Goal: Task Accomplishment & Management: Use online tool/utility

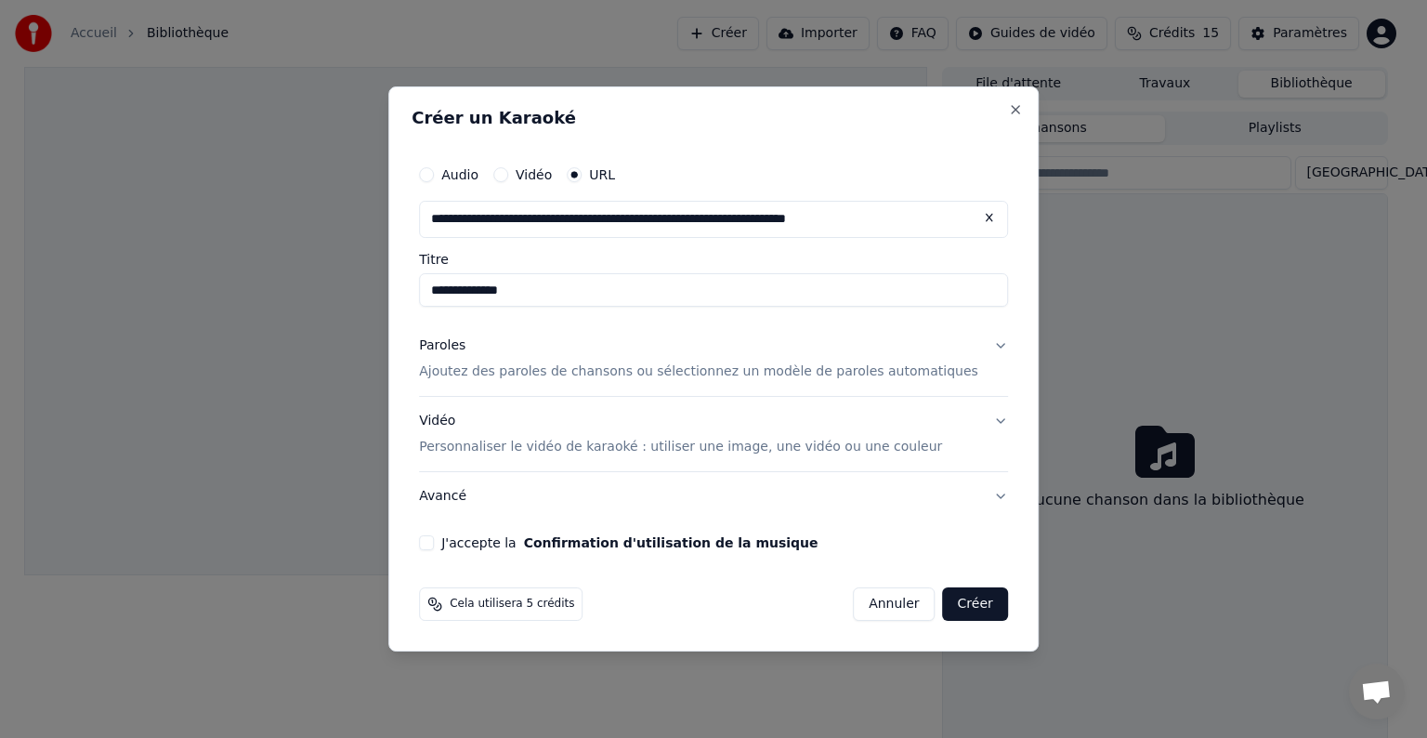
drag, startPoint x: 491, startPoint y: 292, endPoint x: 476, endPoint y: 292, distance: 15.8
click at [476, 292] on input "**********" at bounding box center [713, 289] width 589 height 33
drag, startPoint x: 597, startPoint y: 290, endPoint x: 442, endPoint y: 303, distance: 155.7
click at [442, 303] on div "**********" at bounding box center [714, 353] width 604 height 409
type input "**********"
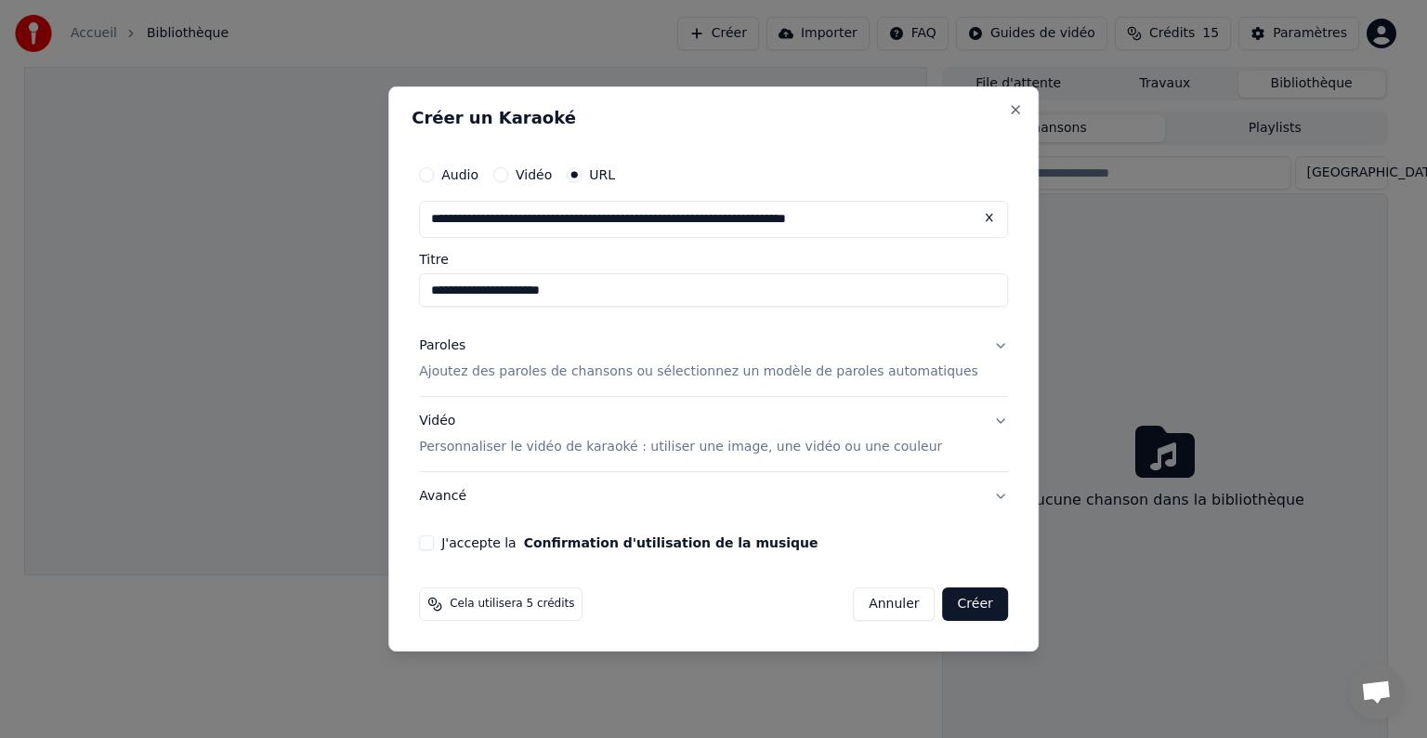
click at [547, 372] on p "Ajoutez des paroles de chansons ou sélectionnez un modèle de paroles automatiqu…" at bounding box center [698, 371] width 559 height 19
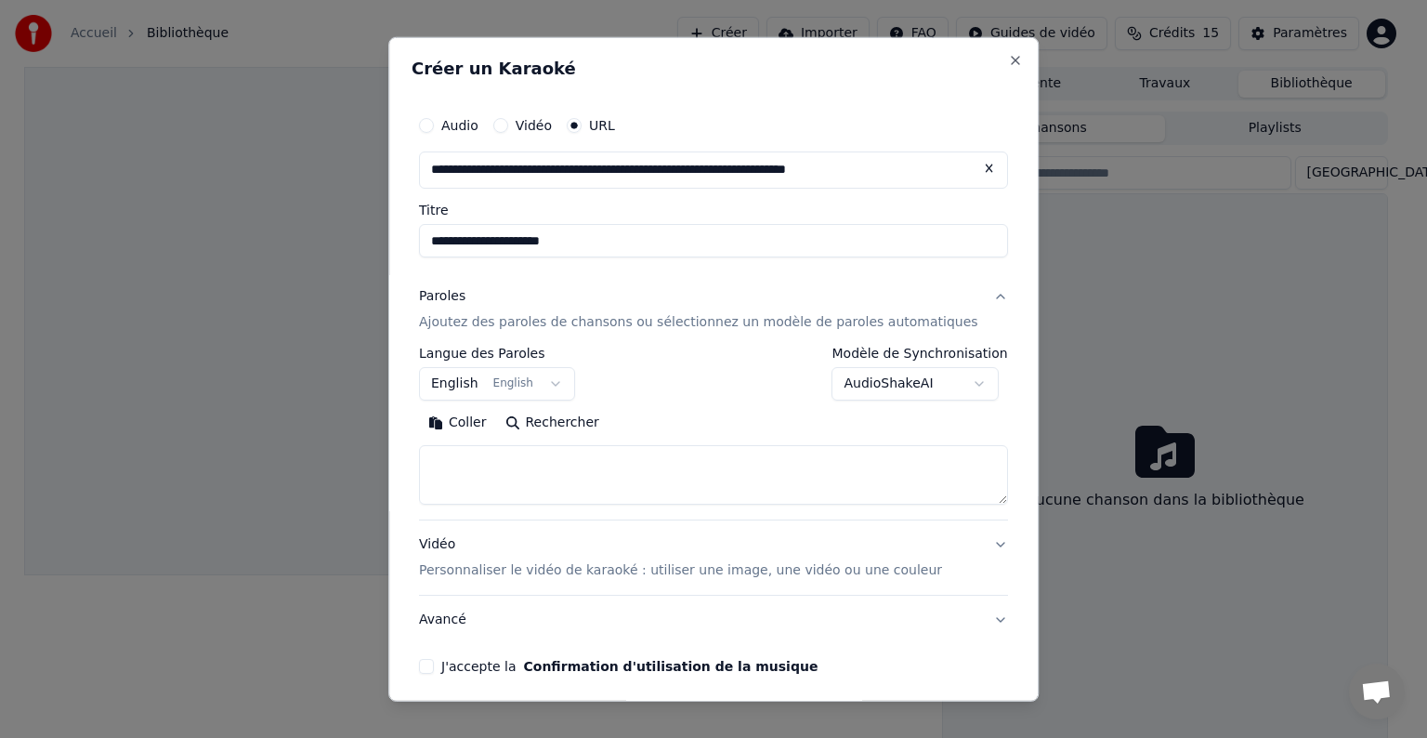
click at [543, 388] on button "English English" at bounding box center [497, 383] width 156 height 33
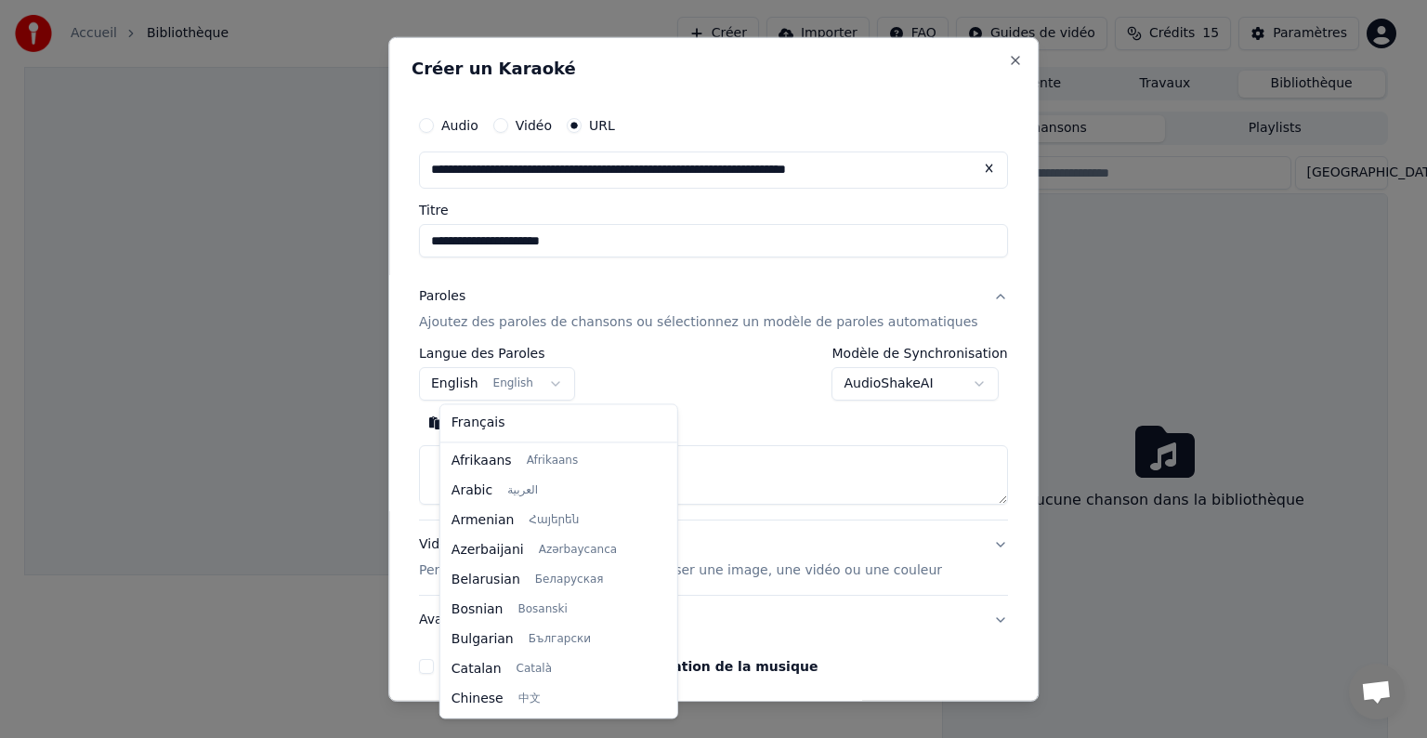
scroll to position [149, 0]
select select "**"
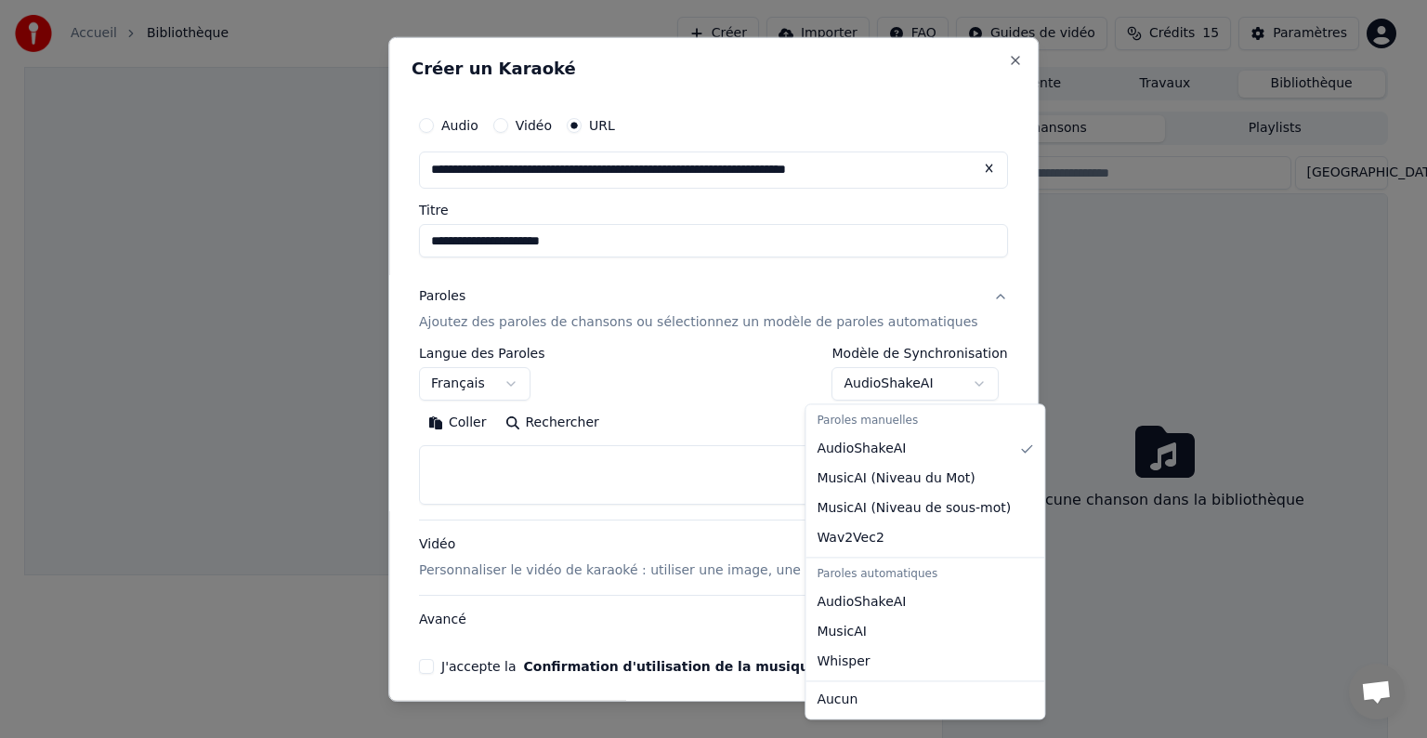
click at [845, 383] on body "**********" at bounding box center [705, 369] width 1411 height 738
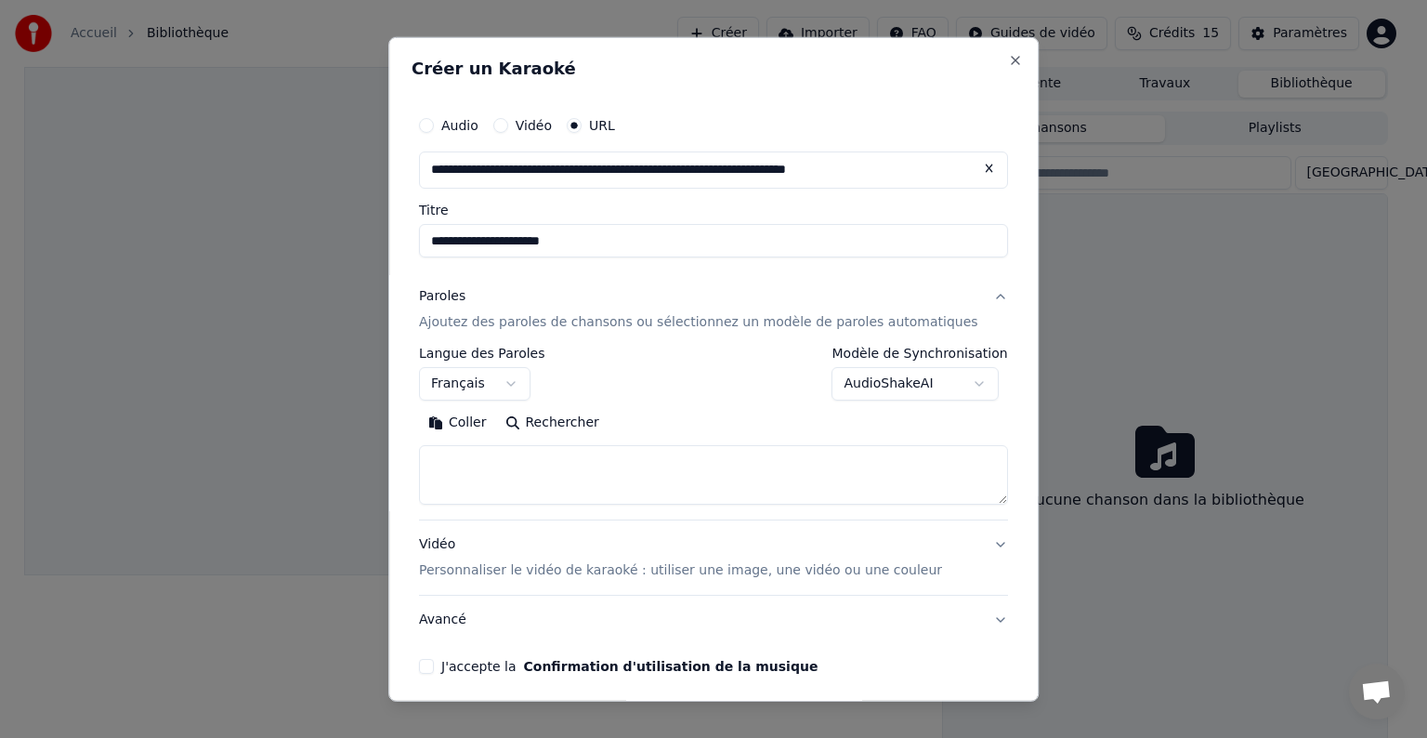
click at [467, 614] on button "Avancé" at bounding box center [713, 619] width 589 height 48
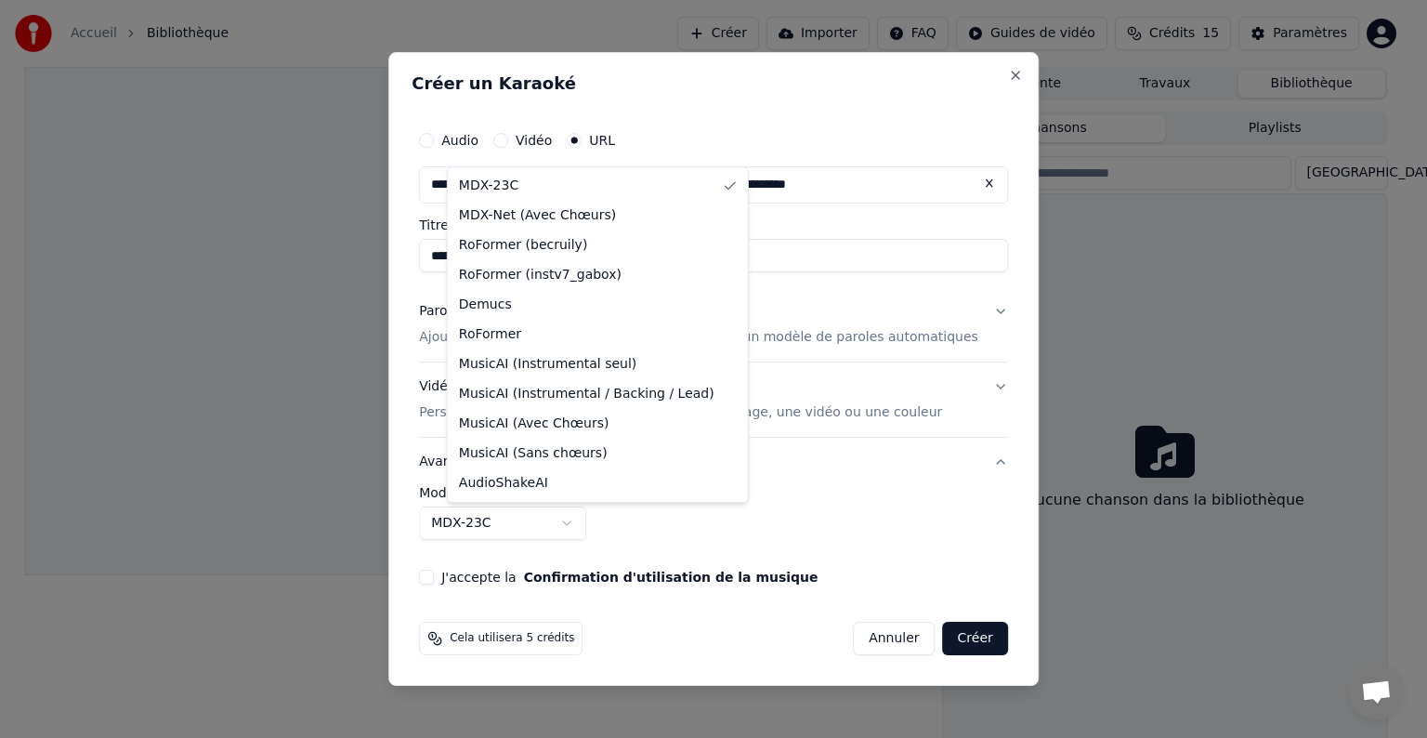
click at [585, 520] on body "**********" at bounding box center [705, 369] width 1411 height 738
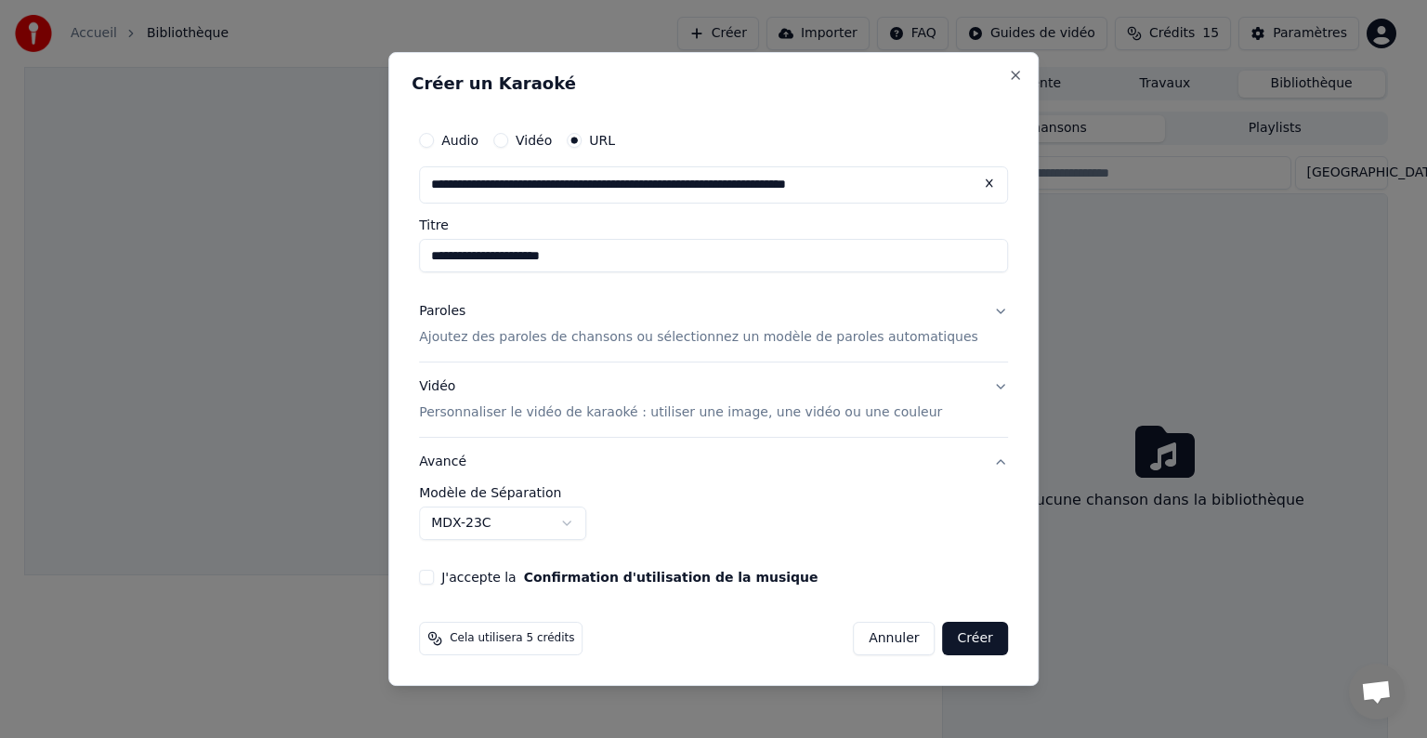
click at [583, 523] on body "**********" at bounding box center [705, 369] width 1411 height 738
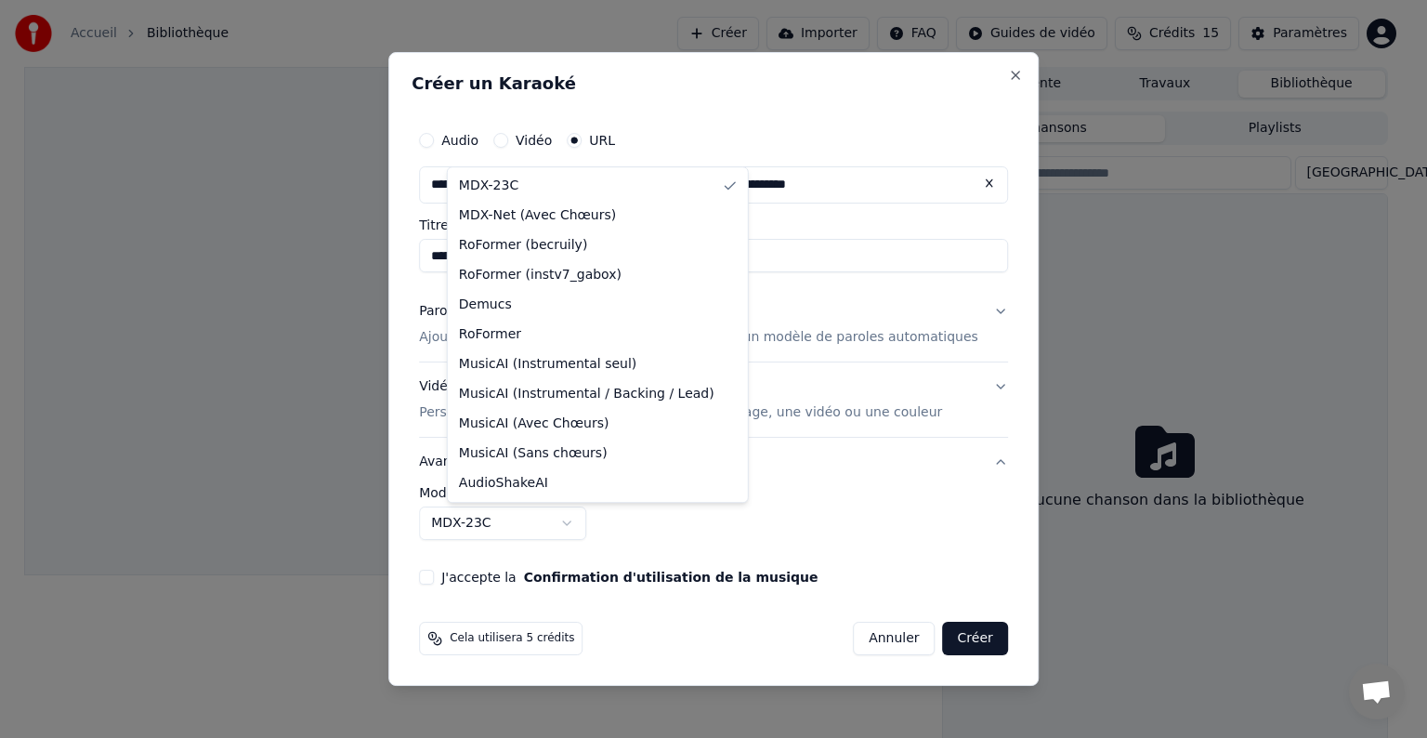
click at [573, 528] on body "**********" at bounding box center [705, 369] width 1411 height 738
select select "******"
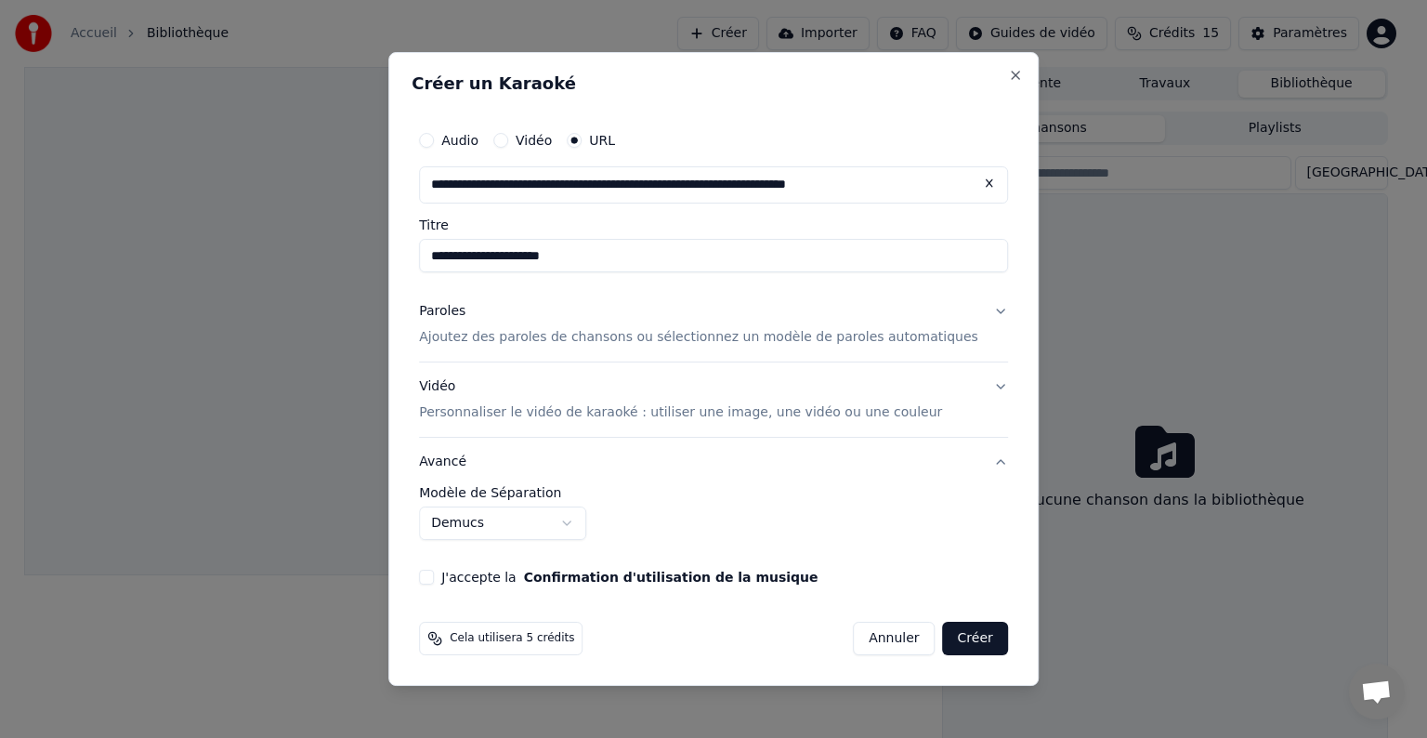
click at [974, 463] on button "Avancé" at bounding box center [713, 462] width 589 height 48
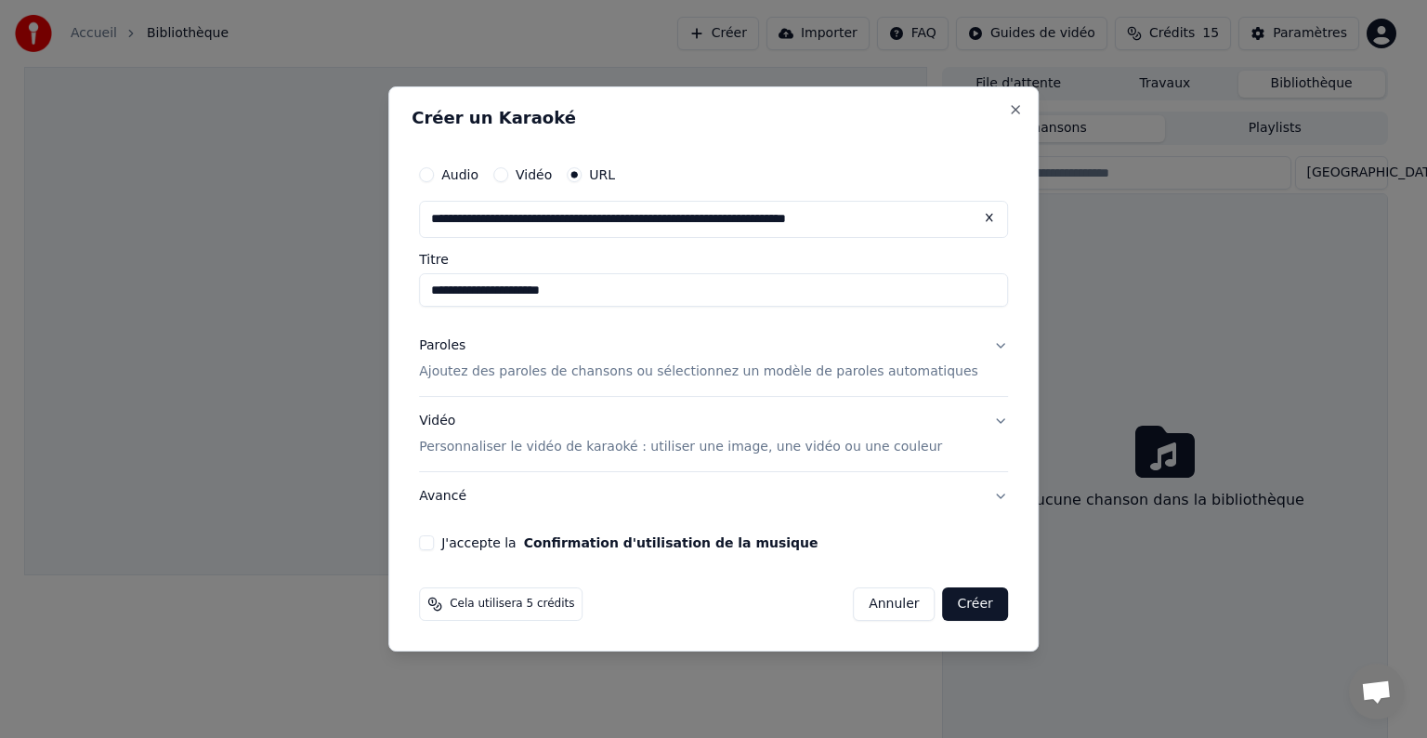
click at [971, 420] on button "Vidéo Personnaliser le vidéo de karaoké : utiliser une image, une vidéo ou une …" at bounding box center [713, 434] width 589 height 74
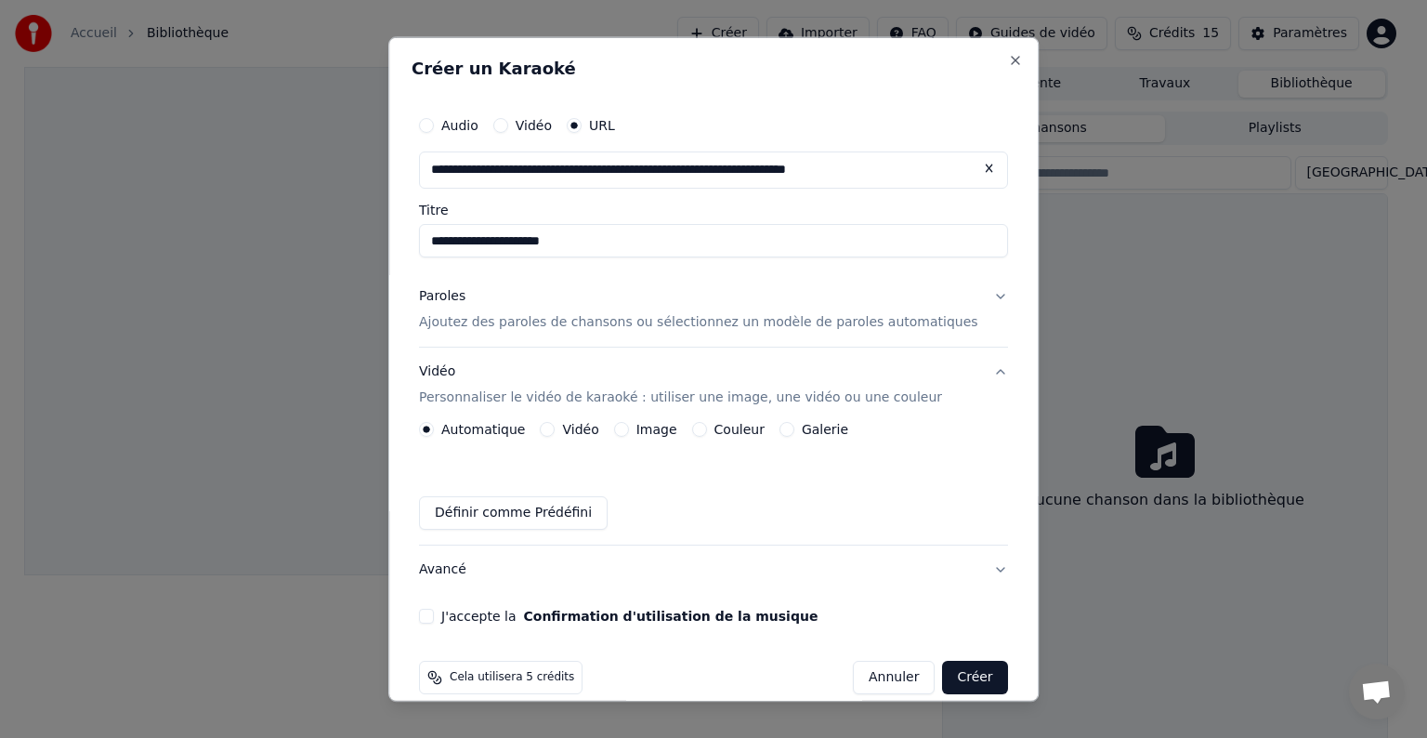
click at [629, 431] on button "Image" at bounding box center [621, 429] width 15 height 15
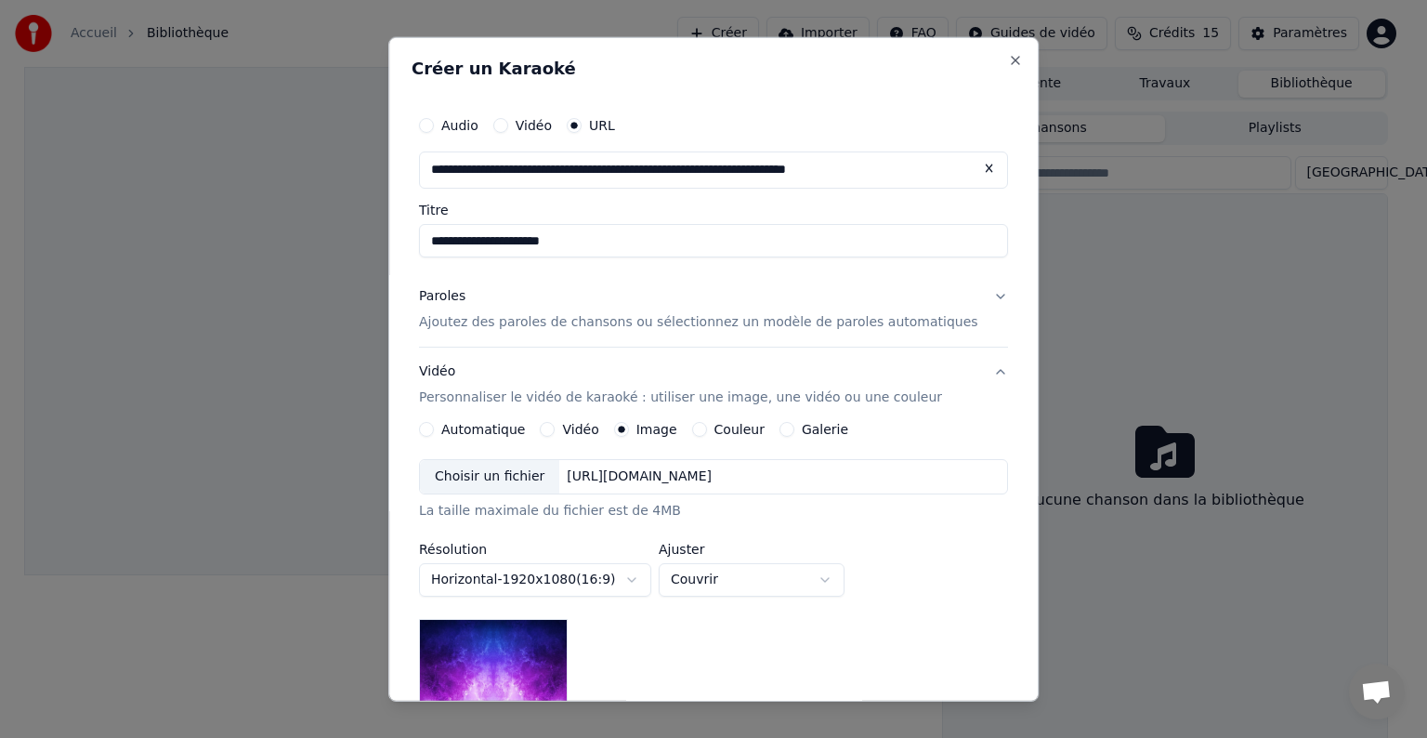
click at [517, 483] on div "Choisir un fichier" at bounding box center [489, 476] width 139 height 33
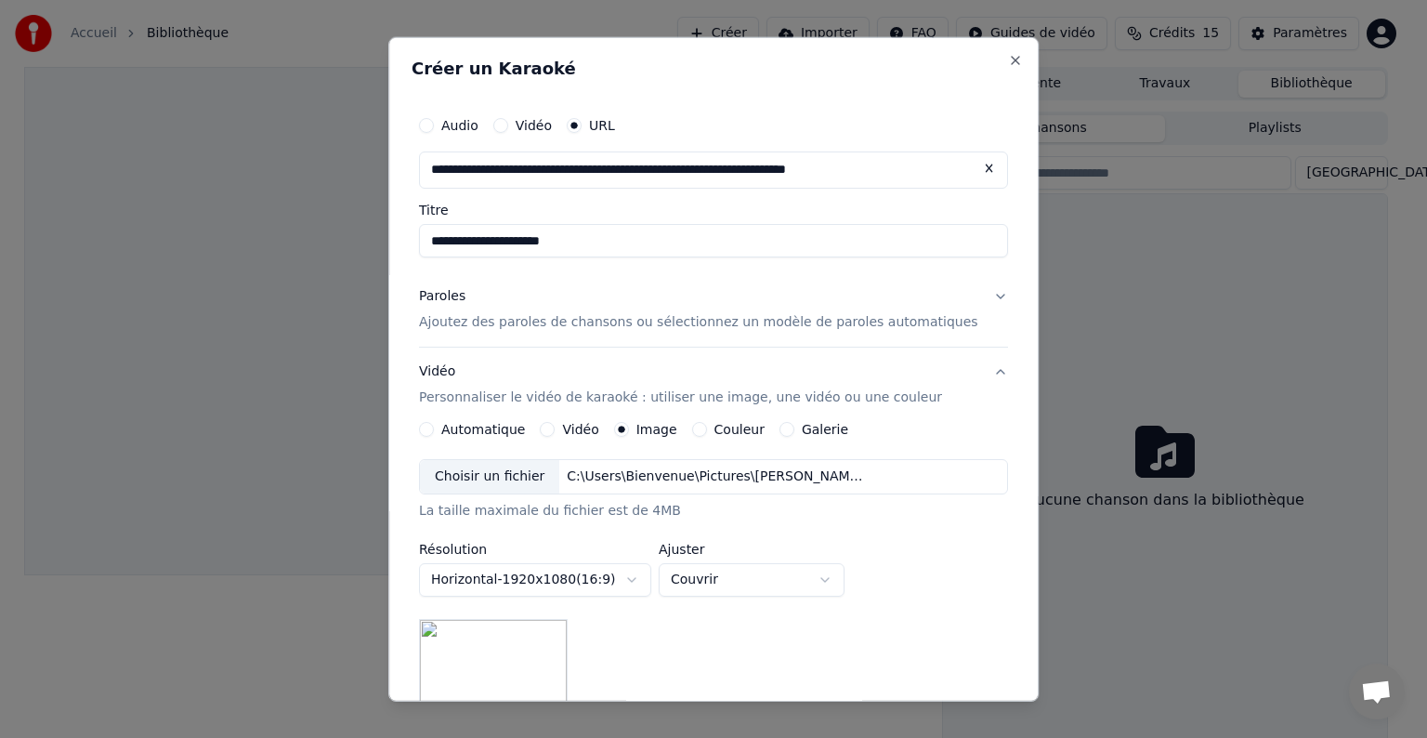
click at [962, 297] on button "Paroles Ajoutez des paroles de chansons ou sélectionnez un modèle de paroles au…" at bounding box center [713, 309] width 589 height 74
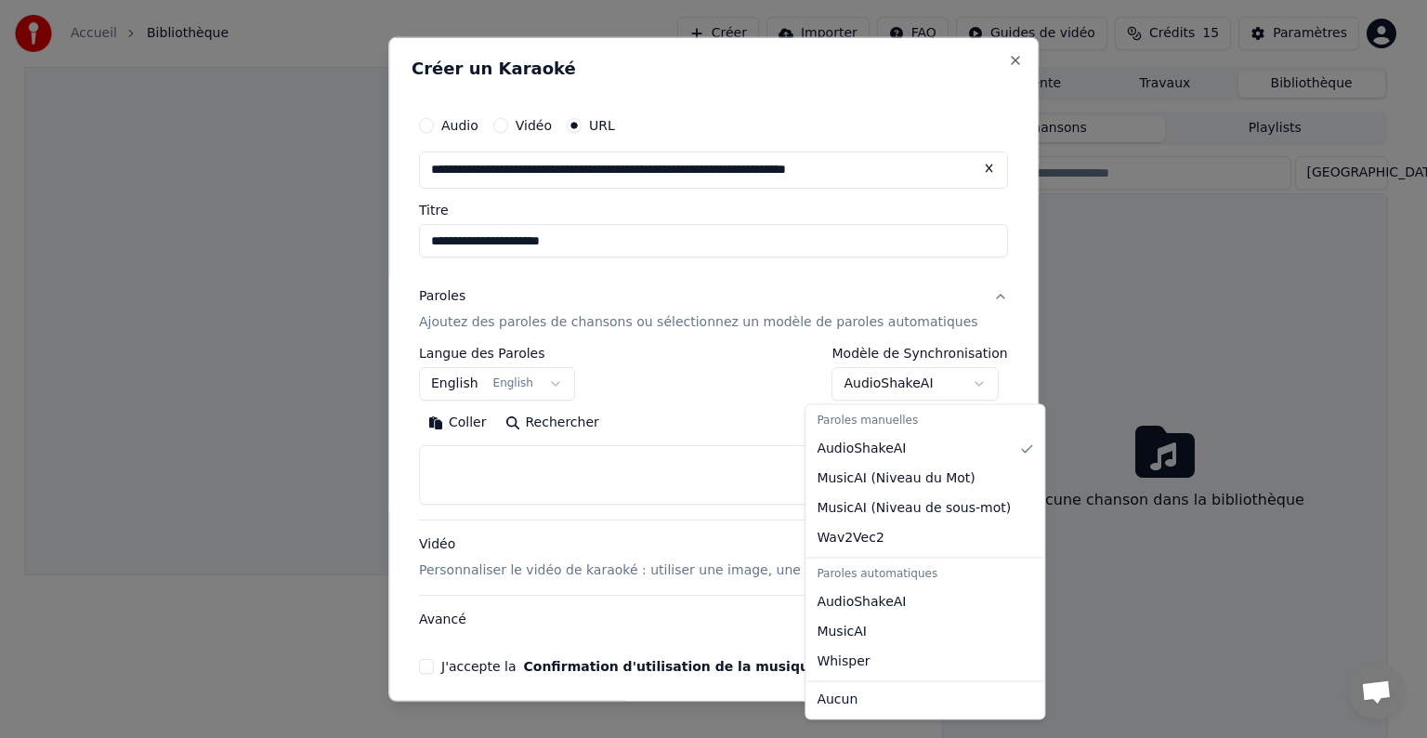
click at [934, 382] on body "**********" at bounding box center [705, 369] width 1411 height 738
click at [912, 426] on div "Paroles manuelles" at bounding box center [924, 421] width 231 height 26
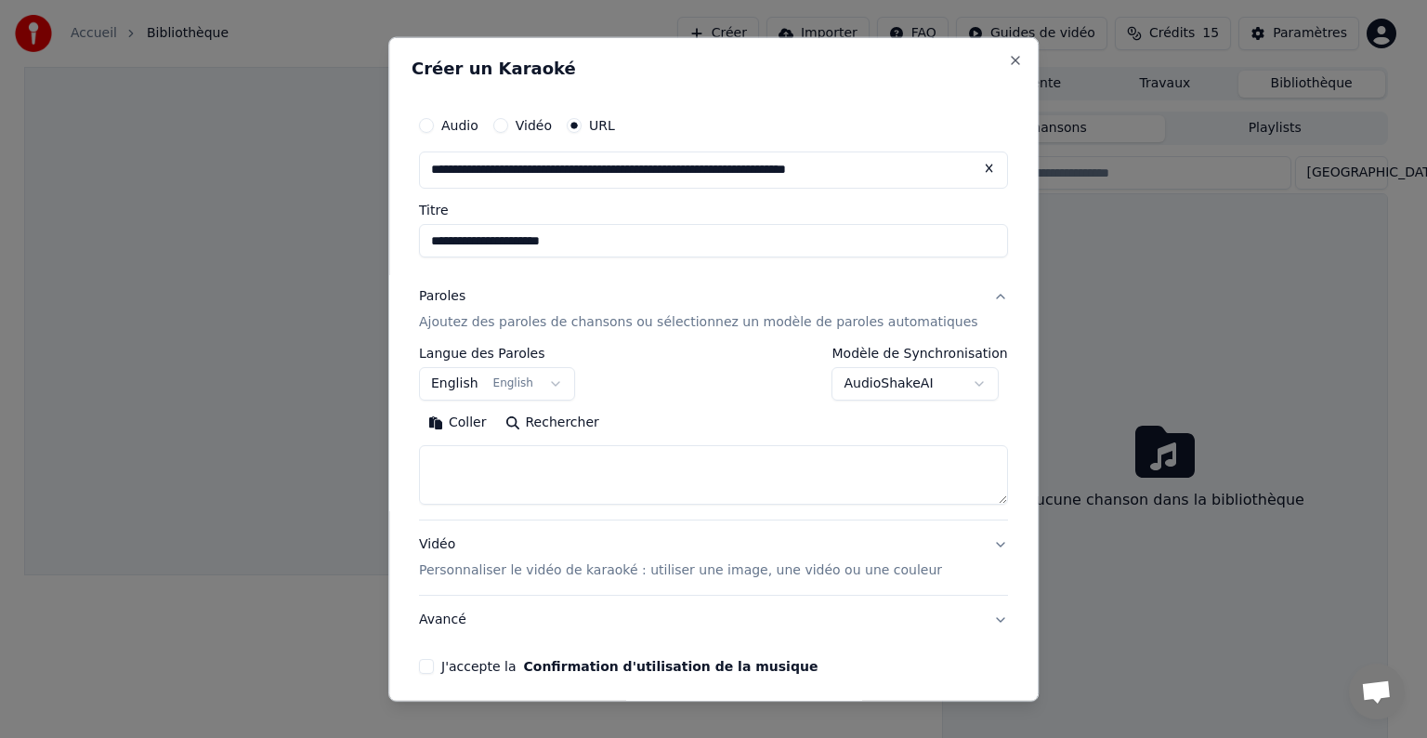
click at [554, 388] on body "**********" at bounding box center [705, 369] width 1411 height 738
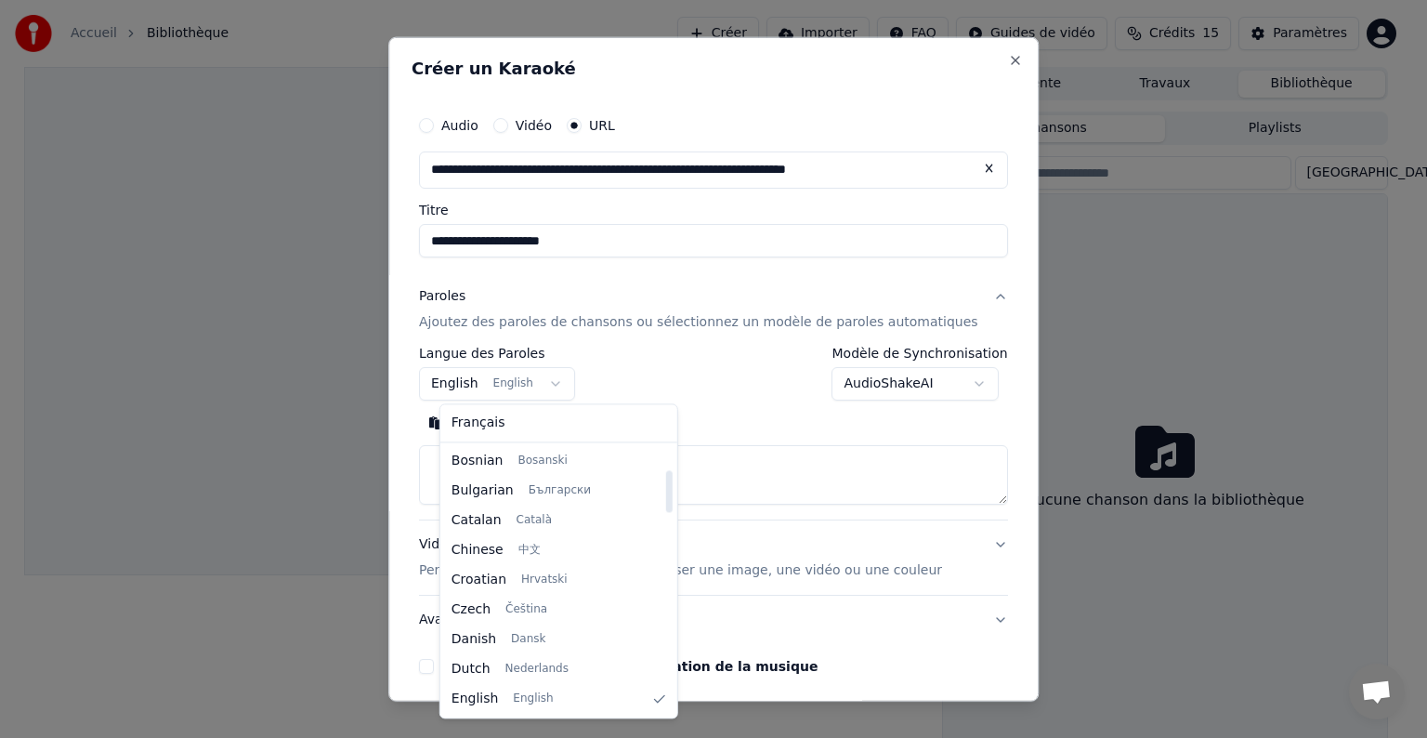
select select "**"
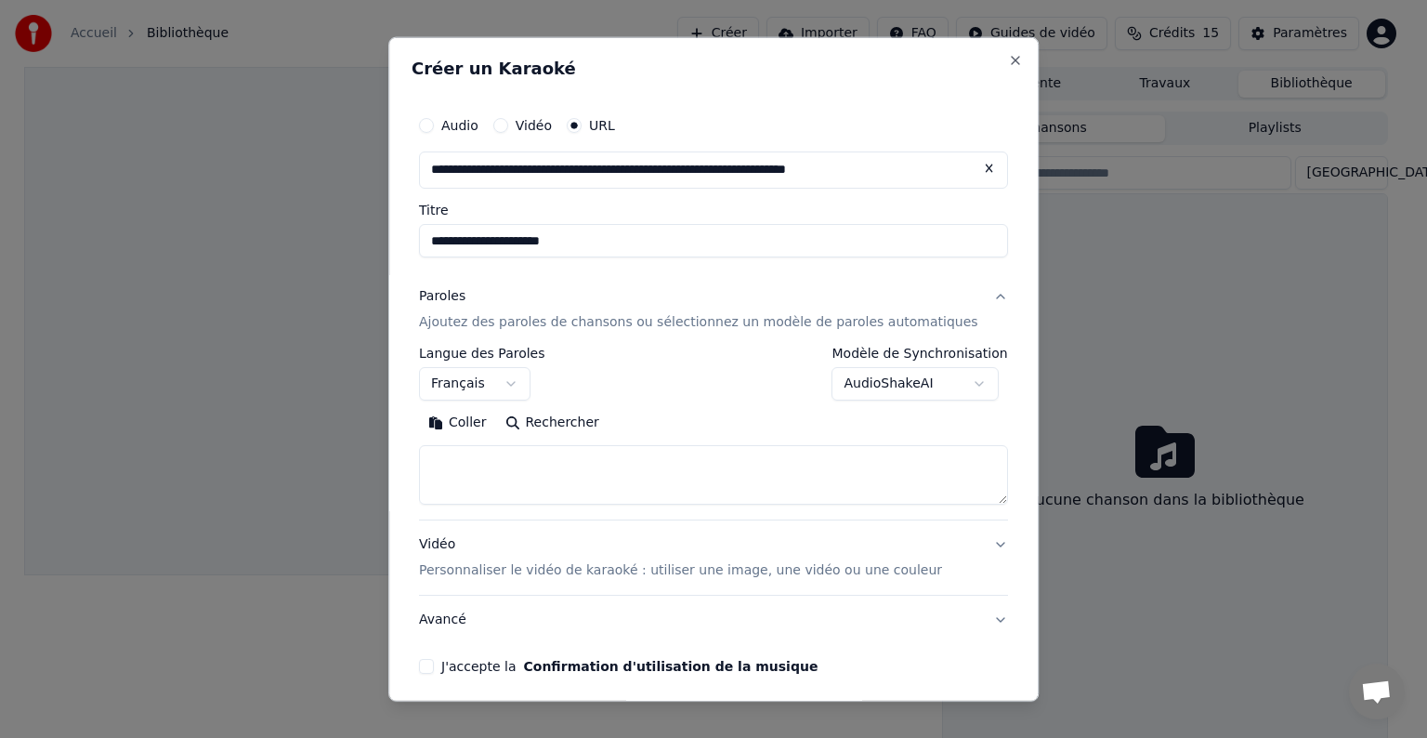
click at [555, 460] on textarea at bounding box center [713, 474] width 589 height 59
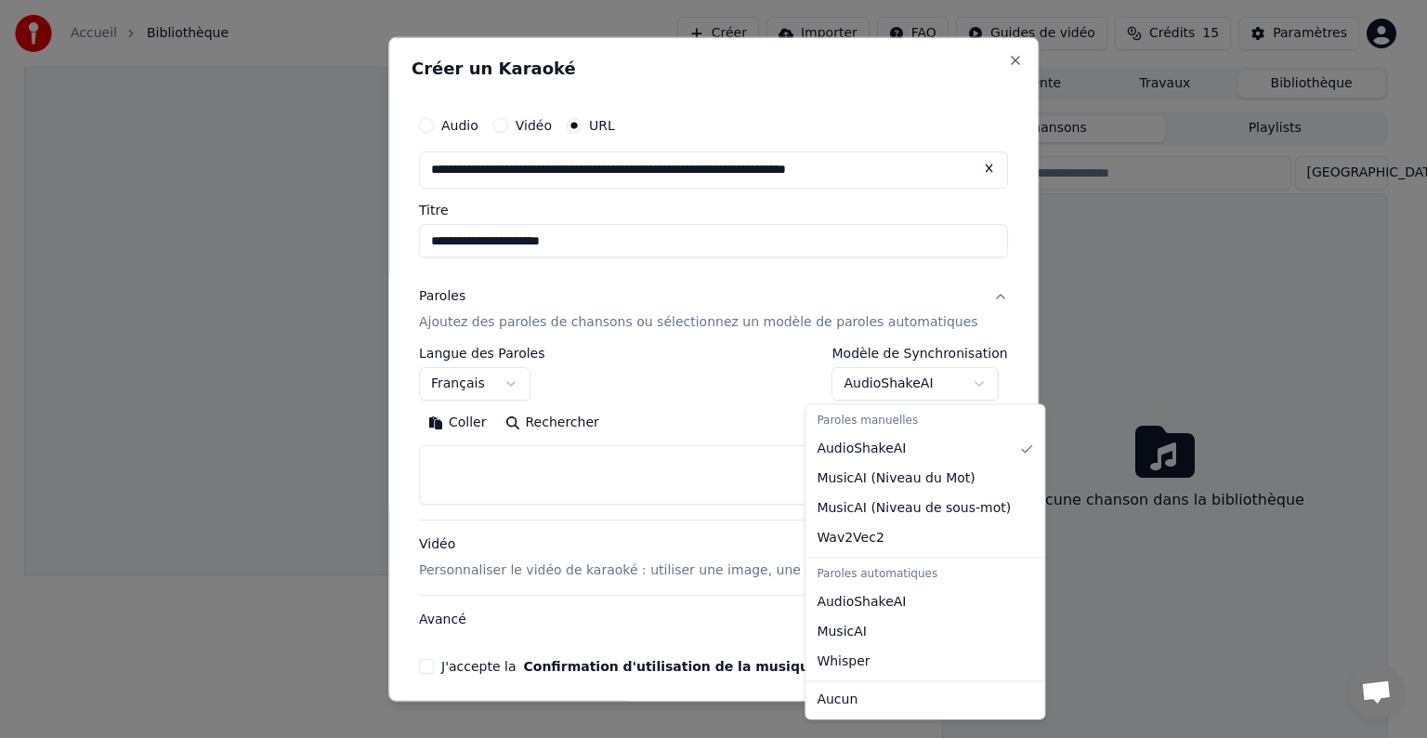
click at [923, 390] on body "**********" at bounding box center [705, 369] width 1411 height 738
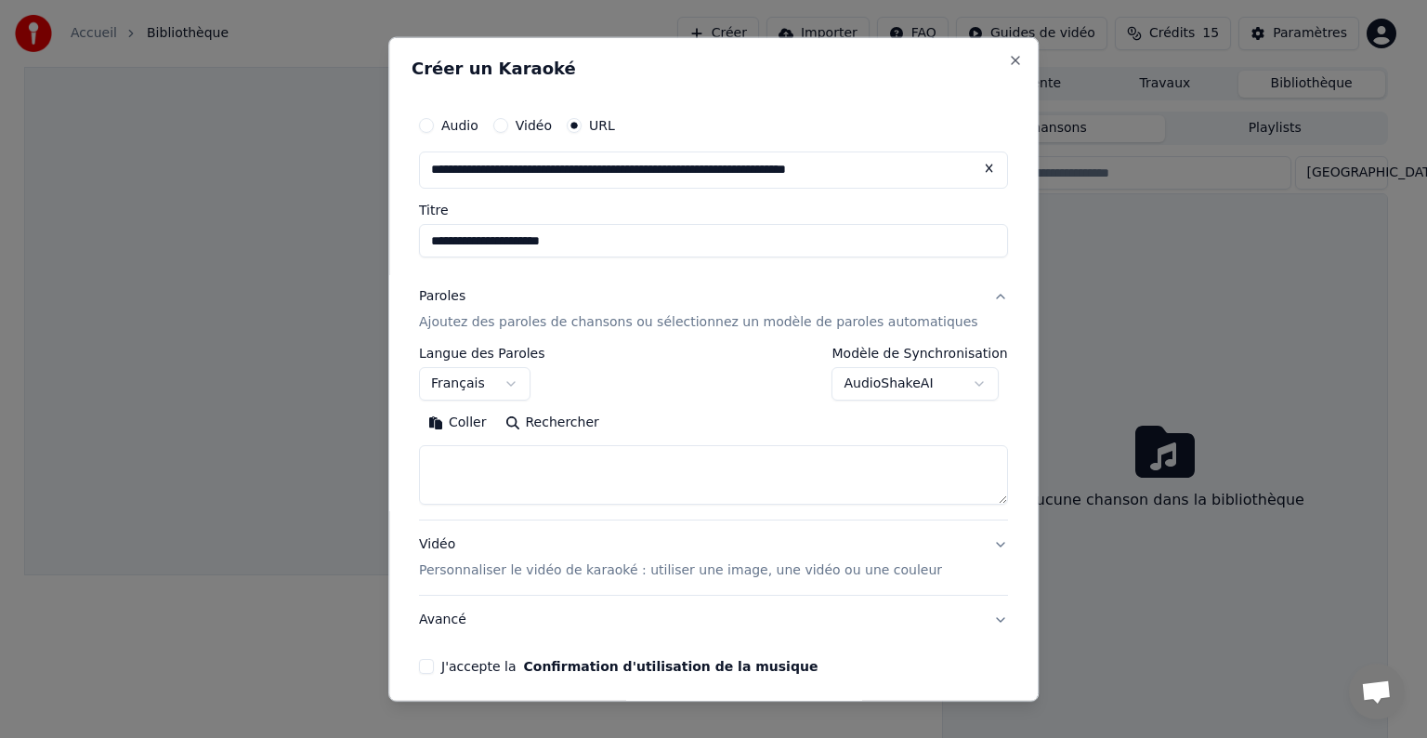
click at [583, 421] on button "Rechercher" at bounding box center [552, 423] width 112 height 30
click at [557, 461] on textarea at bounding box center [713, 474] width 589 height 59
click at [519, 455] on textarea at bounding box center [713, 474] width 589 height 59
paste textarea "**********"
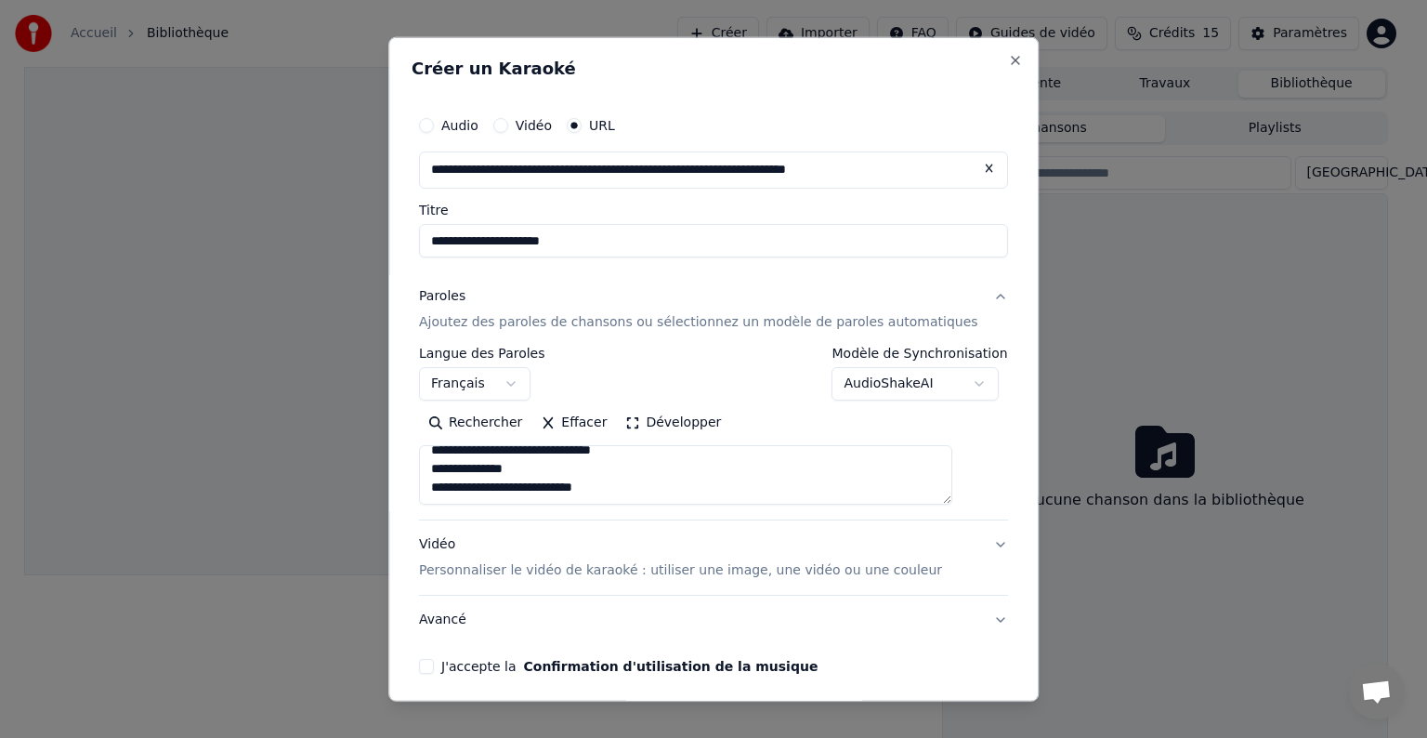
type textarea "**********"
click at [434, 665] on button "J'accepte la Confirmation d'utilisation de la musique" at bounding box center [426, 666] width 15 height 15
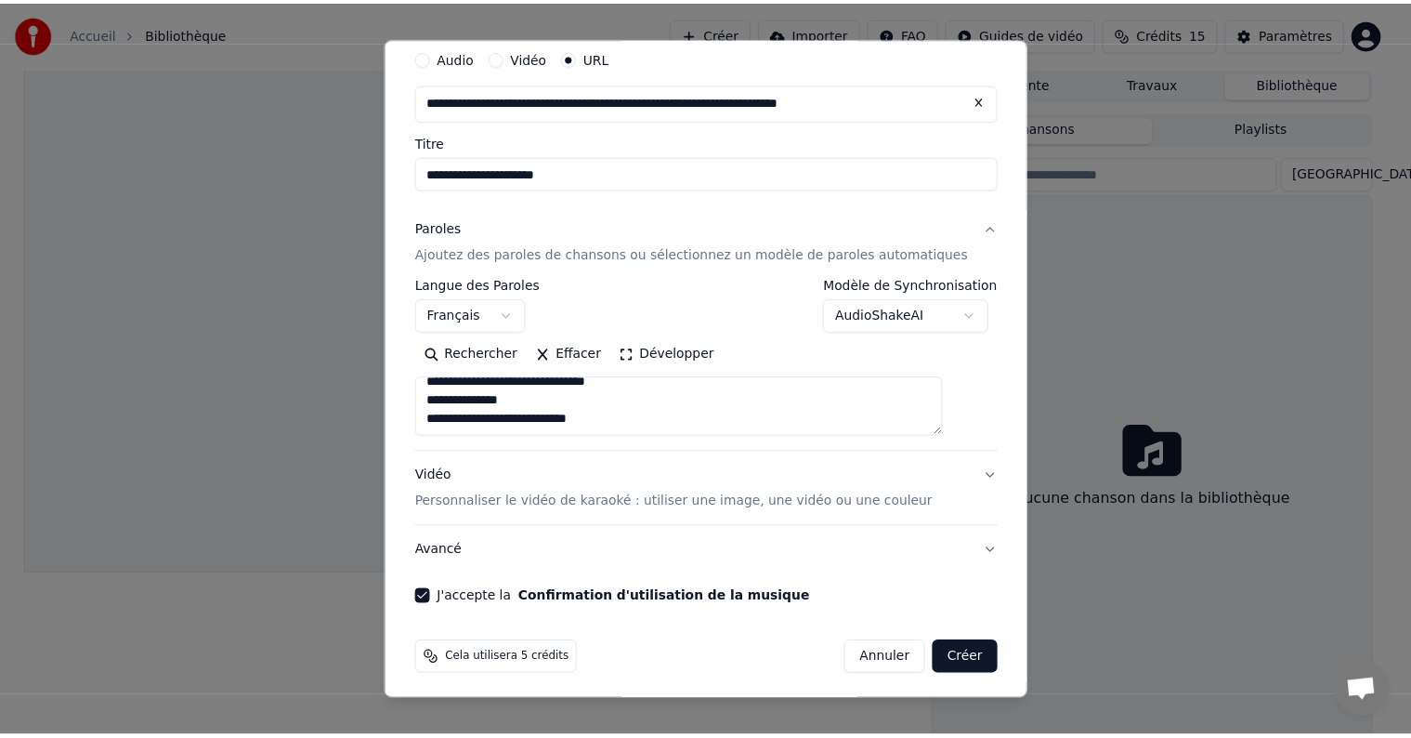
scroll to position [72, 0]
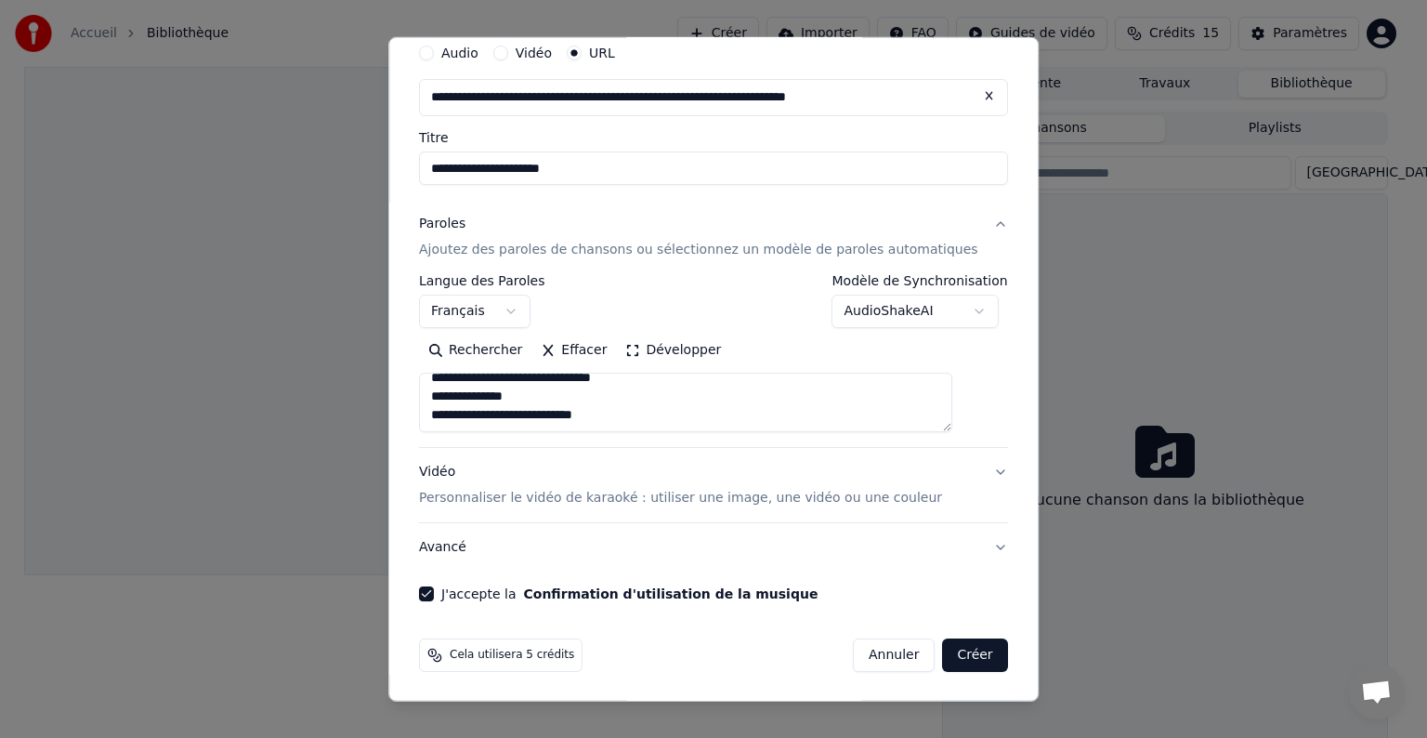
click at [943, 652] on button "Créer" at bounding box center [975, 654] width 65 height 33
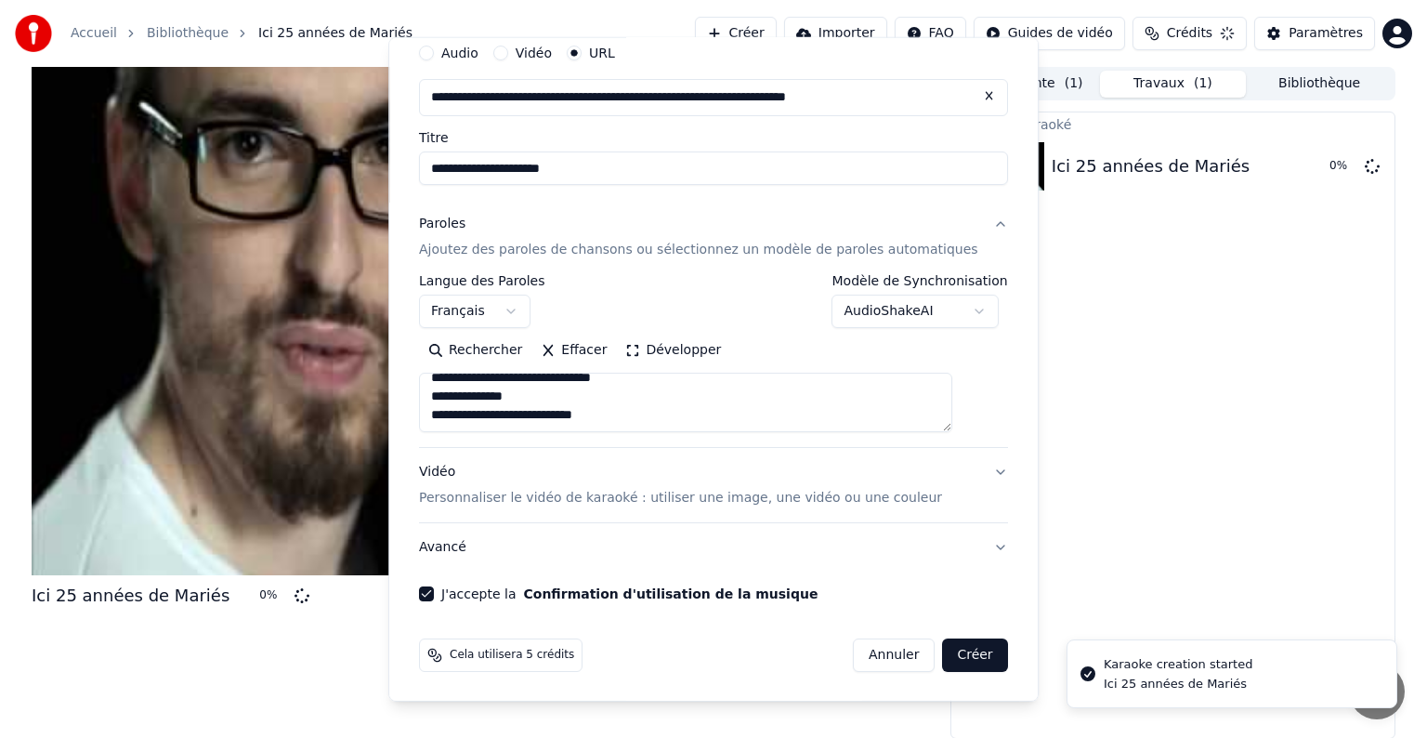
select select
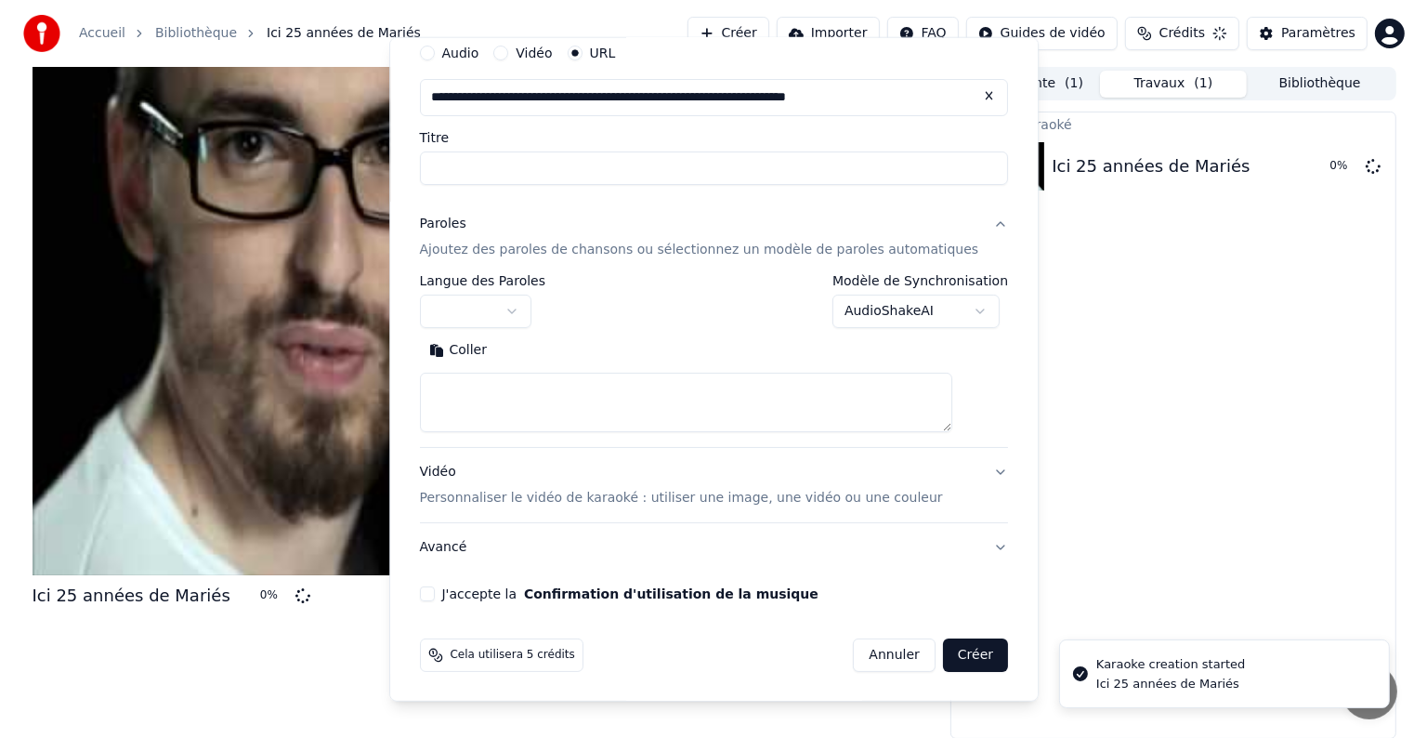
scroll to position [0, 0]
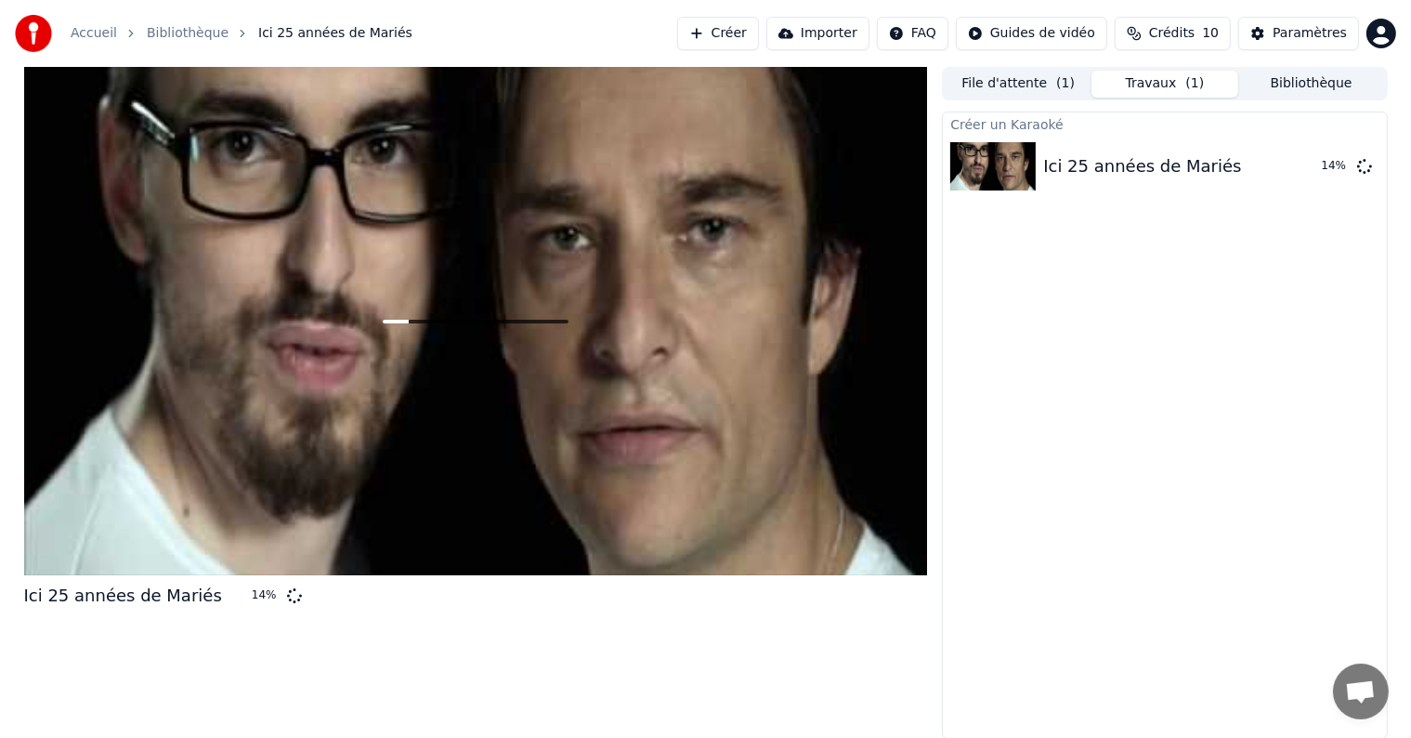
click at [936, 652] on div "Ici 25 années de Mariés 14 % File d'attente ( 1 ) Travaux ( 1 ) Bibliothèque Cr…" at bounding box center [706, 403] width 1394 height 672
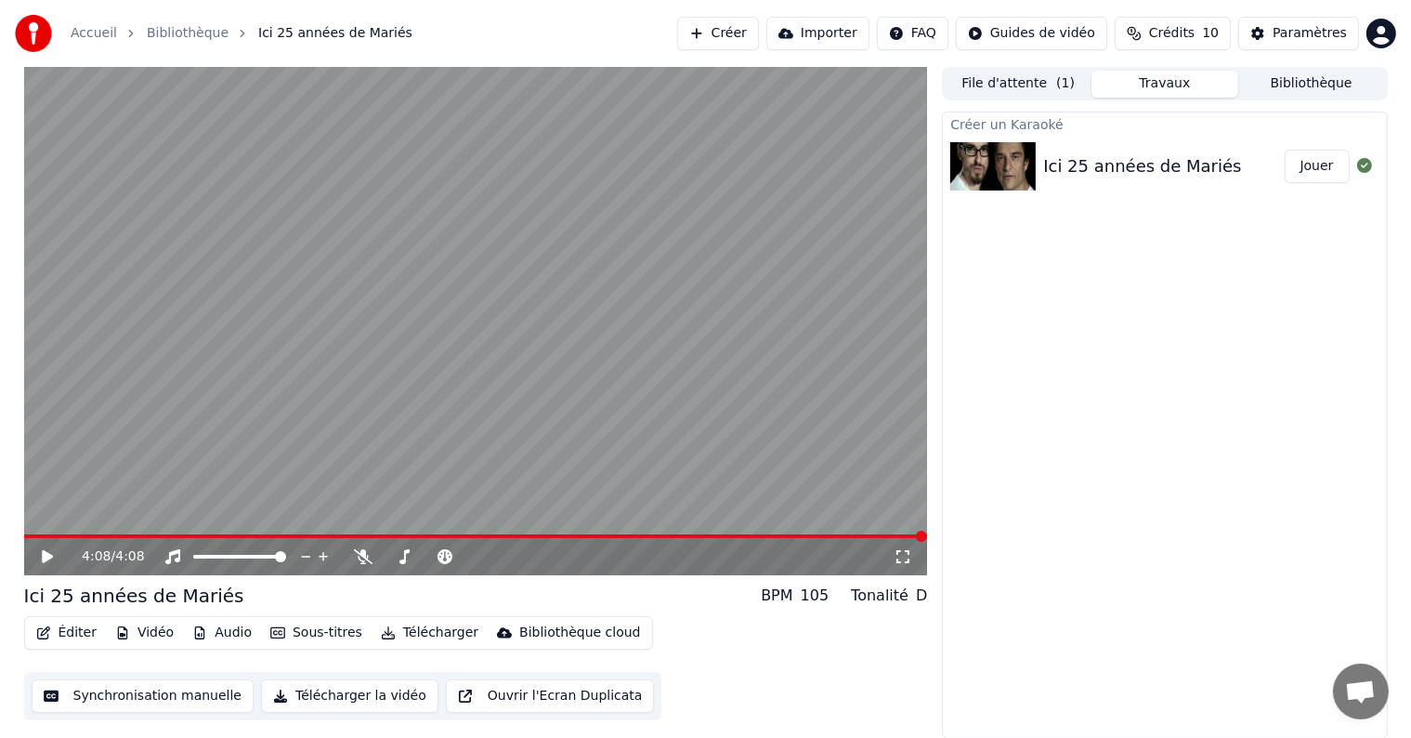
click at [39, 551] on icon at bounding box center [61, 556] width 44 height 15
click at [47, 557] on icon at bounding box center [61, 556] width 44 height 15
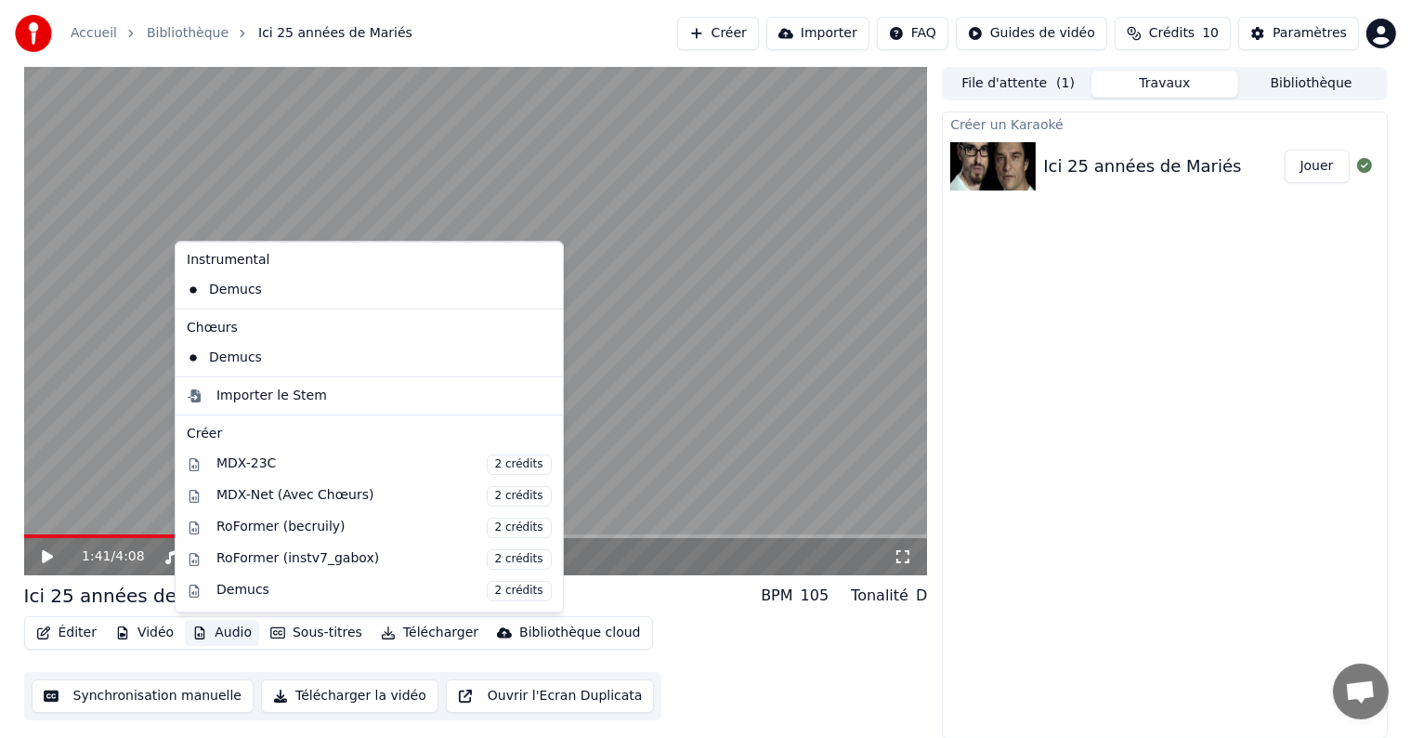
click at [223, 637] on button "Audio" at bounding box center [222, 633] width 74 height 26
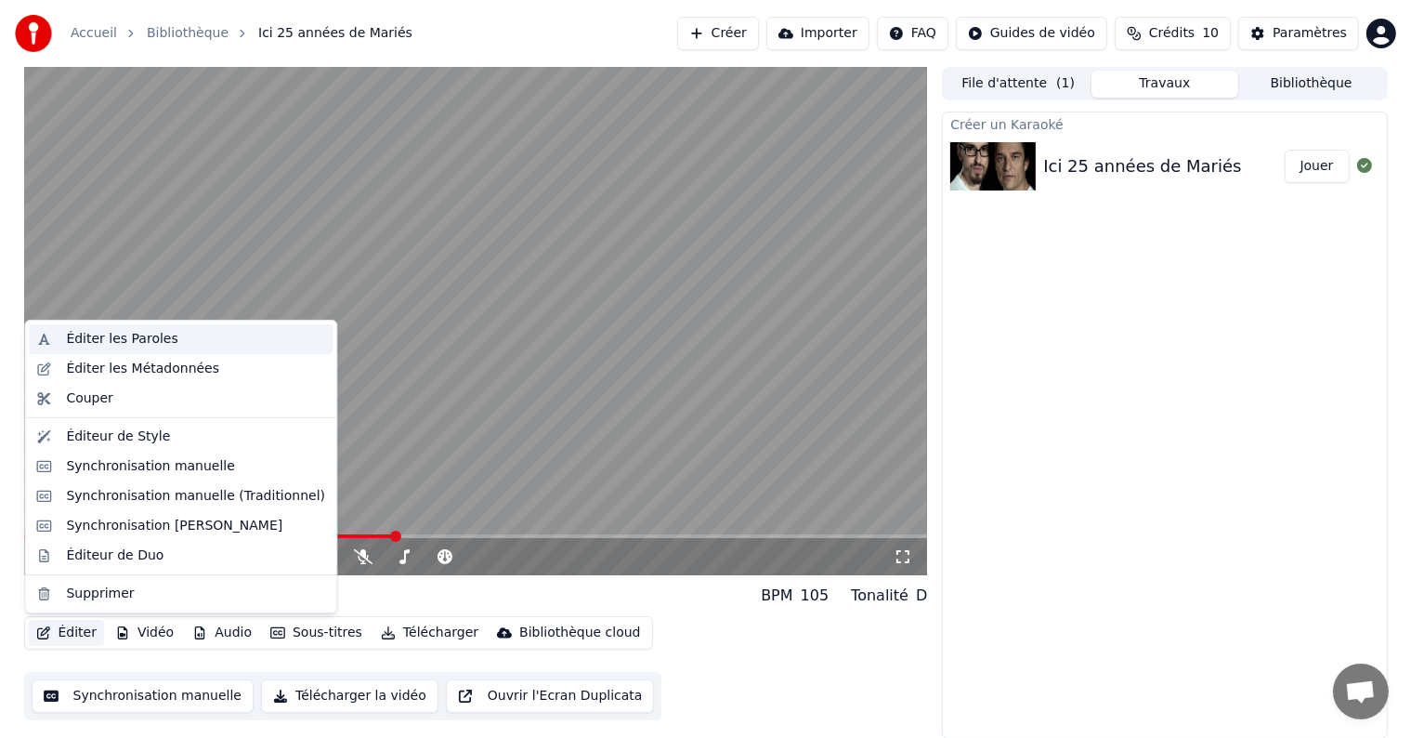
click at [123, 342] on div "Éditer les Paroles" at bounding box center [121, 339] width 111 height 19
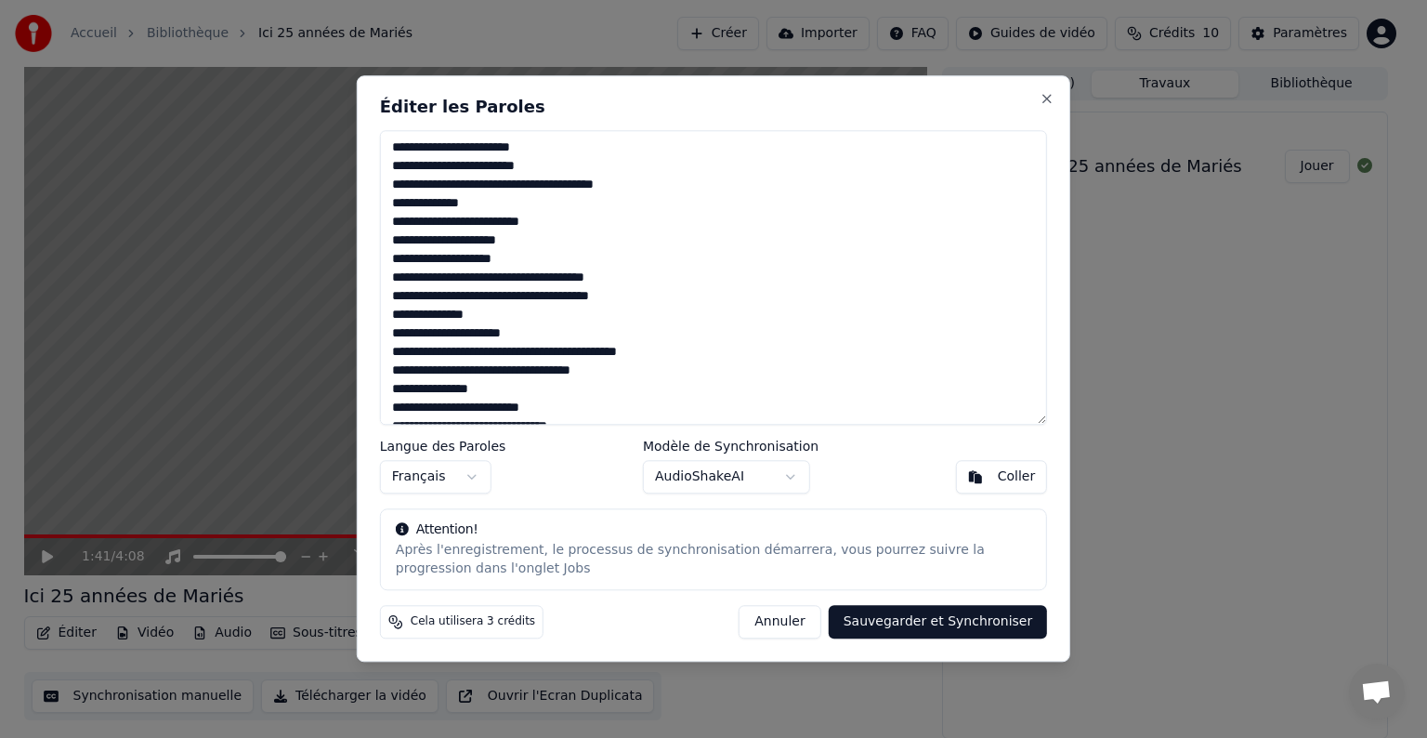
click at [559, 403] on textarea at bounding box center [713, 277] width 667 height 294
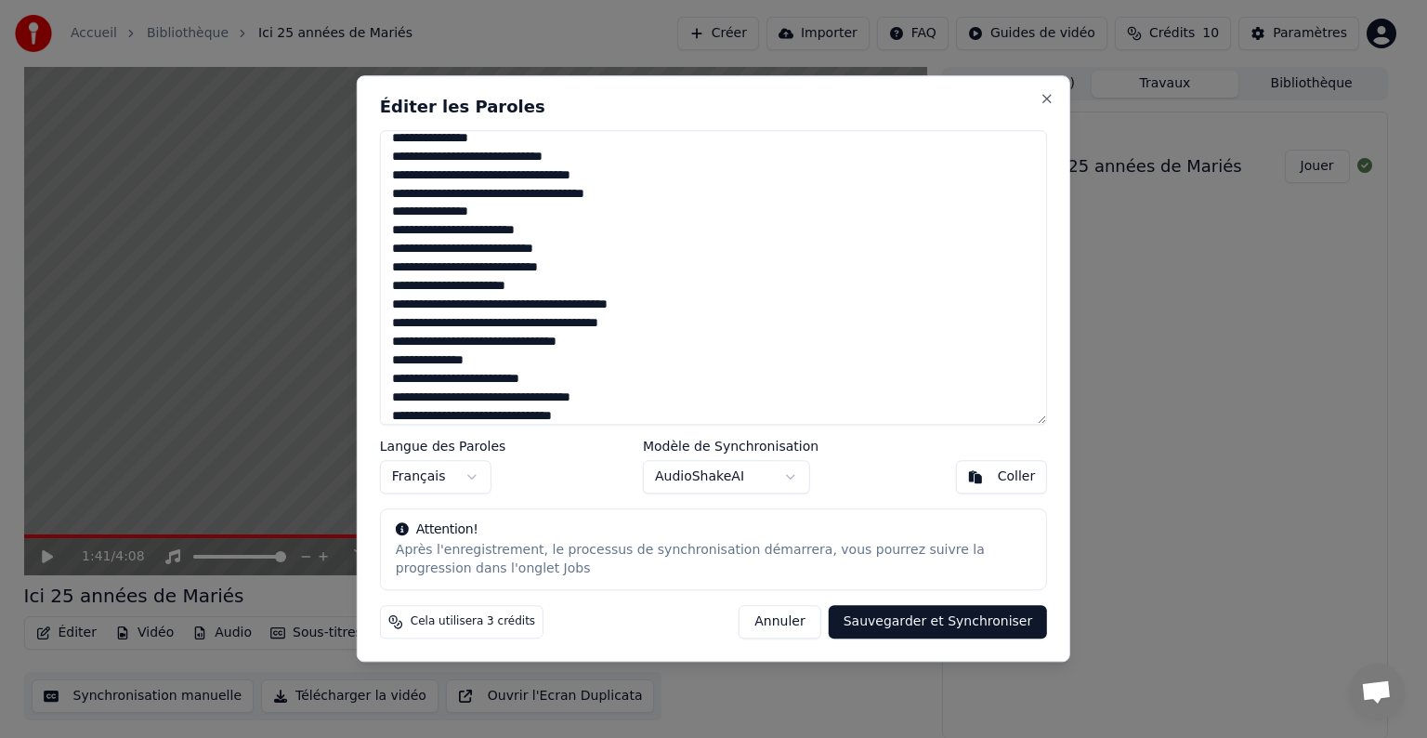
scroll to position [567, 0]
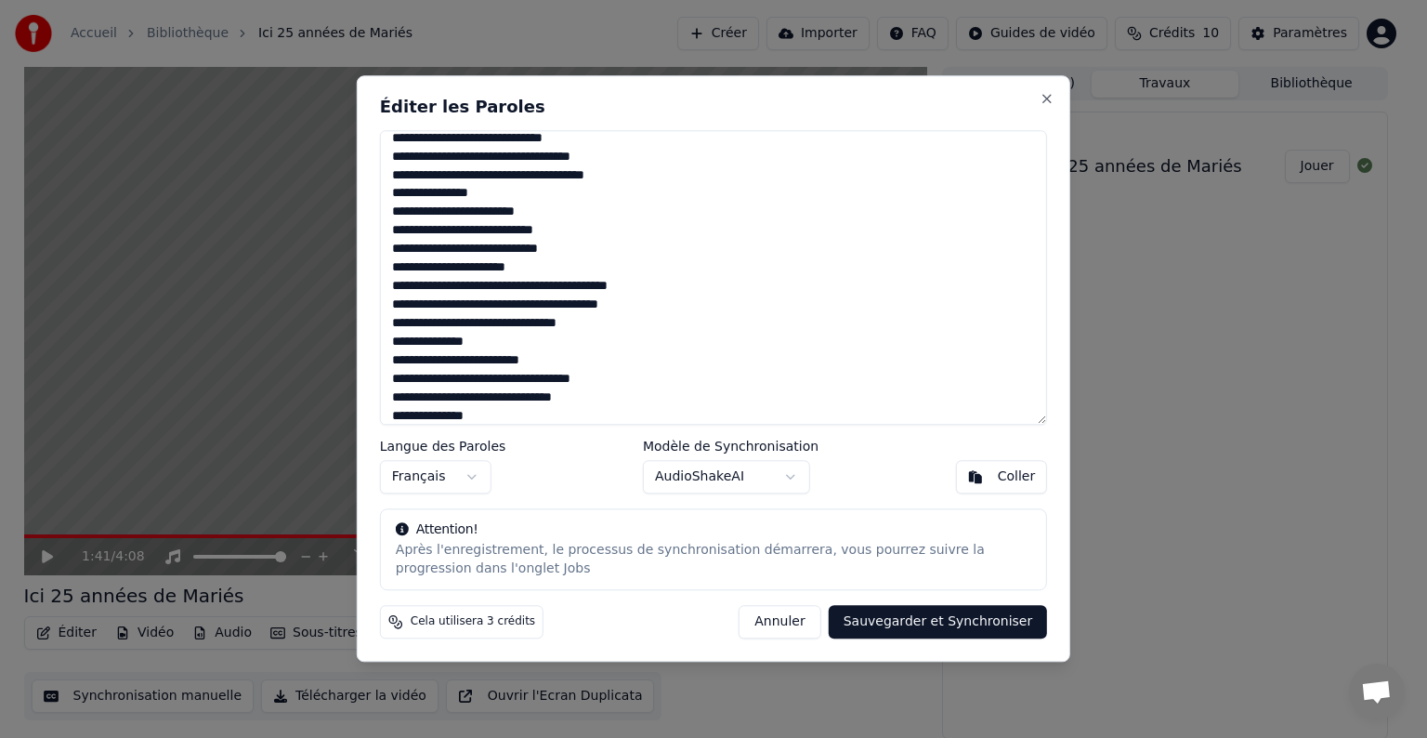
drag, startPoint x: 561, startPoint y: 358, endPoint x: 481, endPoint y: 315, distance: 90.6
click at [481, 315] on textarea at bounding box center [713, 277] width 667 height 294
click at [654, 288] on textarea at bounding box center [713, 277] width 667 height 294
click at [595, 286] on textarea at bounding box center [713, 277] width 667 height 294
drag, startPoint x: 561, startPoint y: 359, endPoint x: 390, endPoint y: 305, distance: 179.2
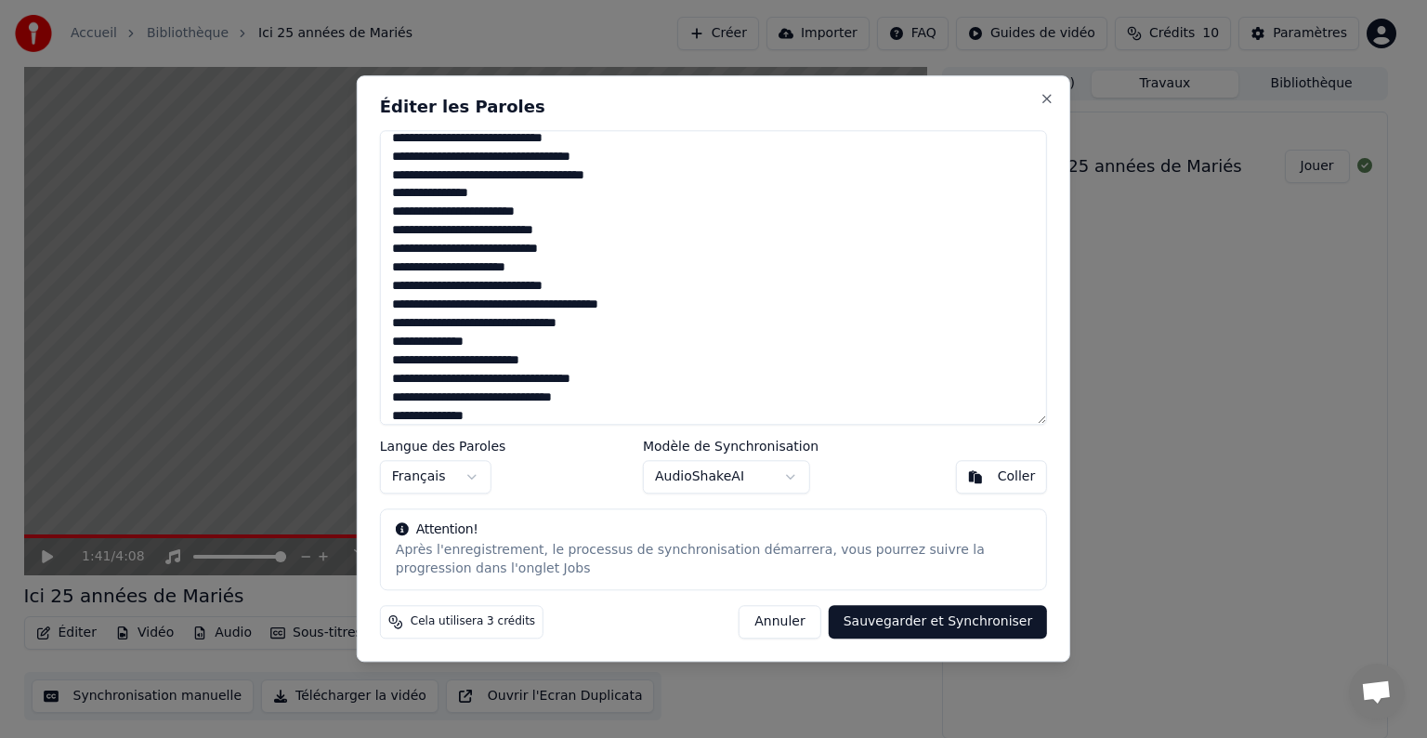
click at [390, 305] on textarea at bounding box center [713, 277] width 667 height 294
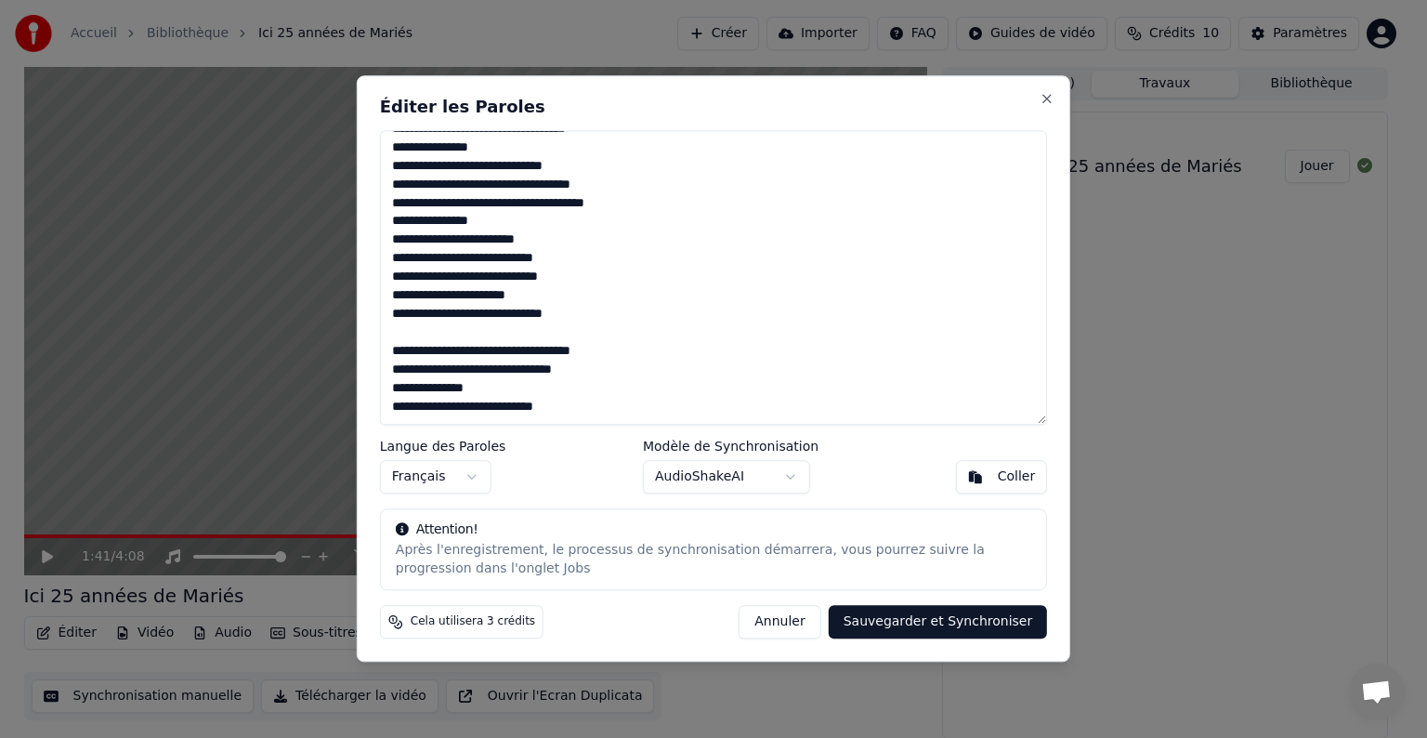
scroll to position [538, 0]
click at [598, 306] on textarea at bounding box center [713, 277] width 667 height 294
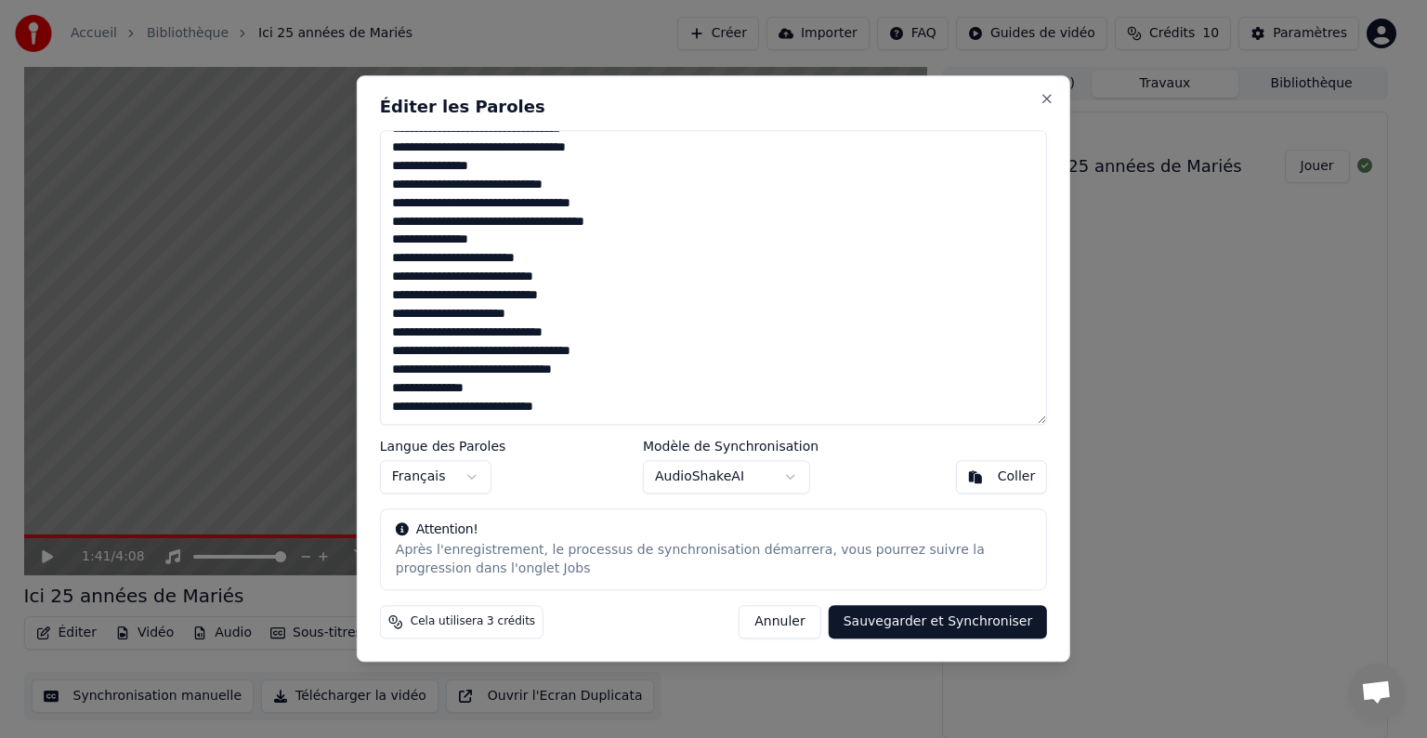
scroll to position [519, 0]
click at [425, 149] on textarea at bounding box center [713, 277] width 667 height 294
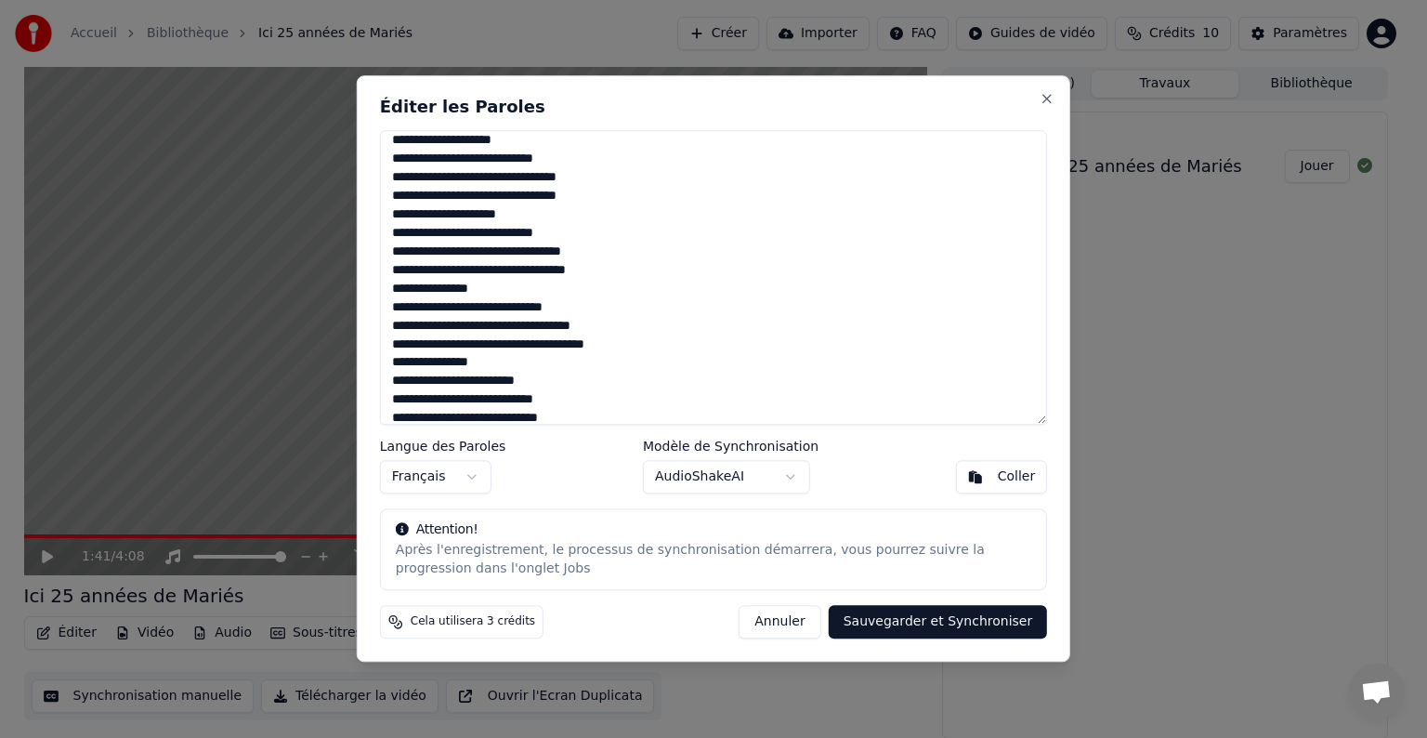
scroll to position [379, 0]
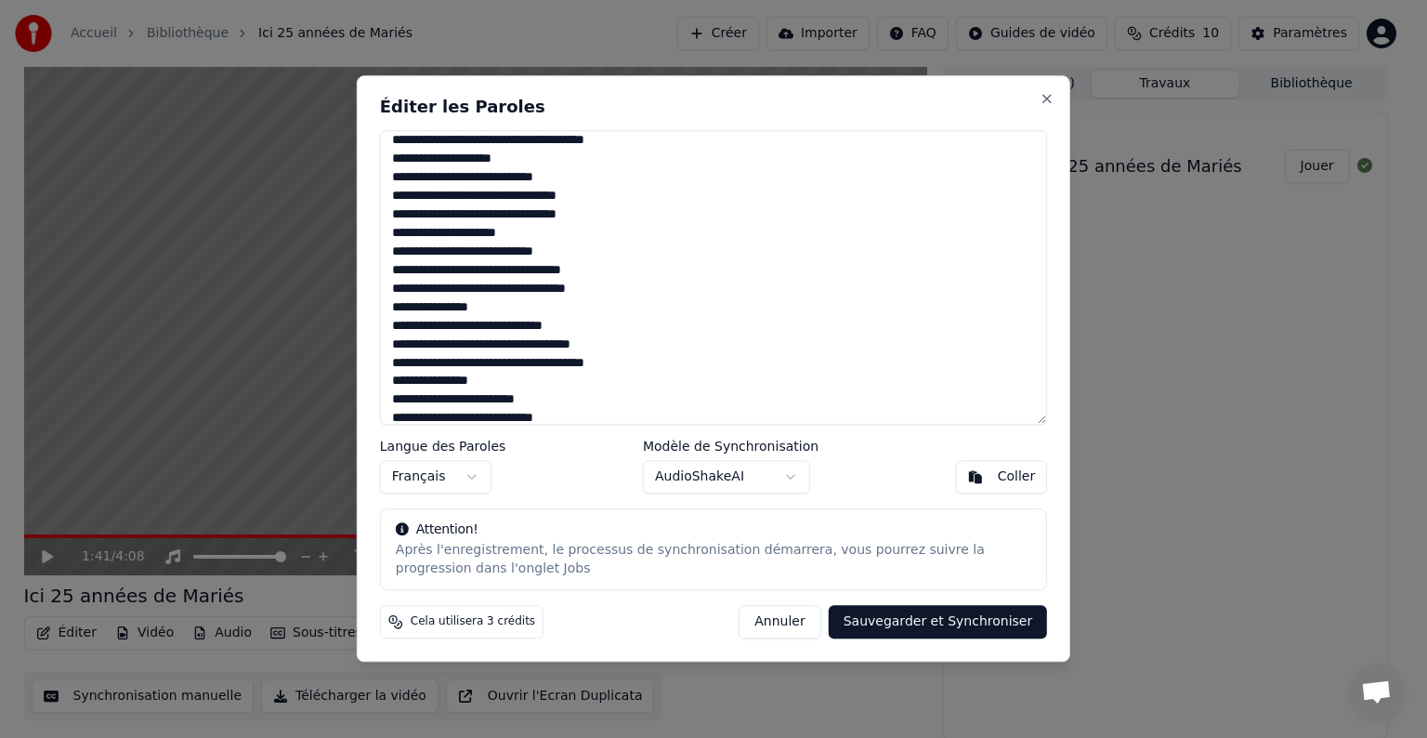
click at [586, 178] on textarea at bounding box center [713, 277] width 667 height 294
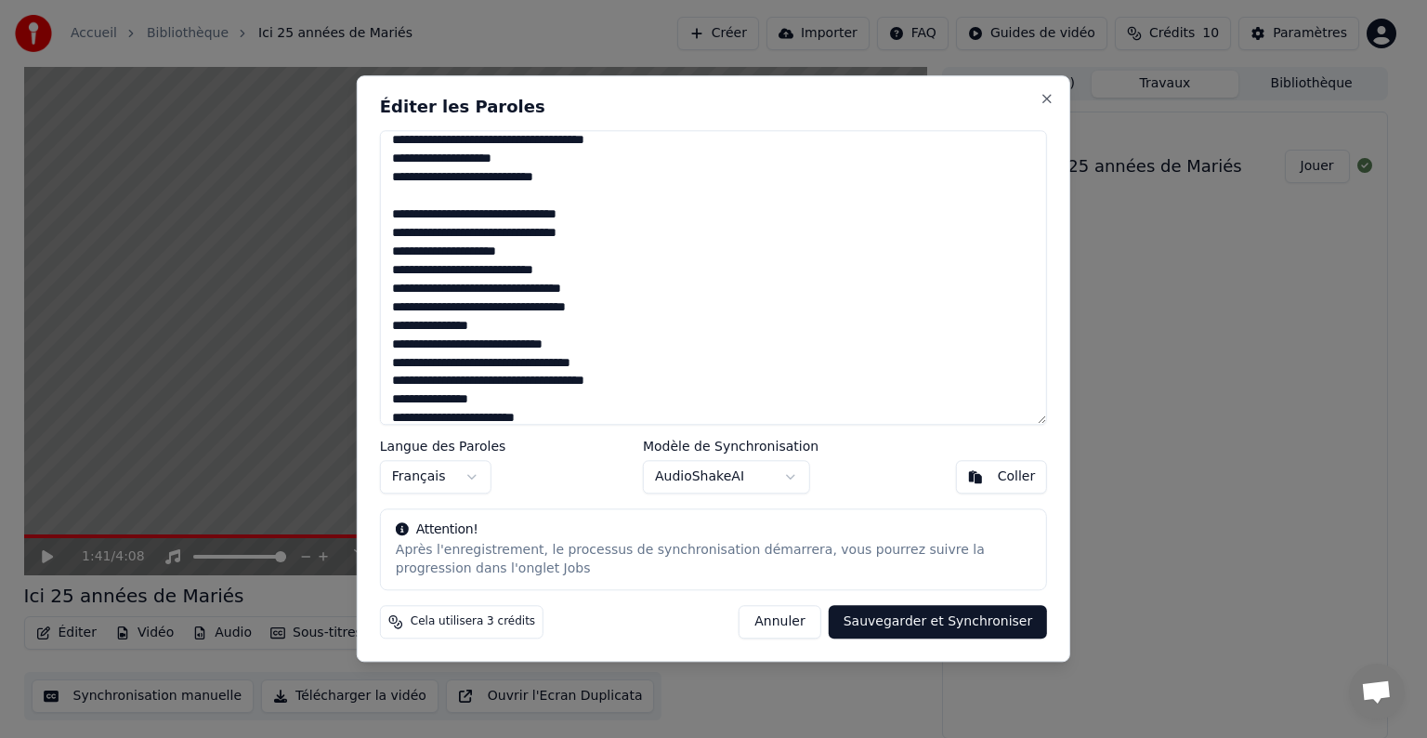
scroll to position [435, 0]
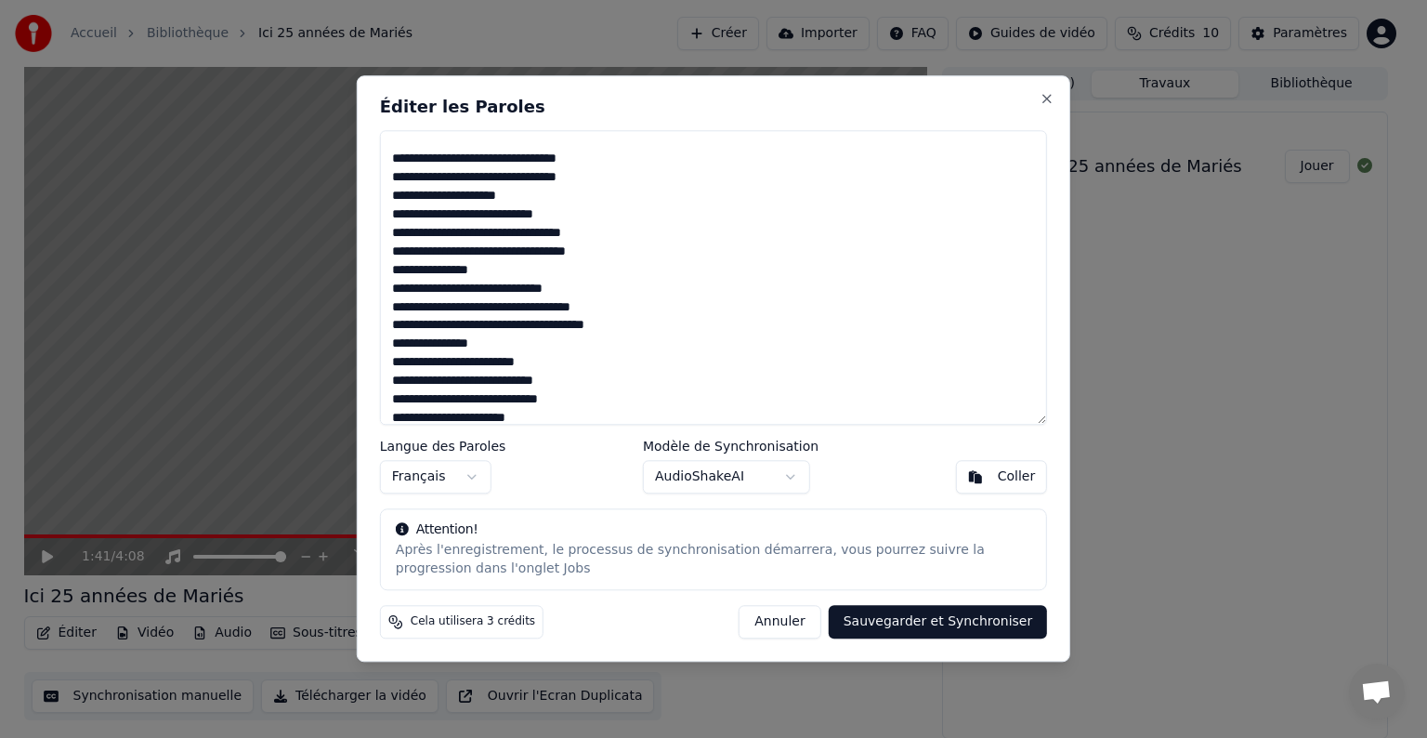
paste textarea "**********"
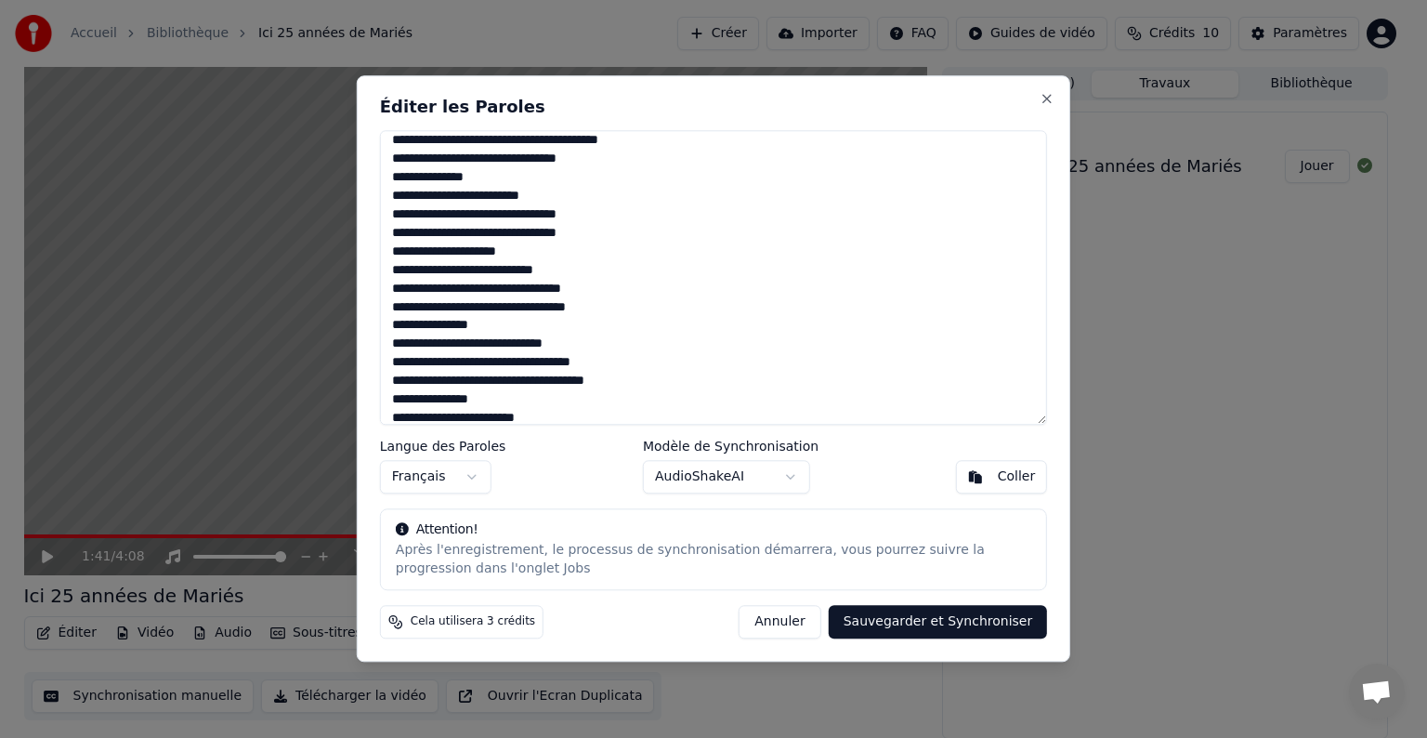
click at [459, 290] on textarea at bounding box center [713, 277] width 667 height 294
drag, startPoint x: 494, startPoint y: 290, endPoint x: 468, endPoint y: 294, distance: 26.3
click at [468, 294] on textarea at bounding box center [713, 277] width 667 height 294
click at [554, 294] on textarea at bounding box center [713, 277] width 667 height 294
click at [595, 308] on textarea at bounding box center [713, 277] width 667 height 294
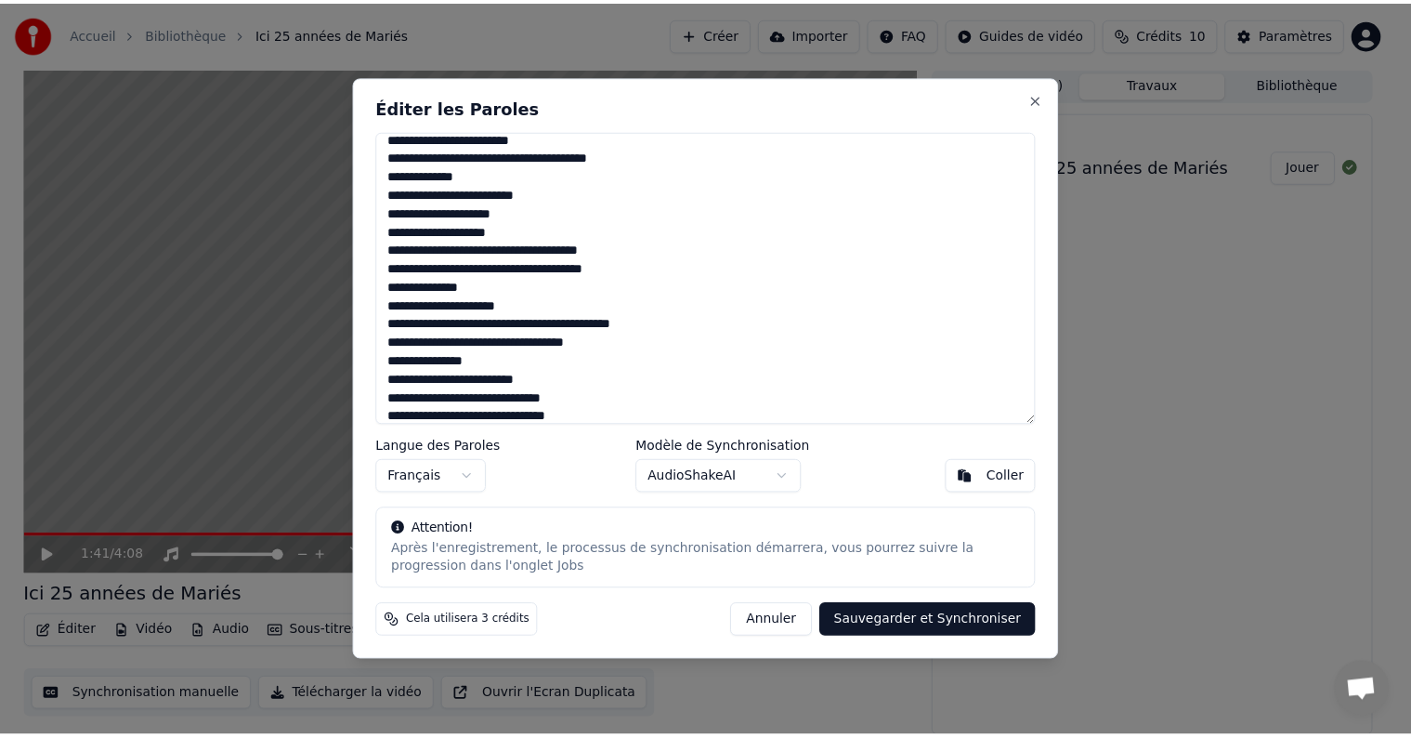
scroll to position [0, 0]
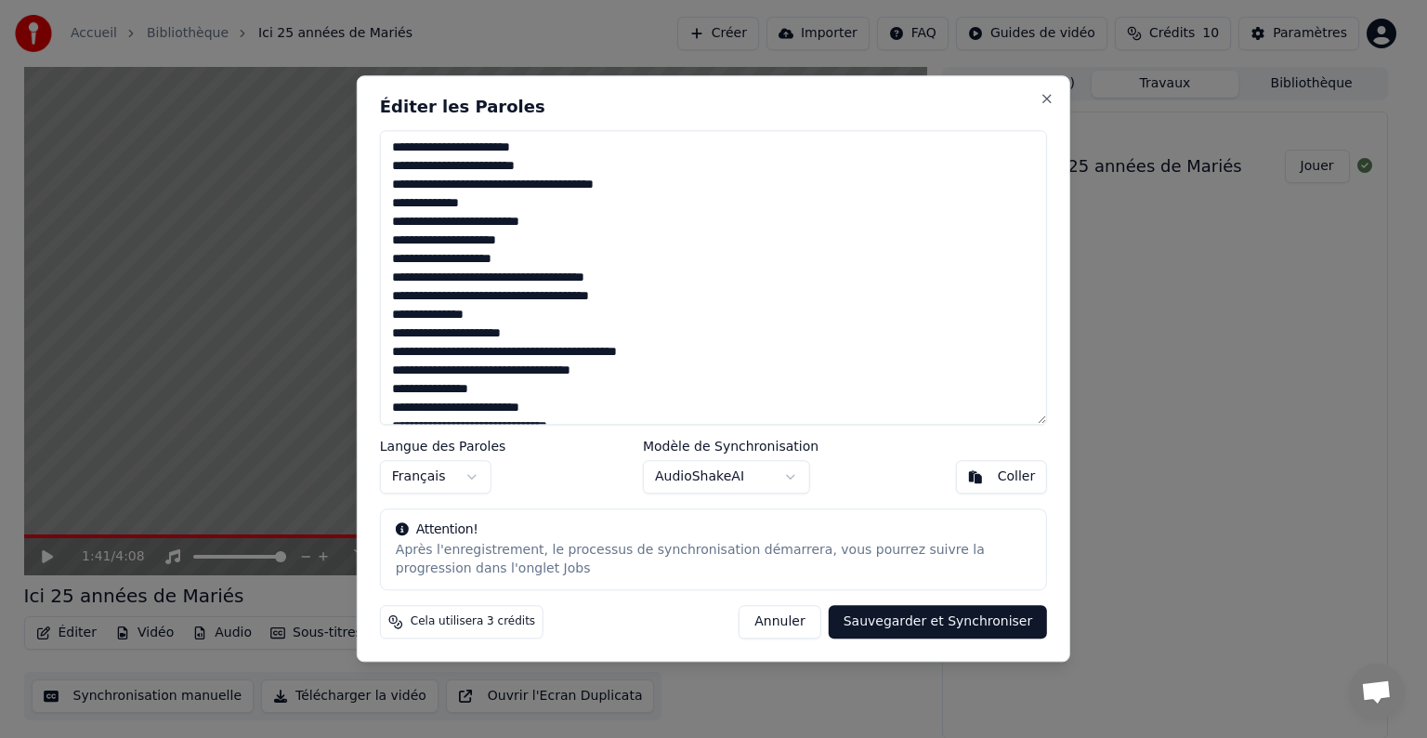
drag, startPoint x: 586, startPoint y: 412, endPoint x: 379, endPoint y: 104, distance: 371.5
click at [379, 104] on div "Éditer les Paroles Langue des Paroles Français Modèle de Synchronisation AudioS…" at bounding box center [713, 368] width 713 height 586
click at [792, 478] on body "Accueil Bibliothèque Ici 25 années de [PERSON_NAME] Importer FAQ Guides de vidé…" at bounding box center [705, 369] width 1411 height 738
click at [799, 619] on button "Annuler" at bounding box center [780, 622] width 82 height 33
type textarea "**********"
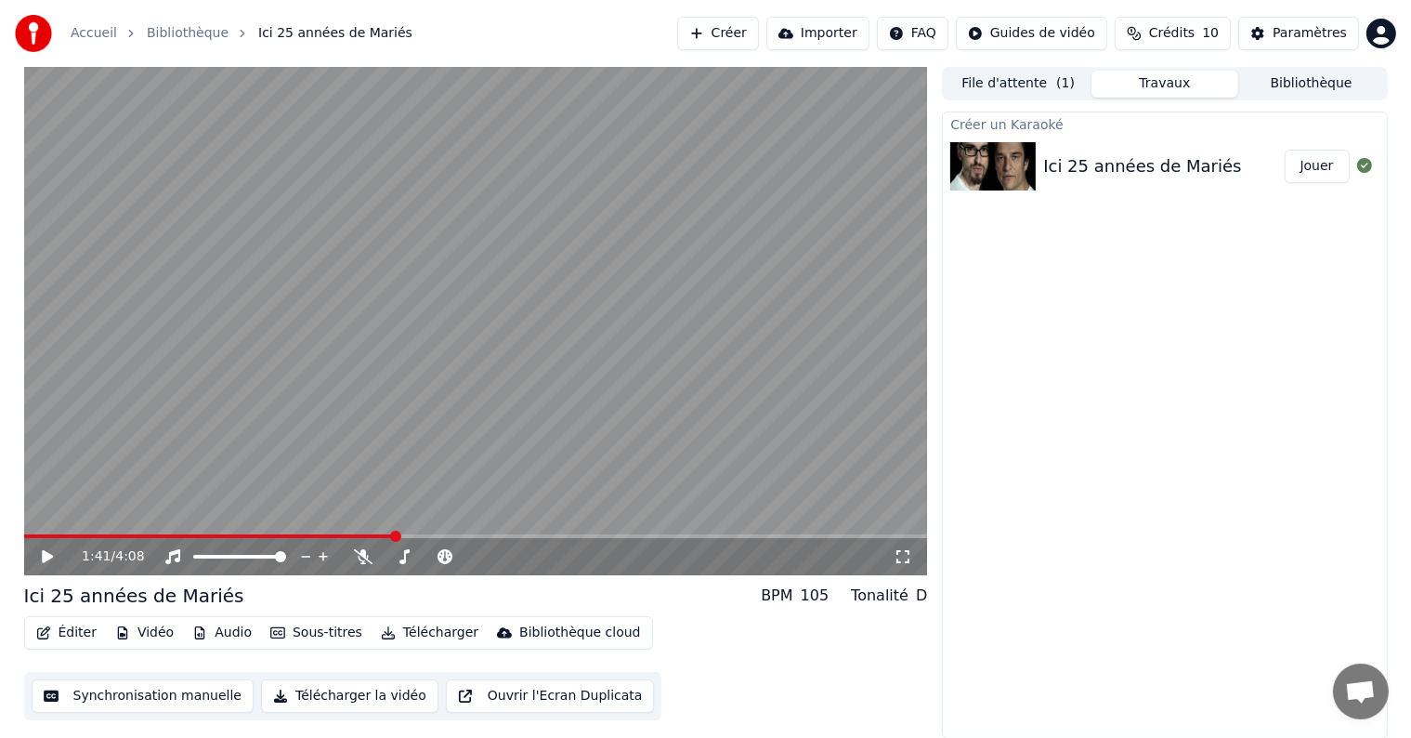
click at [149, 628] on button "Vidéo" at bounding box center [144, 633] width 73 height 26
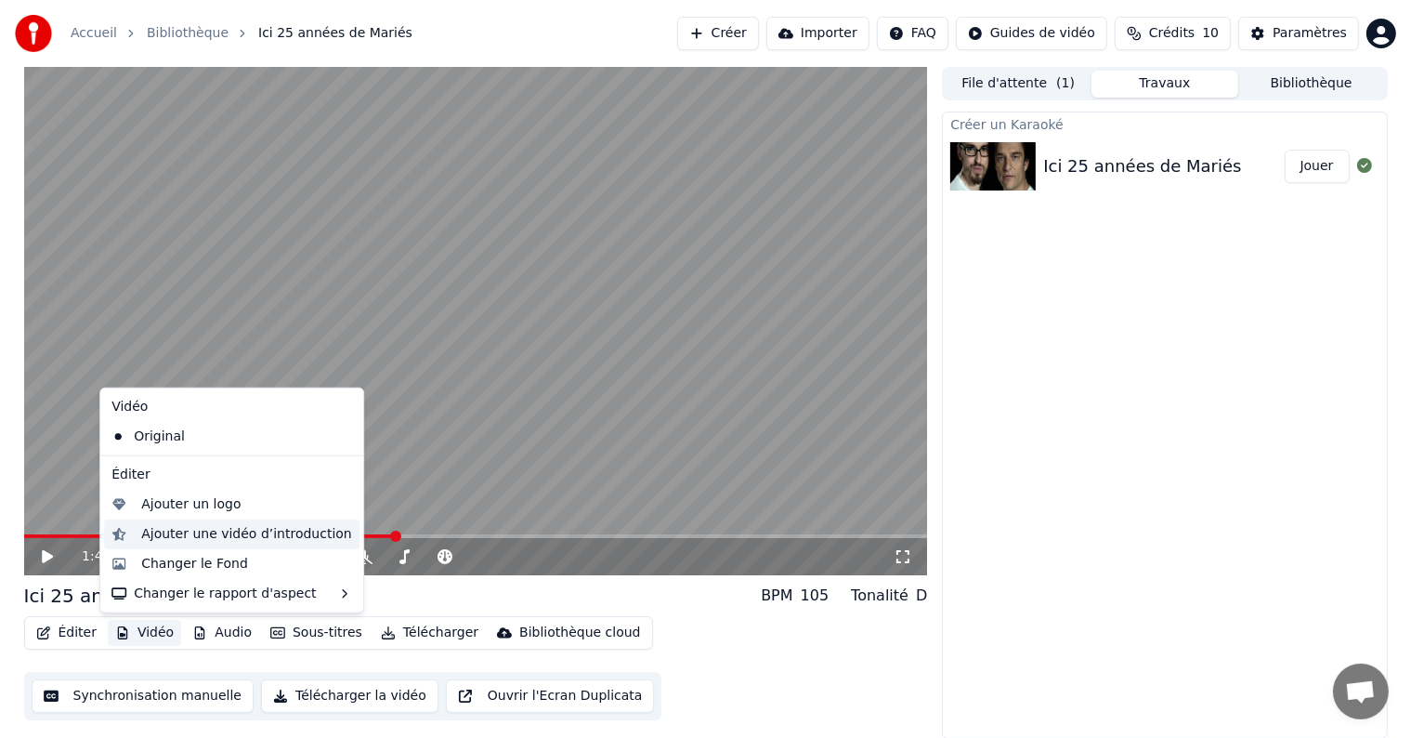
click at [188, 528] on div "Ajouter une vidéo d’introduction" at bounding box center [246, 534] width 211 height 19
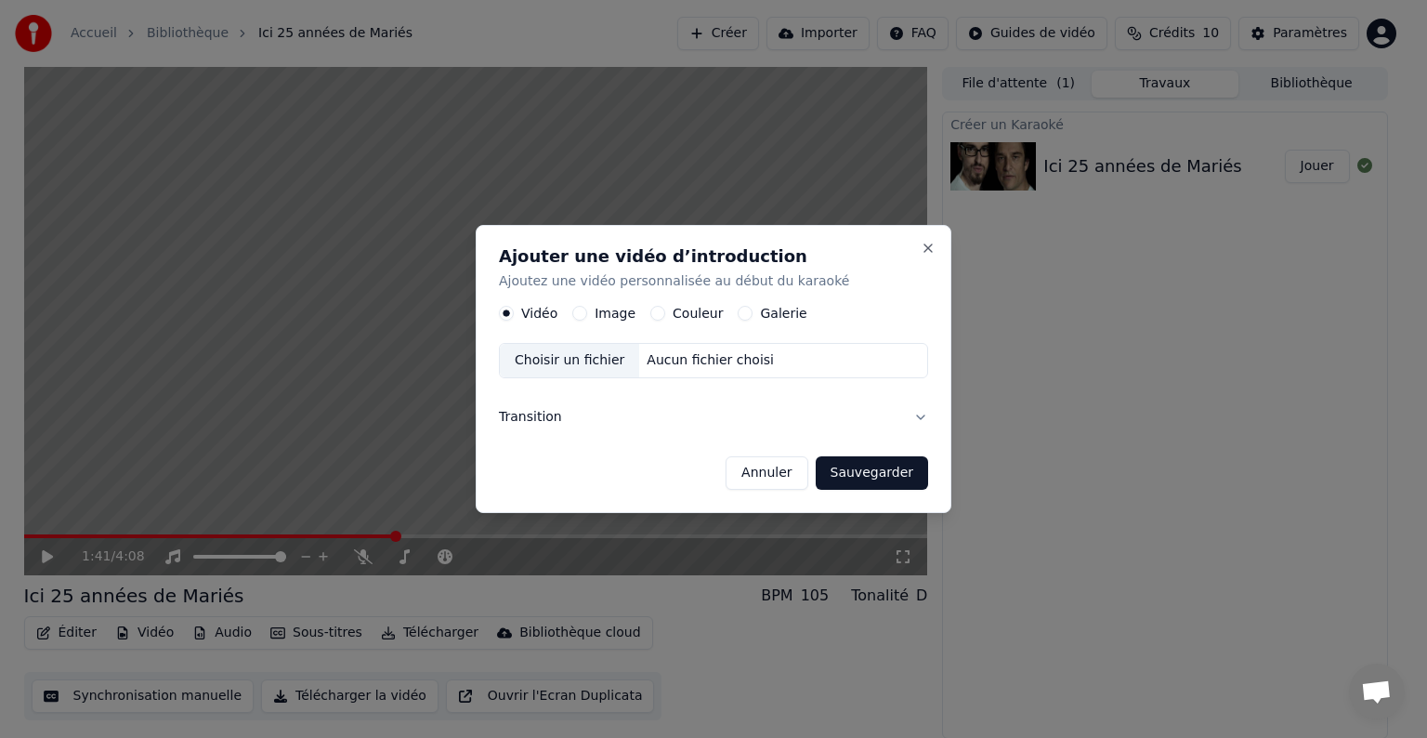
click at [550, 420] on button "Transition" at bounding box center [713, 417] width 429 height 48
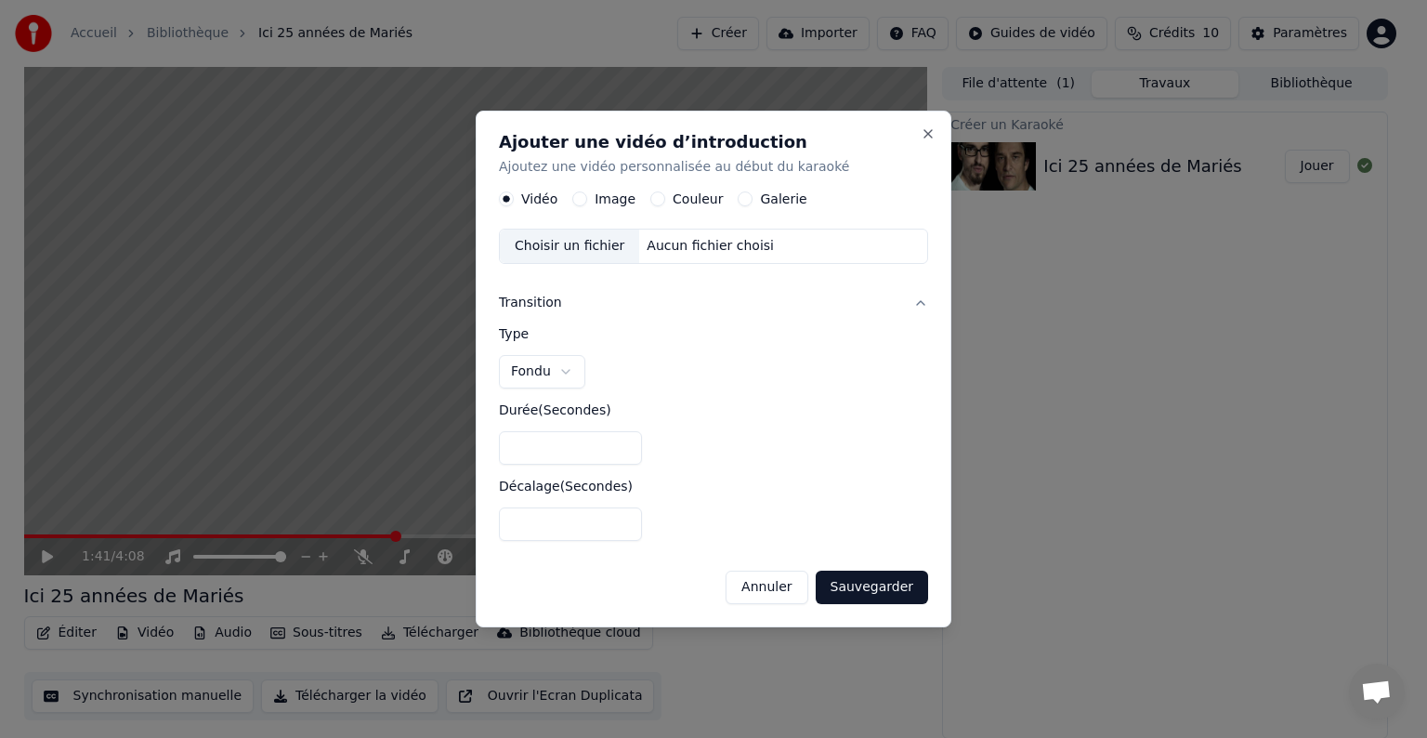
click at [767, 582] on button "Annuler" at bounding box center [767, 586] width 82 height 33
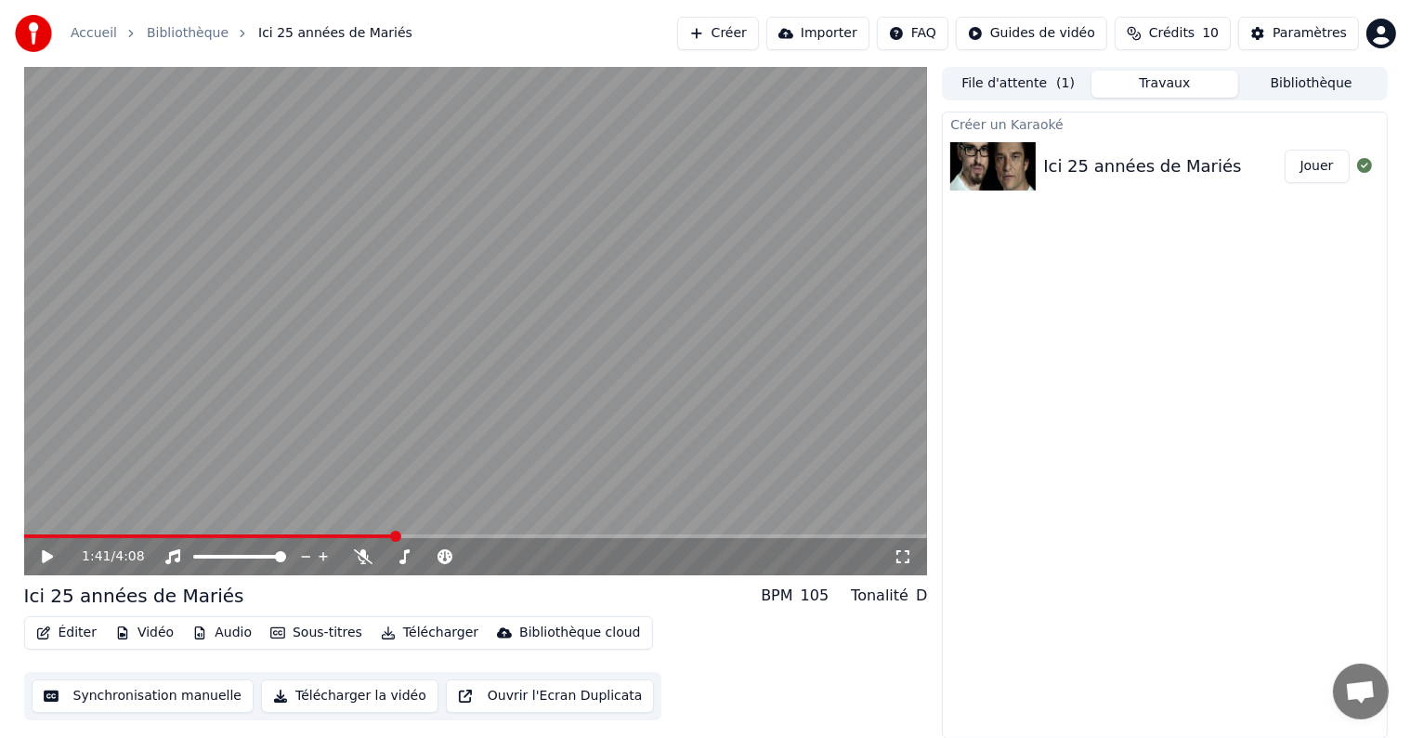
click at [153, 632] on button "Vidéo" at bounding box center [144, 633] width 73 height 26
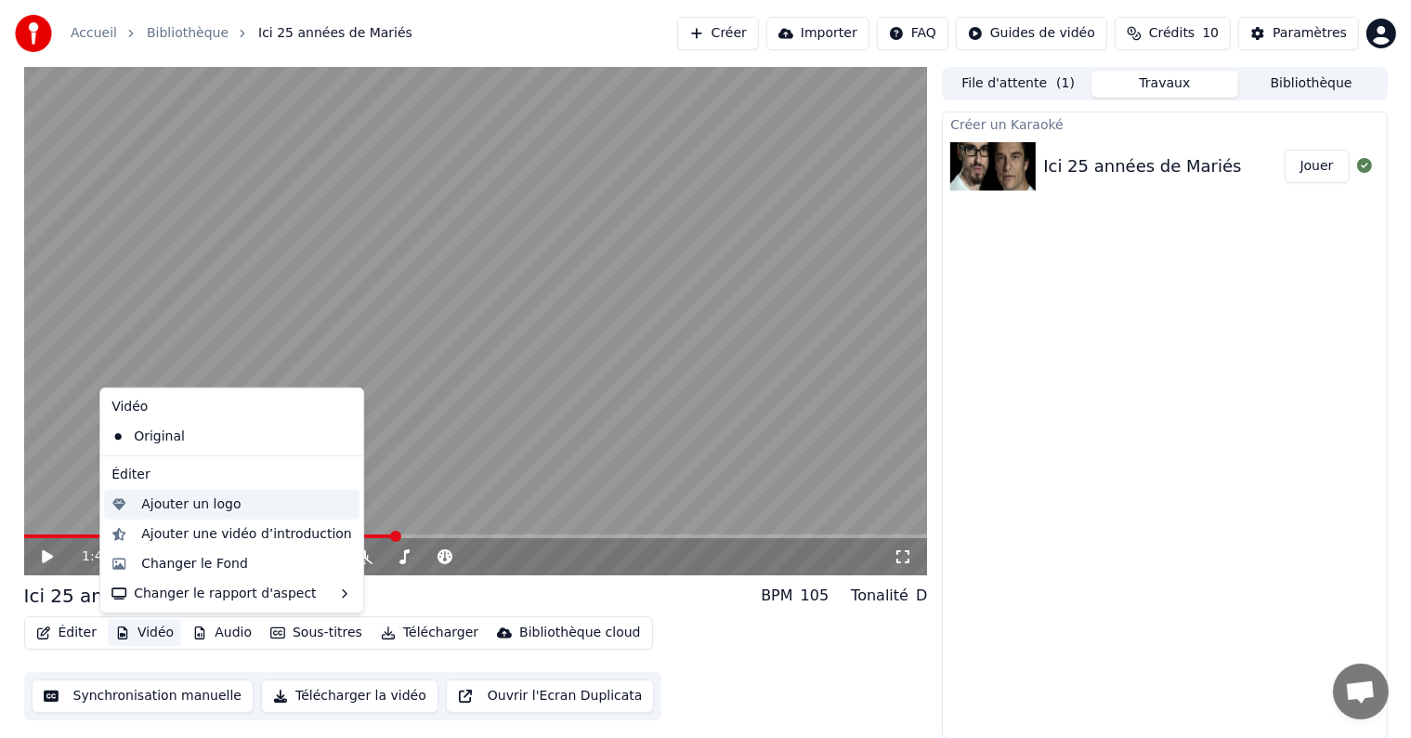
click at [170, 505] on div "Ajouter un logo" at bounding box center [190, 504] width 99 height 19
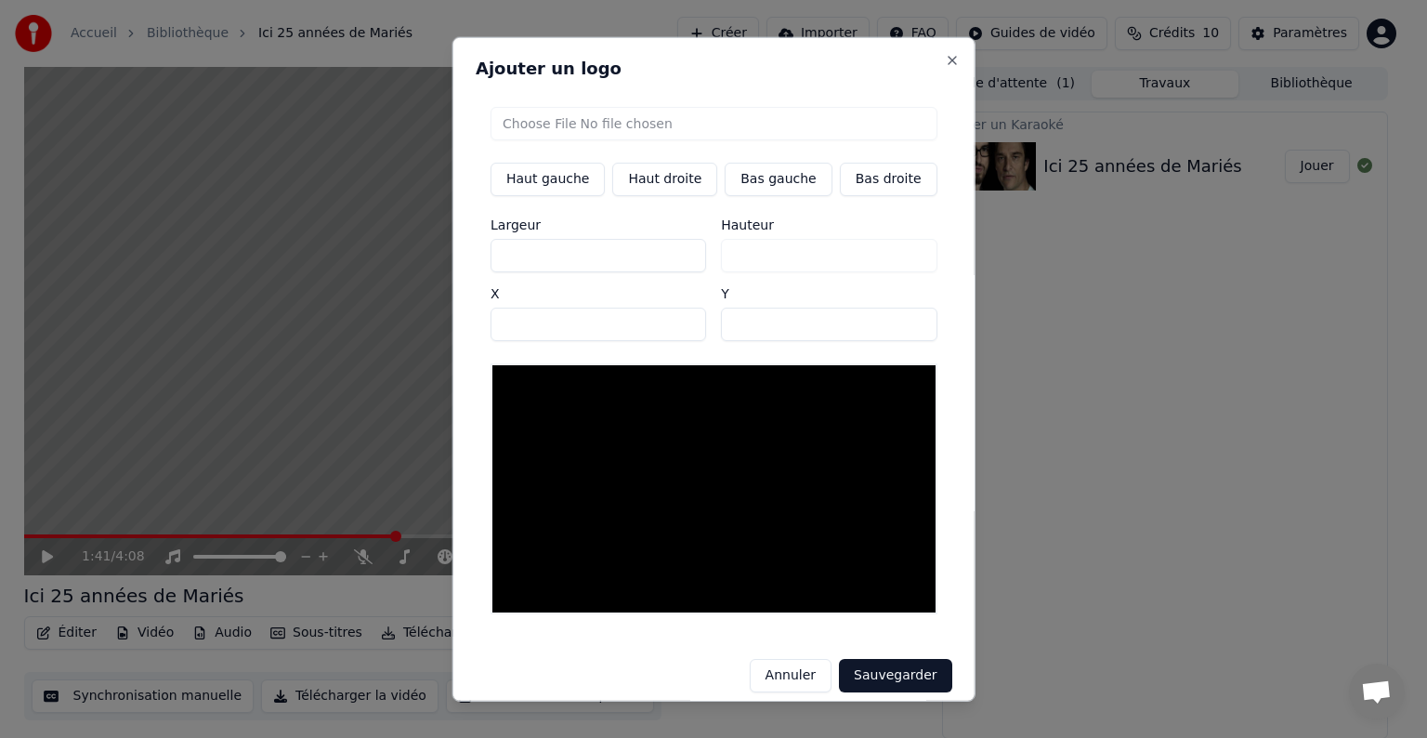
click at [791, 669] on button "Annuler" at bounding box center [790, 675] width 82 height 33
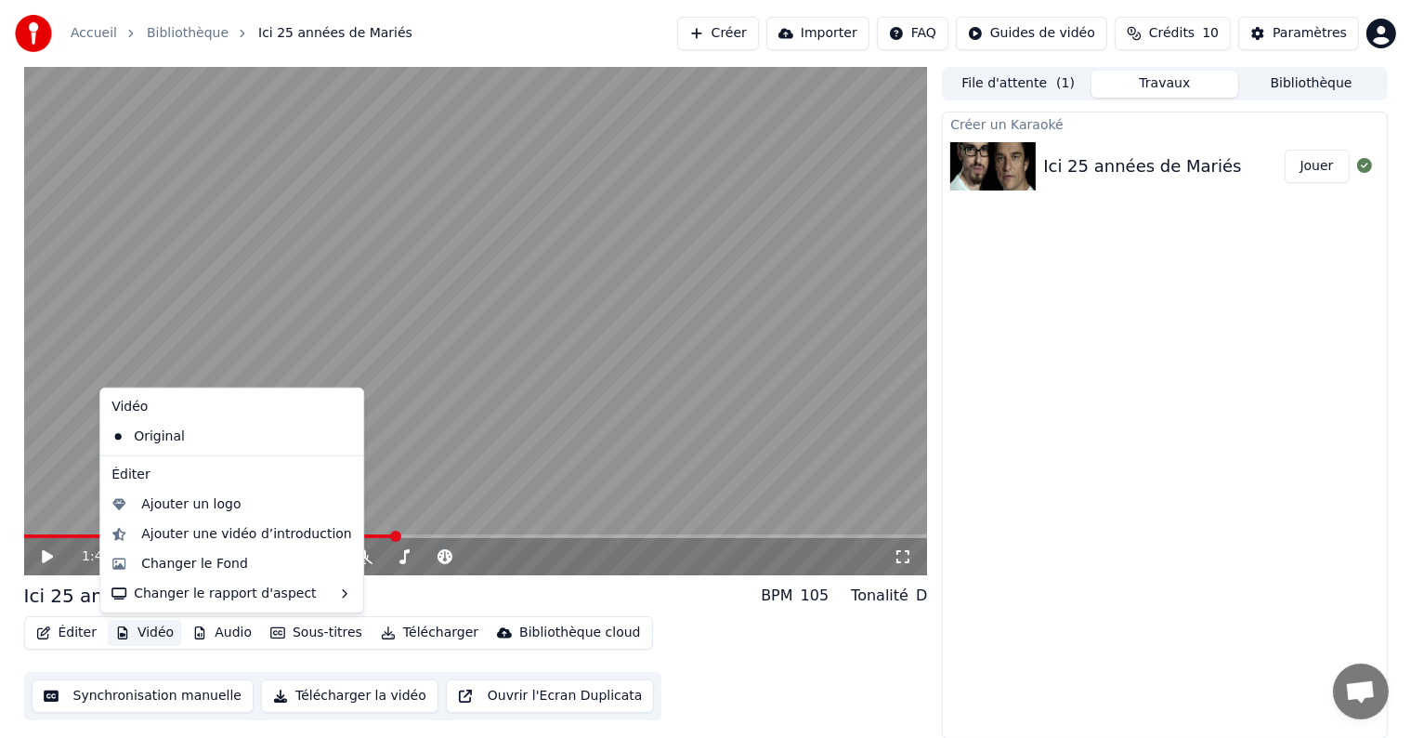
click at [153, 639] on button "Vidéo" at bounding box center [144, 633] width 73 height 26
click at [234, 538] on div "Ajouter une vidéo d’introduction" at bounding box center [246, 534] width 211 height 19
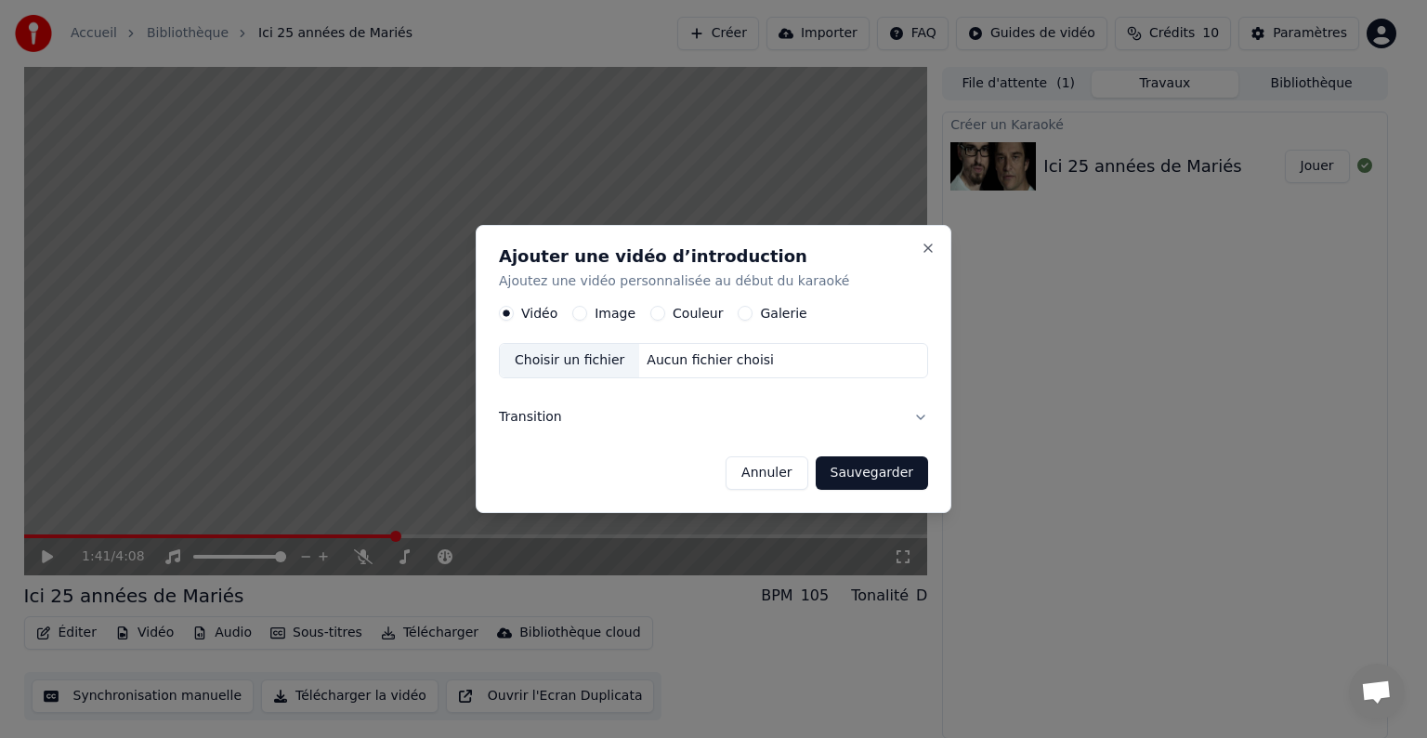
click at [579, 308] on button "Image" at bounding box center [579, 313] width 15 height 15
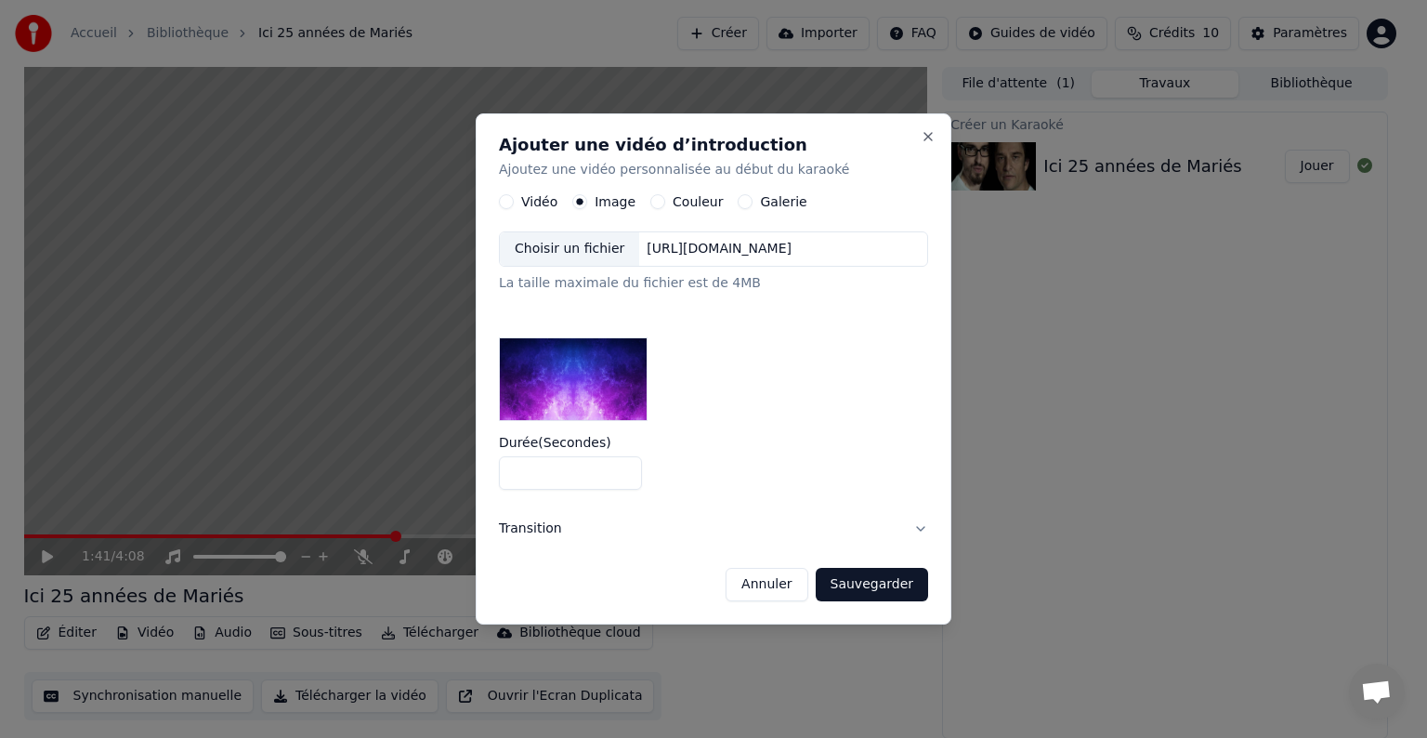
click at [504, 207] on div "Vidéo" at bounding box center [528, 201] width 59 height 15
click at [504, 204] on button "Vidéo" at bounding box center [506, 201] width 15 height 15
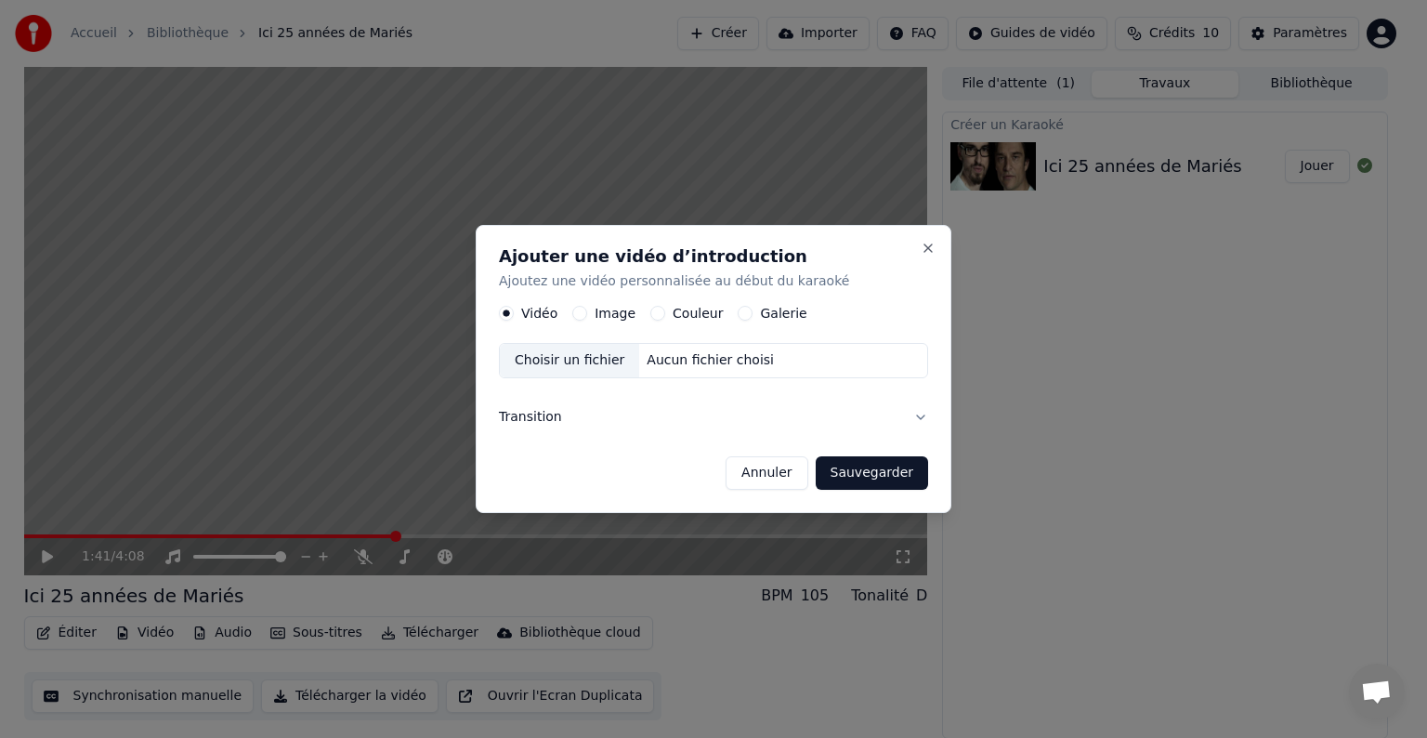
click at [656, 360] on div "Aucun fichier choisi" at bounding box center [710, 360] width 142 height 19
click at [780, 472] on button "Annuler" at bounding box center [767, 472] width 82 height 33
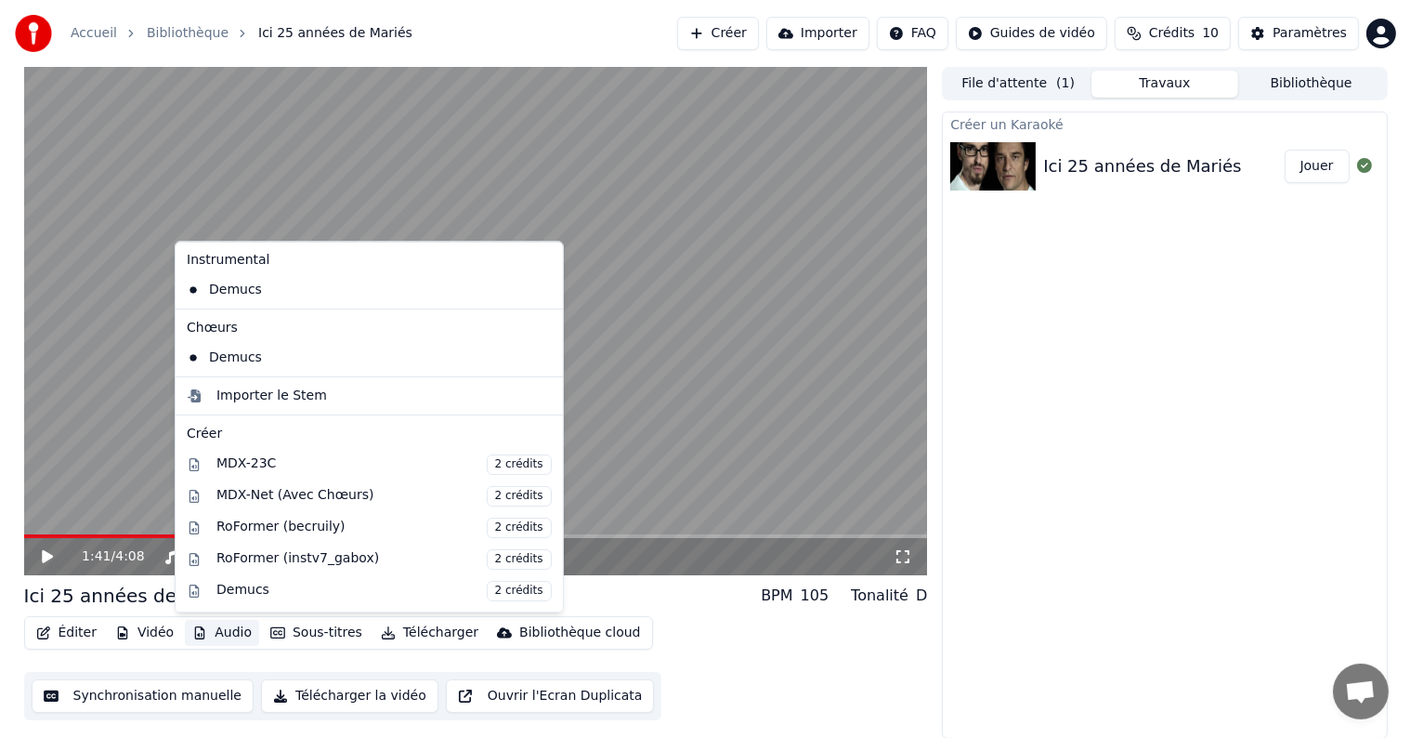
click at [216, 628] on button "Audio" at bounding box center [222, 633] width 74 height 26
click at [254, 390] on div "Importer le Stem" at bounding box center [271, 395] width 111 height 19
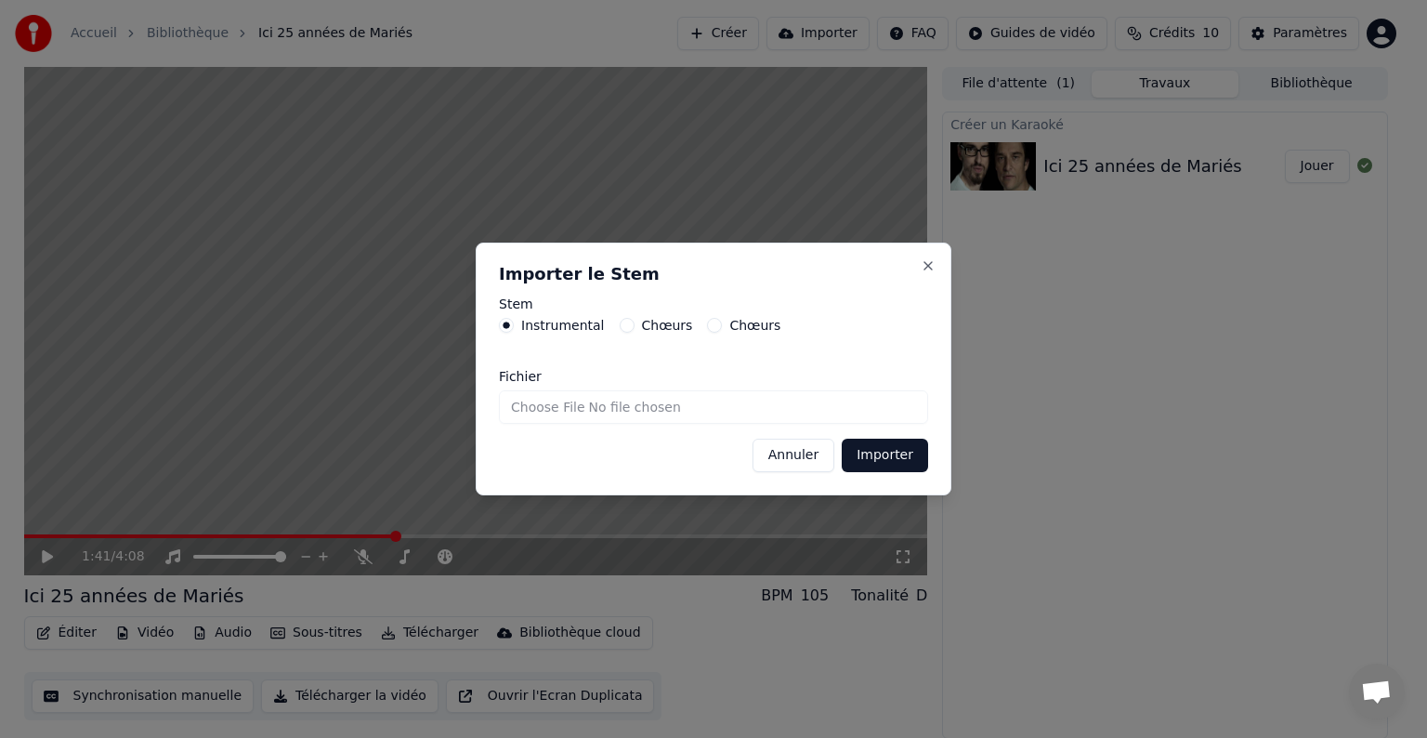
click at [648, 324] on label "Chœurs" at bounding box center [667, 325] width 51 height 13
click at [635, 324] on button "Chœurs" at bounding box center [627, 325] width 15 height 15
click at [786, 451] on button "Annuler" at bounding box center [793, 454] width 82 height 33
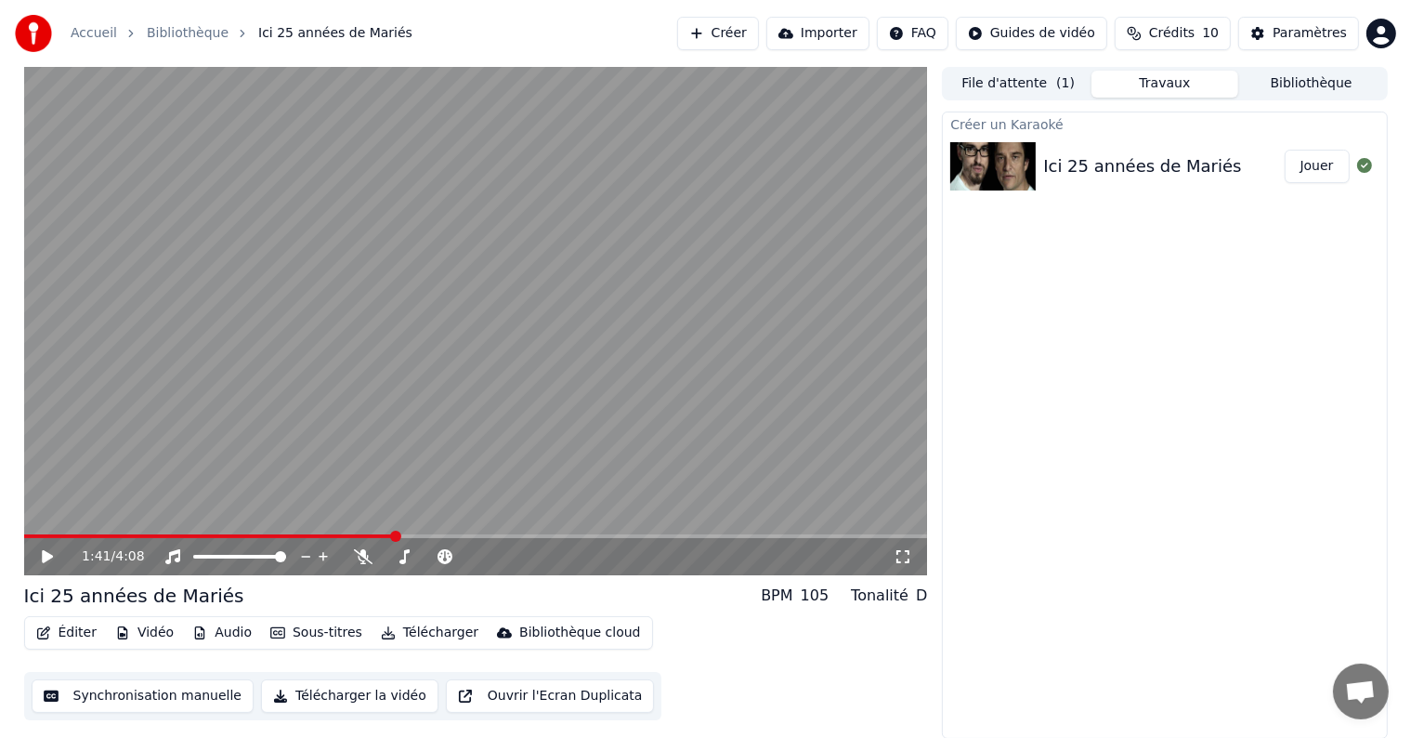
click at [314, 635] on button "Sous-titres" at bounding box center [316, 633] width 107 height 26
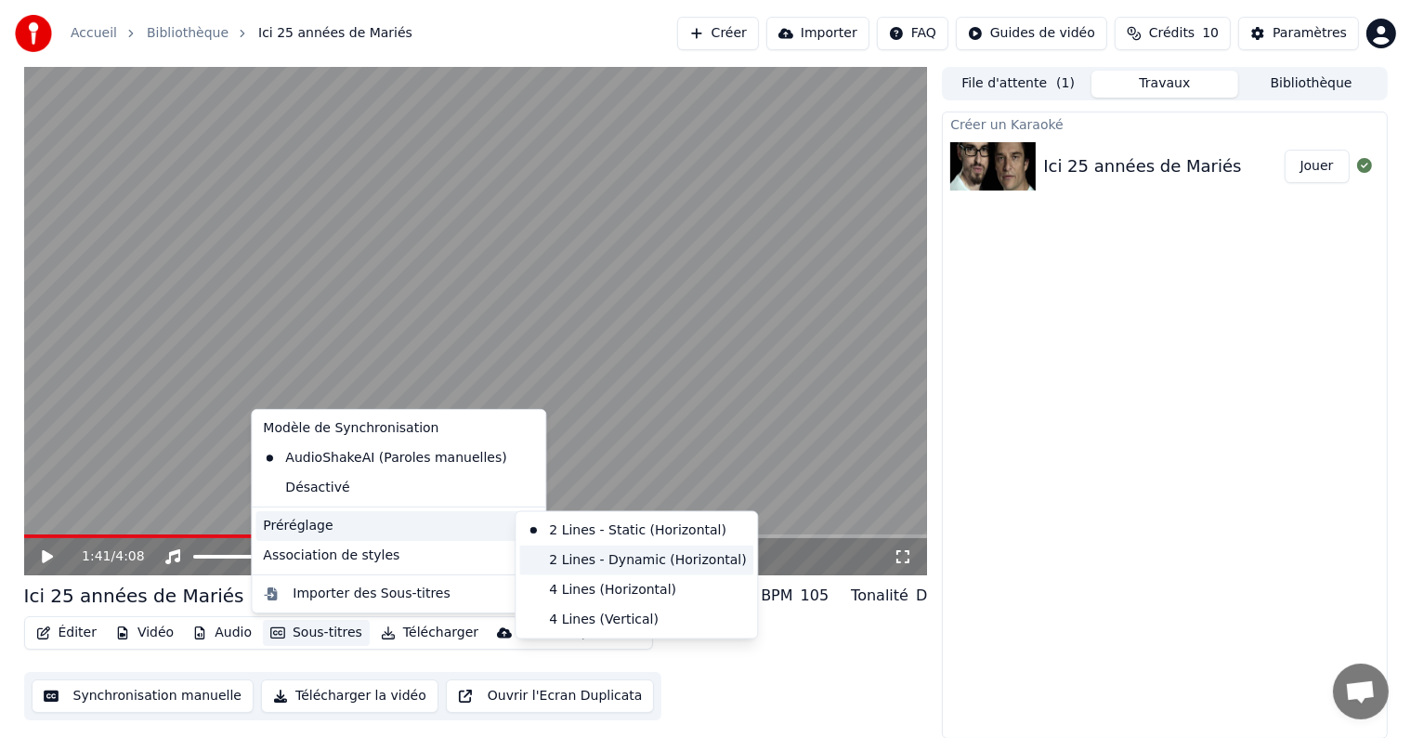
click at [577, 555] on div "2 Lines - Dynamic (Horizontal)" at bounding box center [636, 560] width 234 height 30
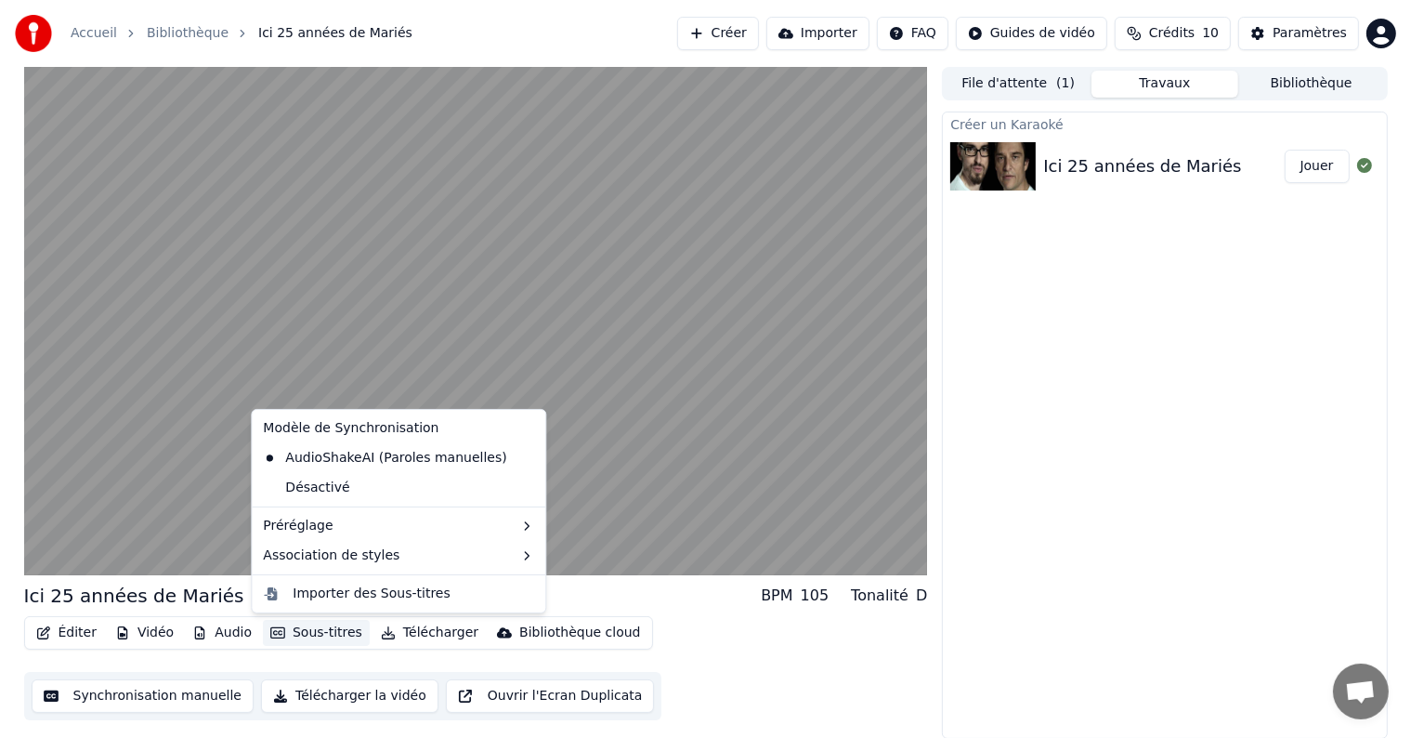
click at [305, 633] on button "Sous-titres" at bounding box center [316, 633] width 107 height 26
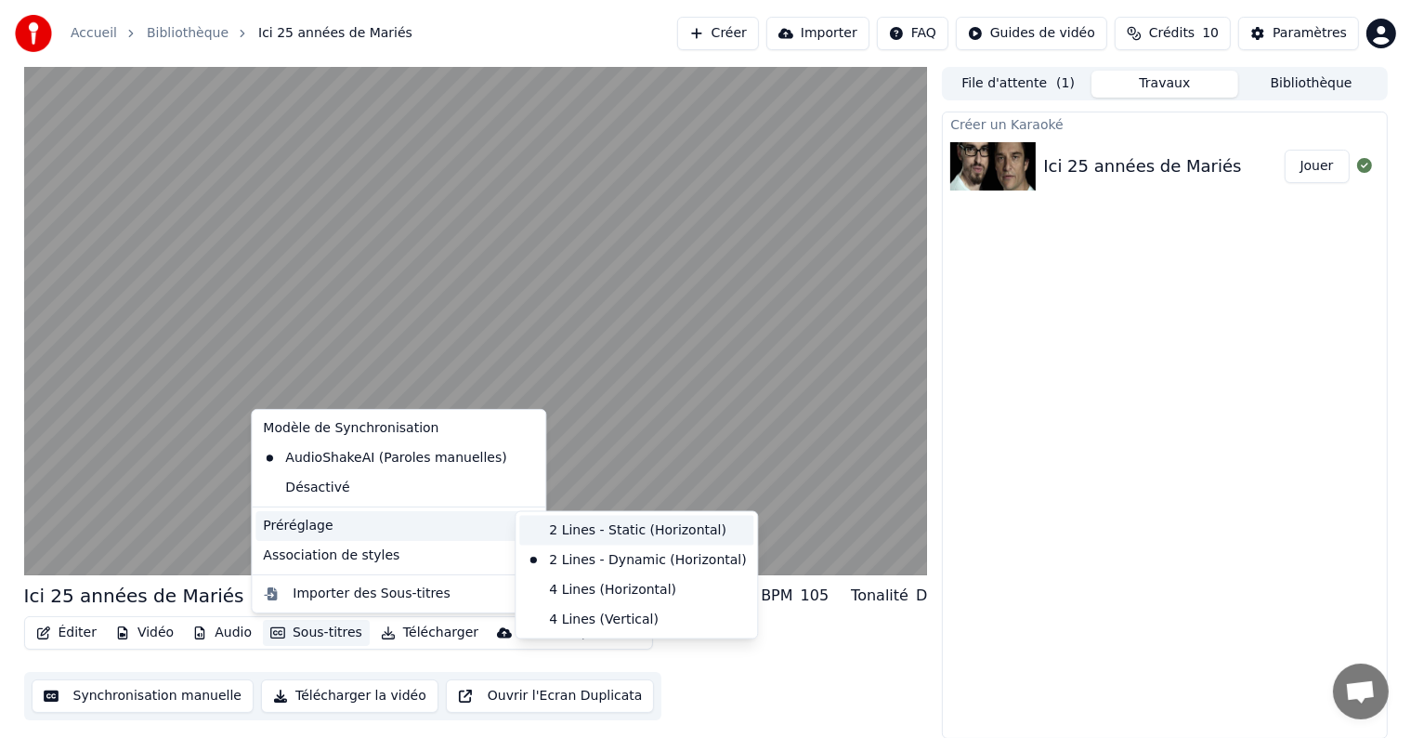
click at [582, 527] on div "2 Lines - Static (Horizontal)" at bounding box center [636, 531] width 234 height 30
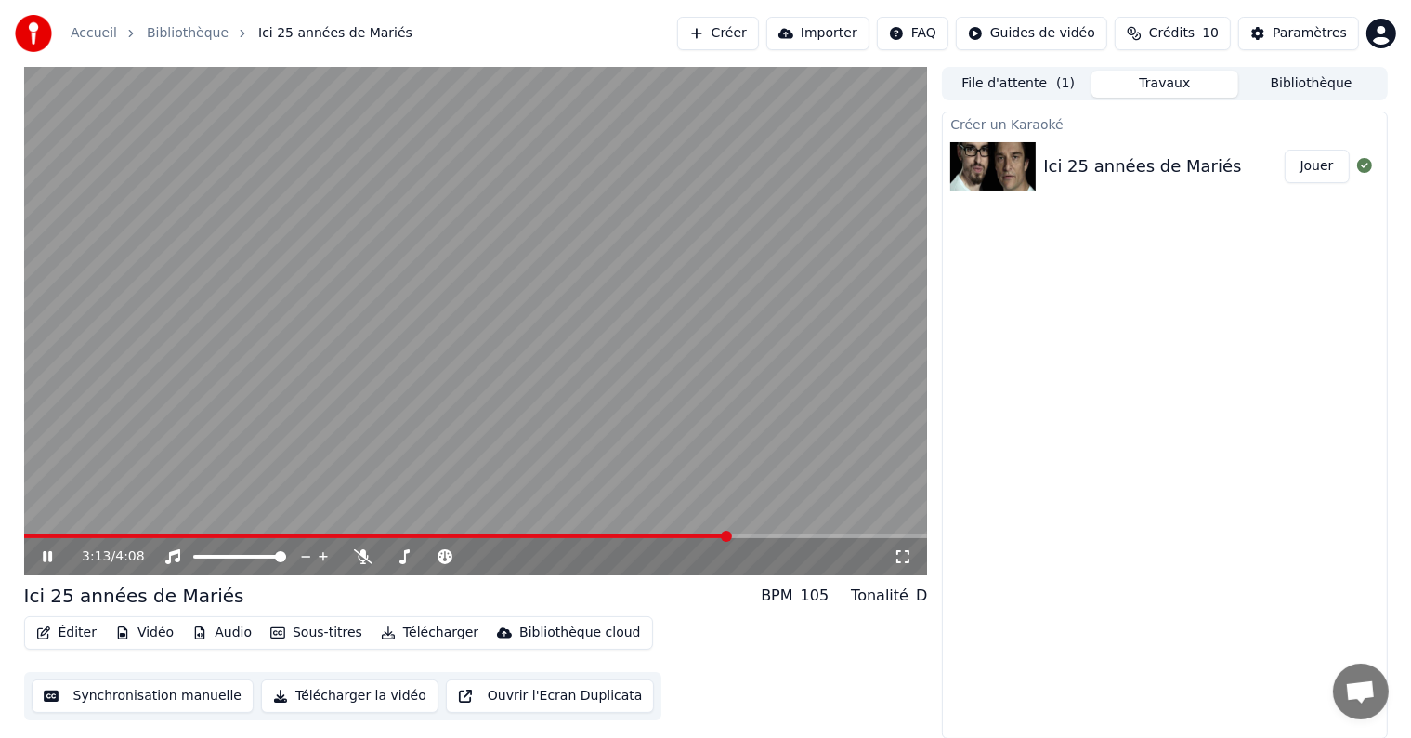
click at [47, 562] on icon at bounding box center [61, 556] width 44 height 15
click at [46, 552] on icon at bounding box center [47, 556] width 11 height 13
click at [47, 552] on icon at bounding box center [61, 556] width 44 height 15
click at [801, 536] on span at bounding box center [412, 536] width 777 height 4
click at [831, 536] on span at bounding box center [476, 536] width 904 height 4
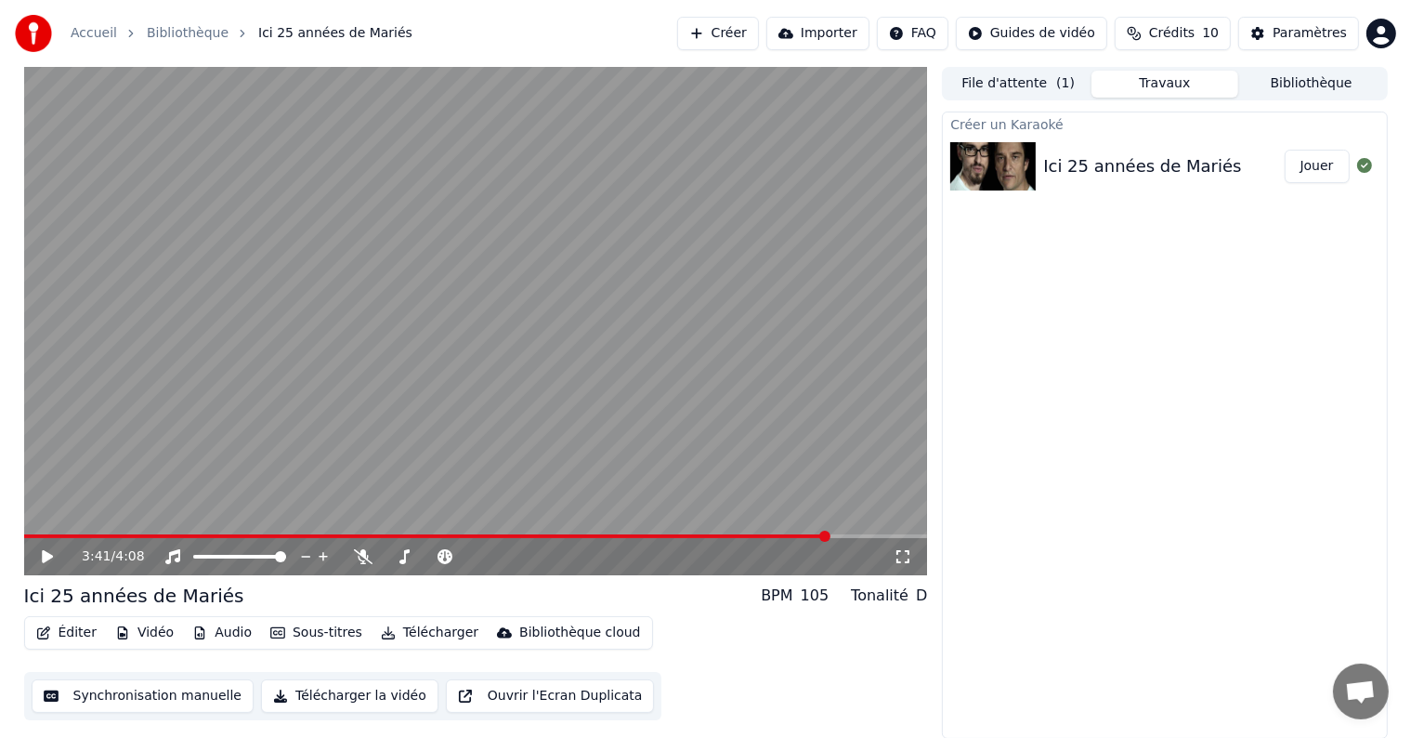
click at [851, 533] on video at bounding box center [476, 321] width 904 height 508
click at [48, 556] on icon at bounding box center [47, 556] width 9 height 11
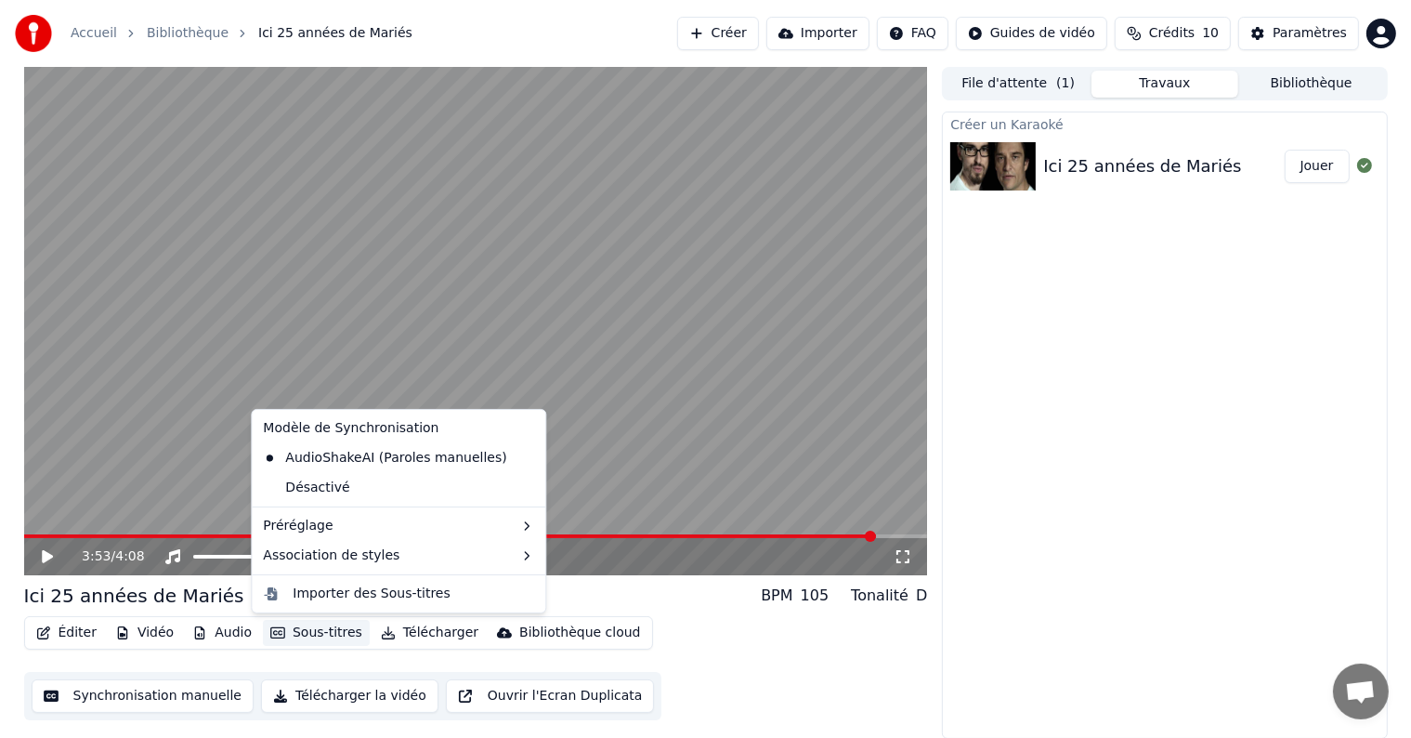
click at [281, 637] on button "Sous-titres" at bounding box center [316, 633] width 107 height 26
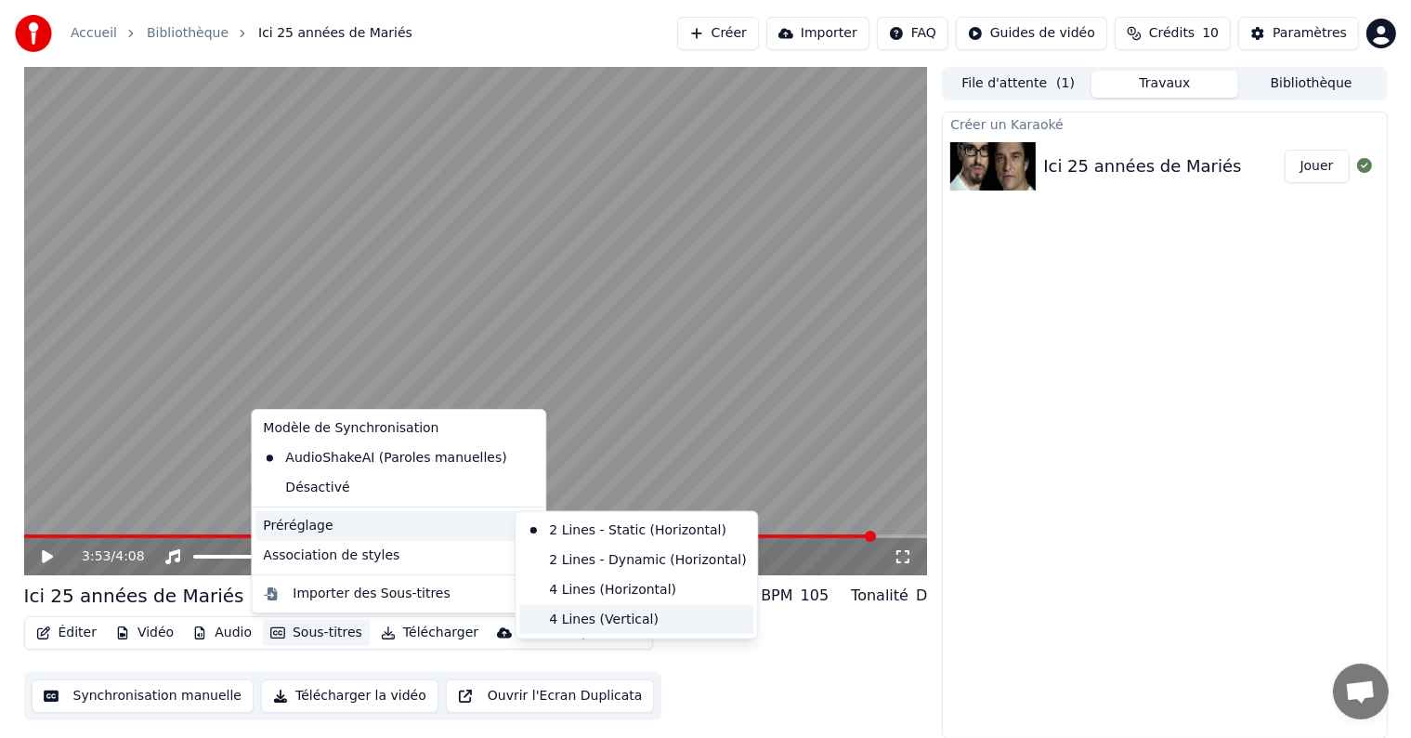
click at [569, 617] on div "4 Lines (Vertical)" at bounding box center [636, 620] width 234 height 30
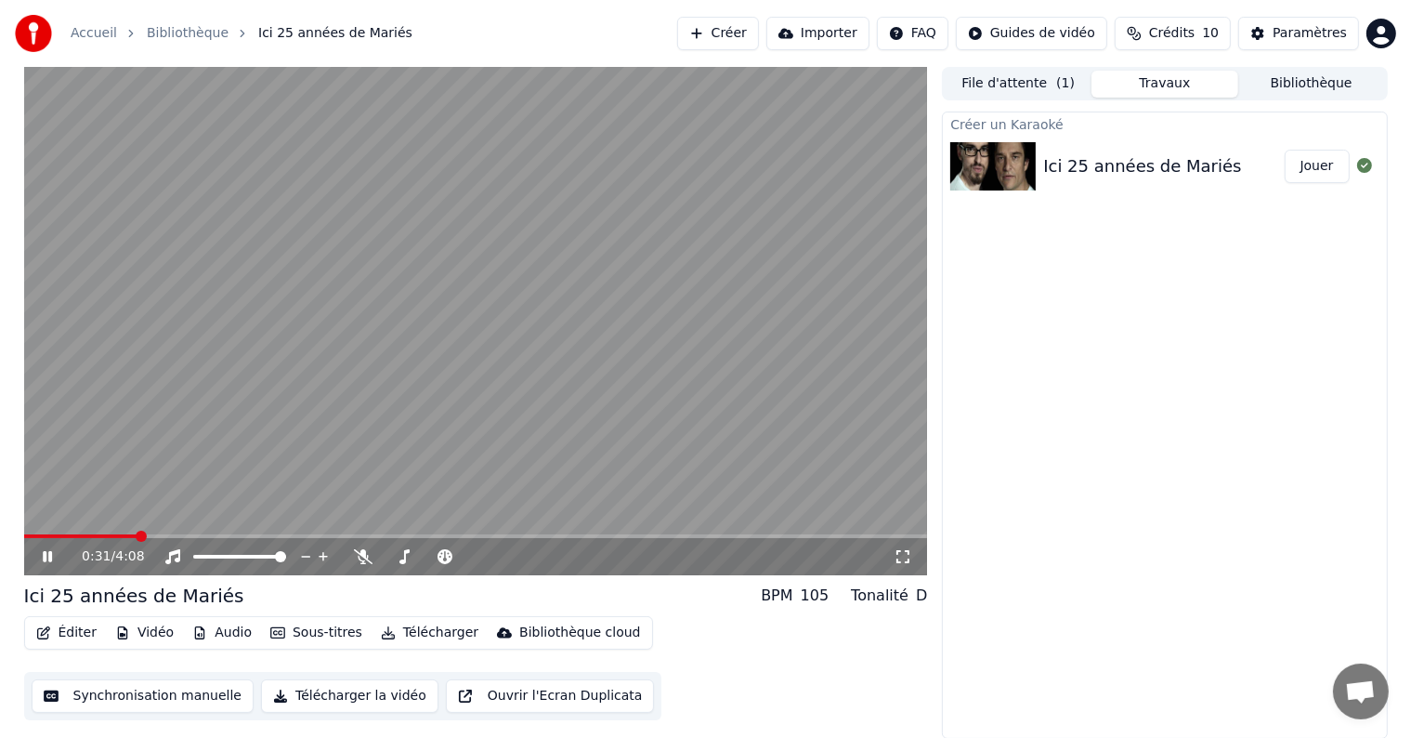
click at [137, 534] on span at bounding box center [80, 536] width 113 height 4
click at [49, 557] on icon at bounding box center [47, 556] width 9 height 11
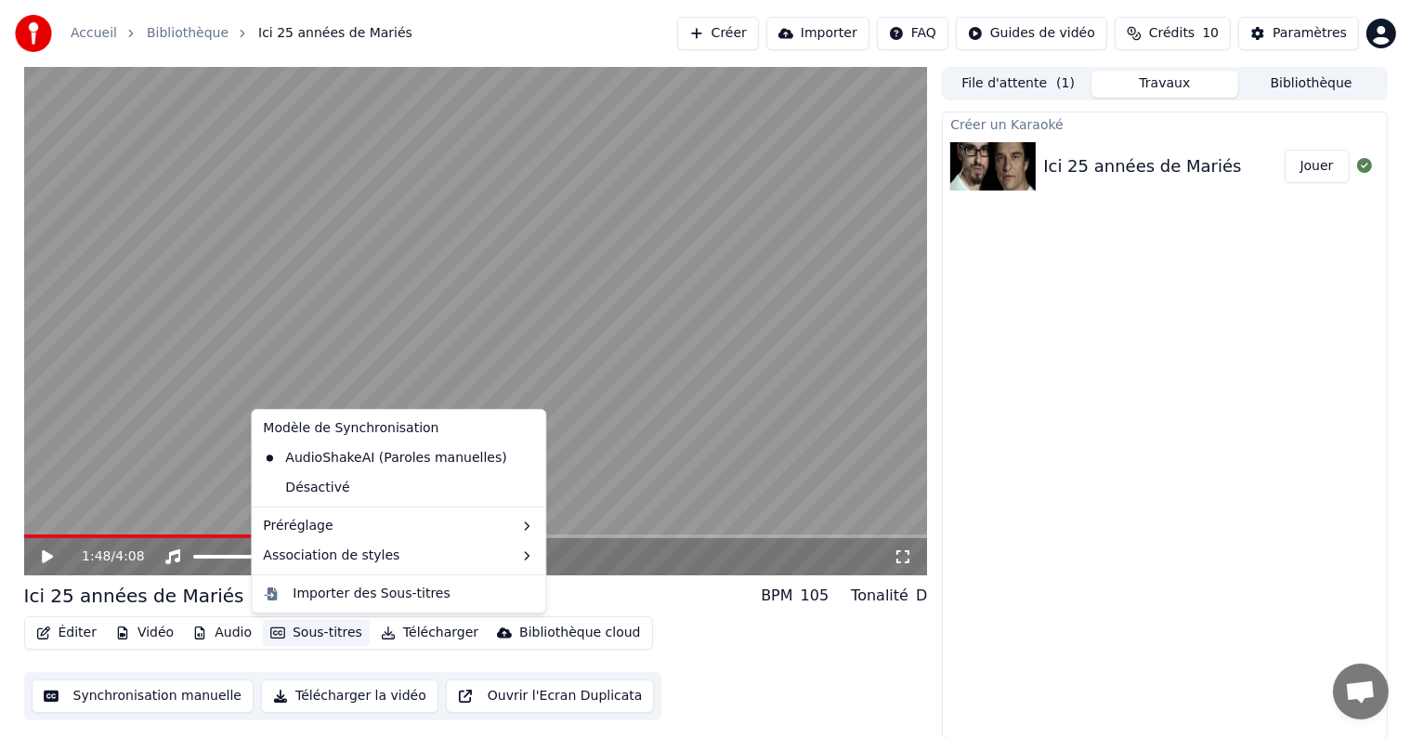
click at [292, 632] on button "Sous-titres" at bounding box center [316, 633] width 107 height 26
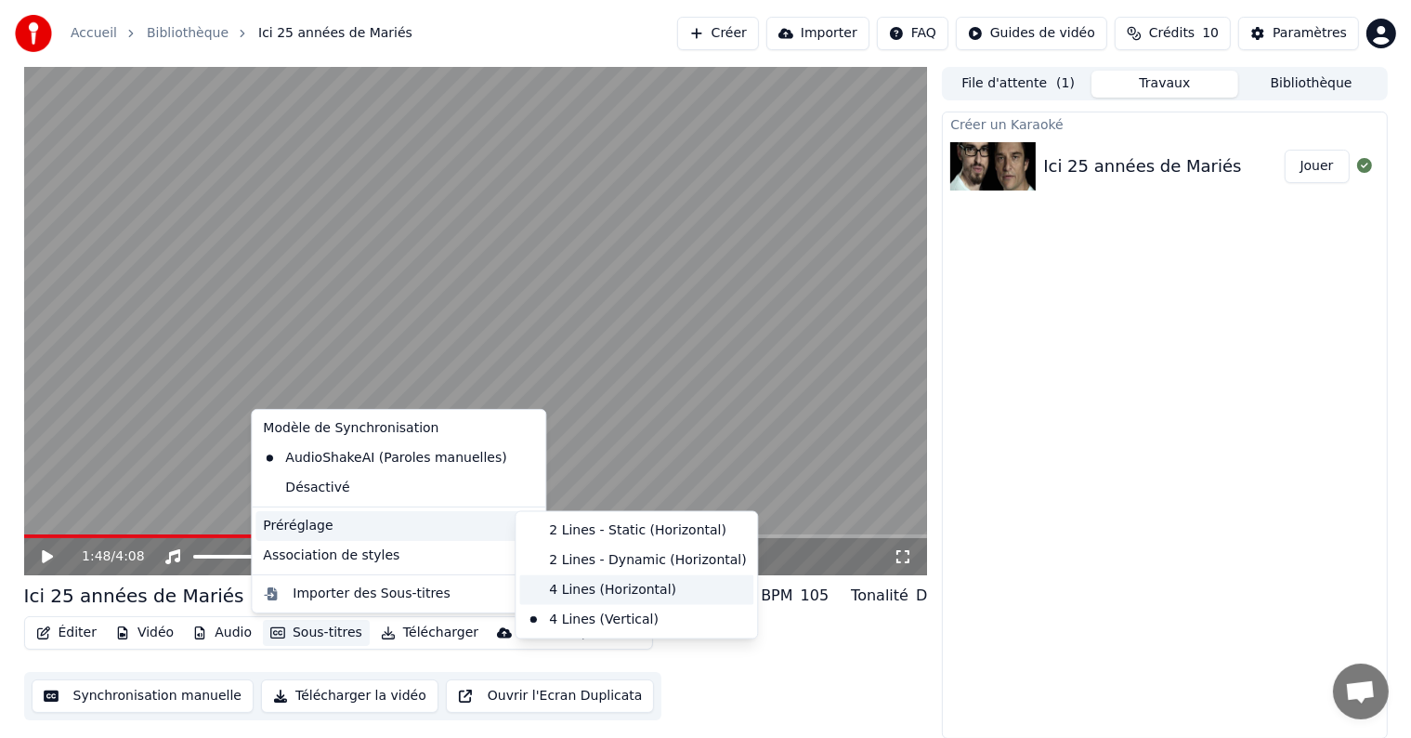
click at [587, 587] on div "4 Lines (Horizontal)" at bounding box center [636, 590] width 234 height 30
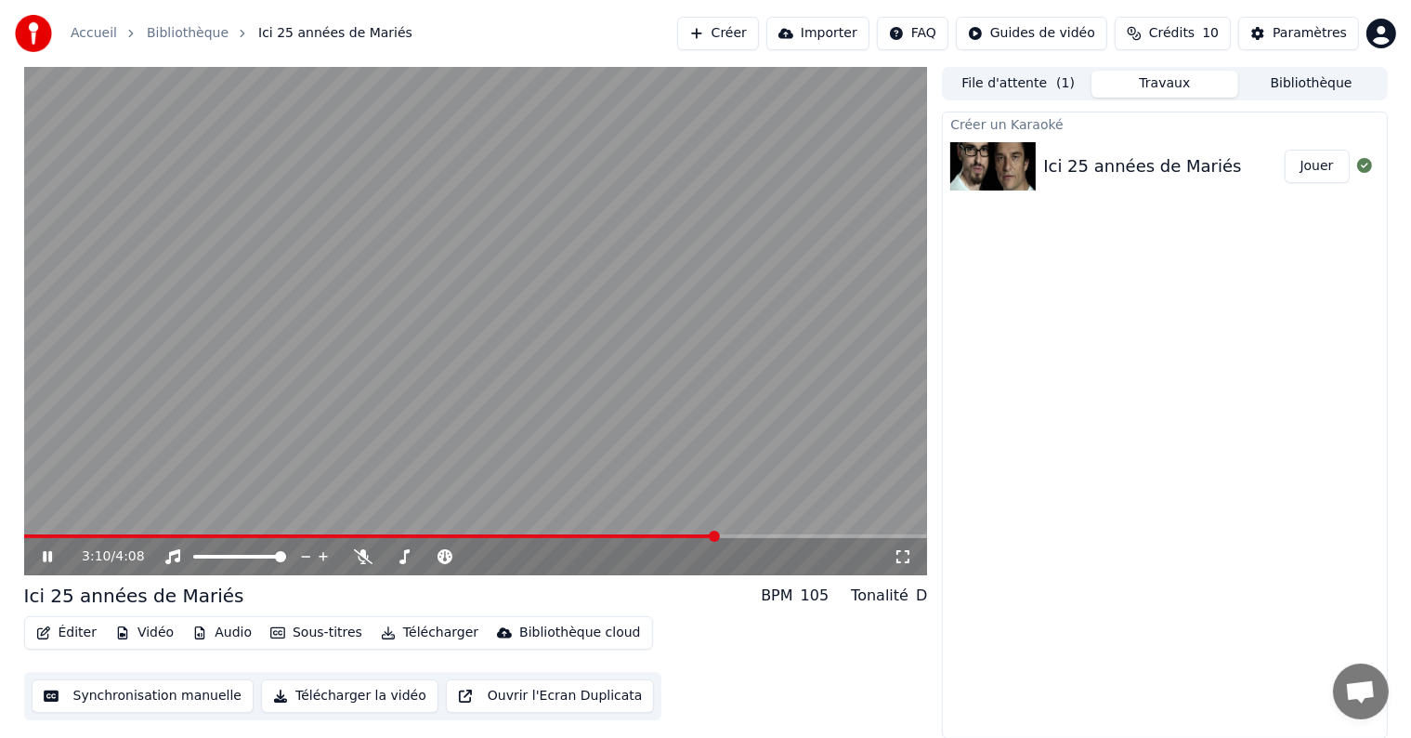
click at [46, 552] on icon at bounding box center [47, 556] width 9 height 11
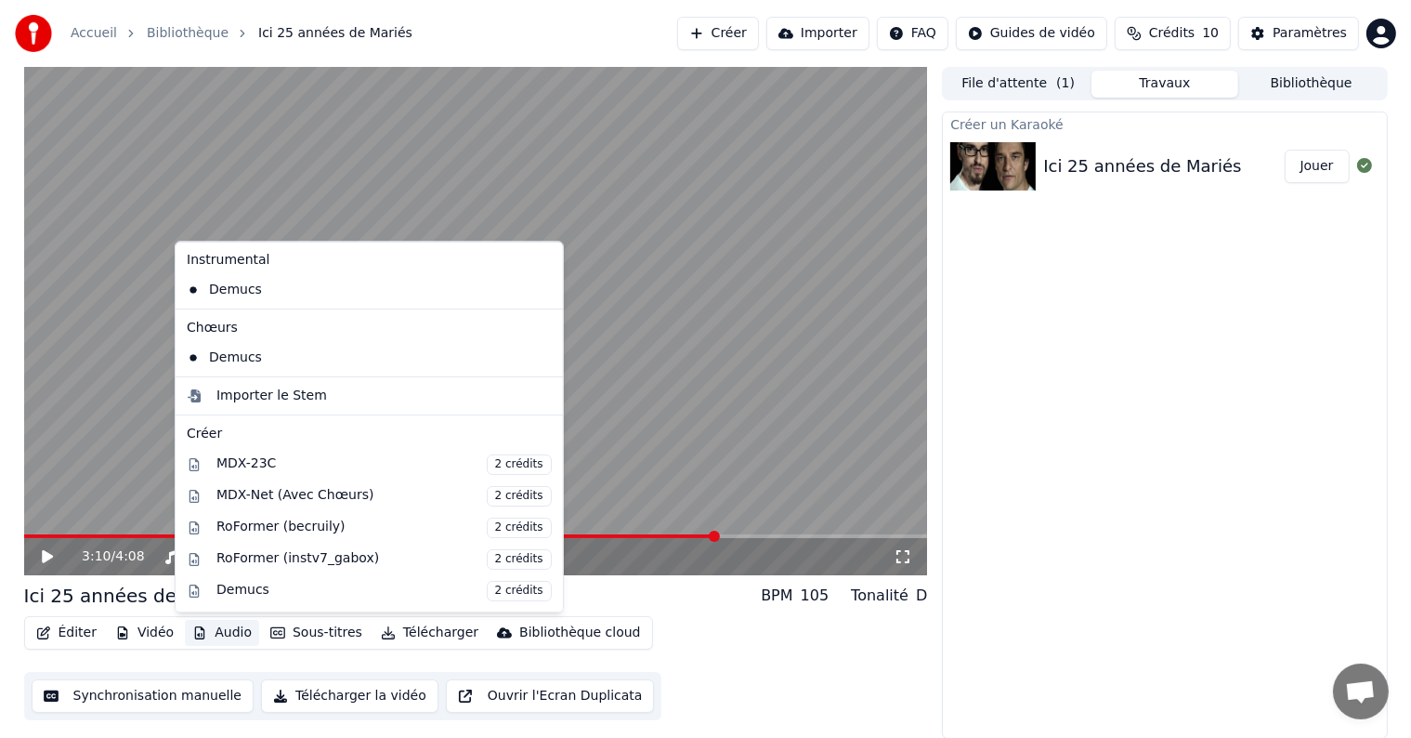
click at [201, 626] on icon "button" at bounding box center [199, 632] width 15 height 13
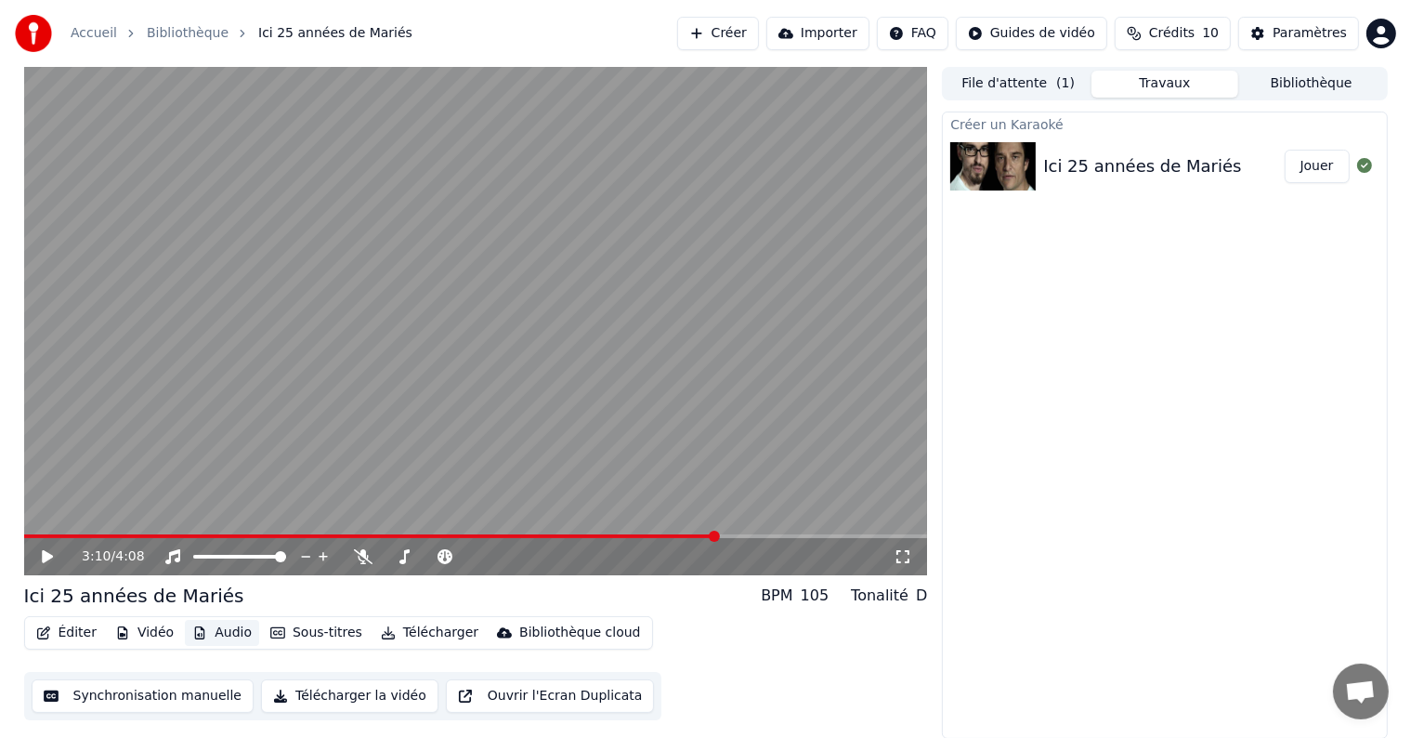
click at [229, 633] on button "Audio" at bounding box center [222, 633] width 74 height 26
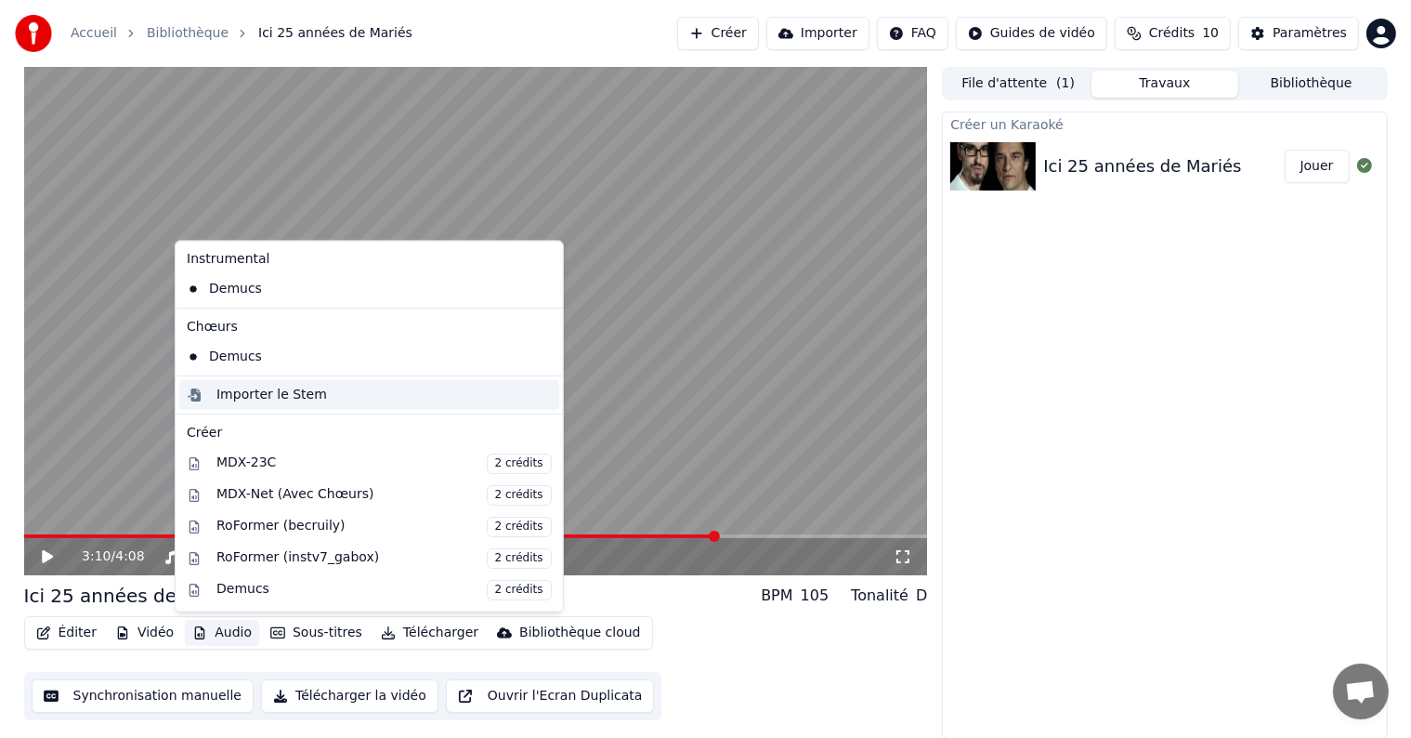
click at [279, 395] on div "Importer le Stem" at bounding box center [271, 395] width 111 height 19
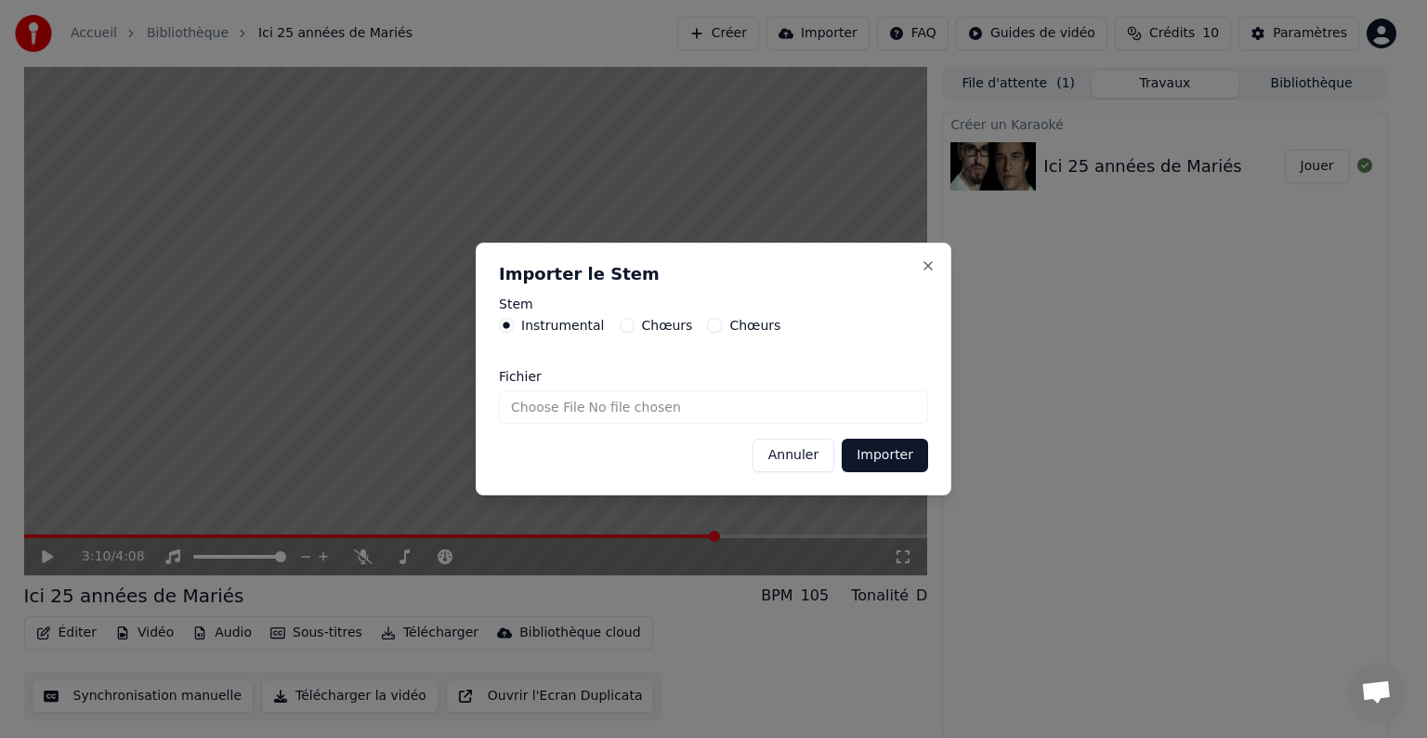
click at [669, 412] on input "Fichier" at bounding box center [713, 406] width 429 height 33
click at [876, 294] on div "Importer le Stem Stem Instrumental Chœurs Chœurs [PERSON_NAME] Importer Close" at bounding box center [714, 368] width 476 height 253
click at [663, 402] on input "Fichier" at bounding box center [713, 406] width 429 height 33
click at [780, 451] on button "Annuler" at bounding box center [793, 454] width 82 height 33
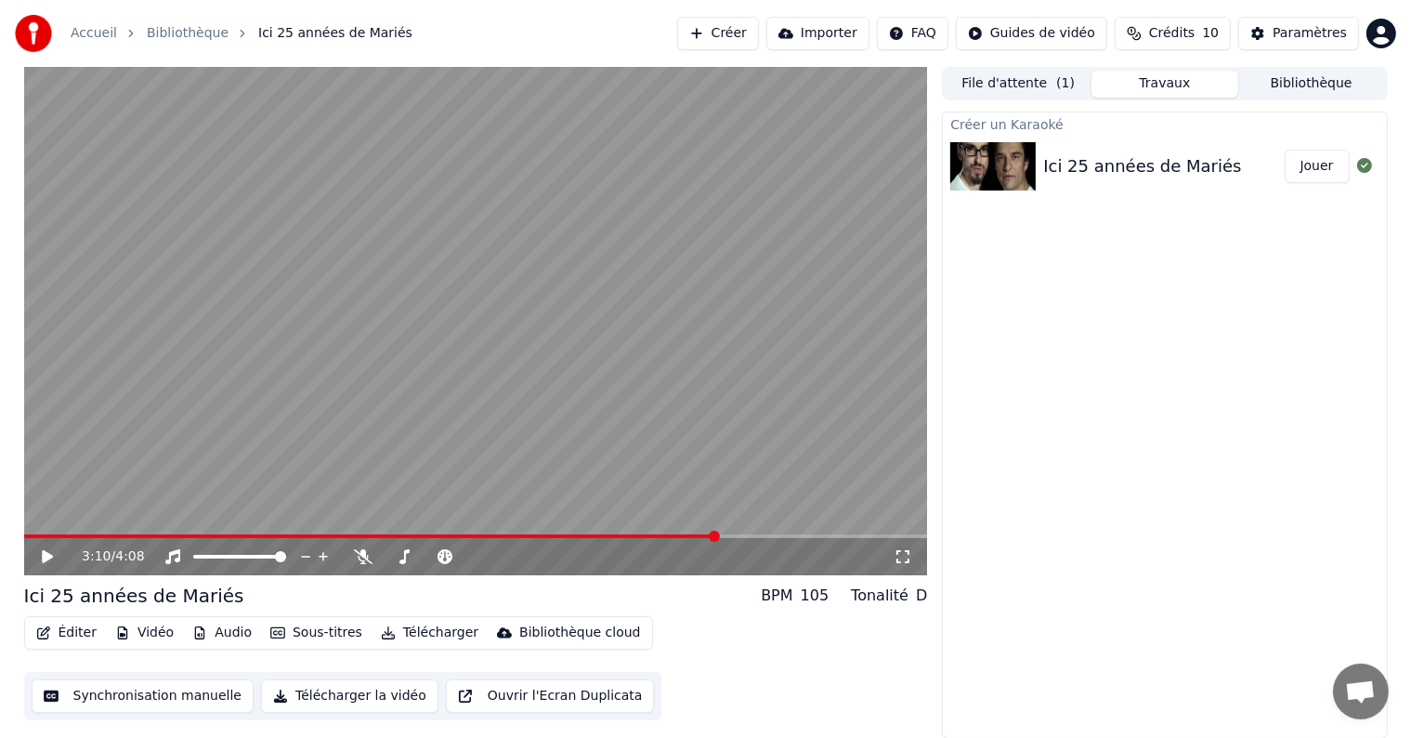
click at [911, 593] on div "Tonalité D" at bounding box center [889, 595] width 76 height 22
click at [896, 595] on div "Tonalité" at bounding box center [880, 595] width 58 height 22
click at [813, 598] on div "105" at bounding box center [815, 595] width 29 height 22
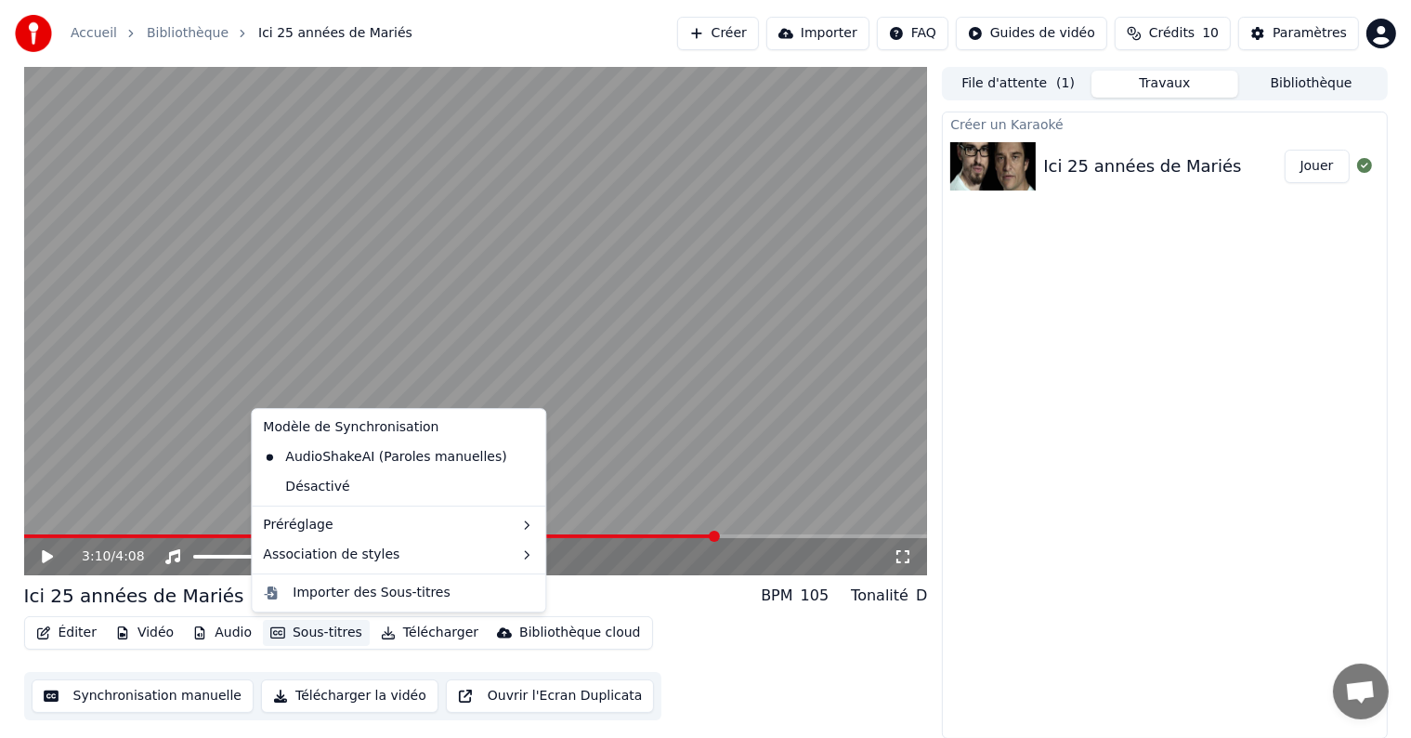
click at [334, 632] on button "Sous-titres" at bounding box center [316, 633] width 107 height 26
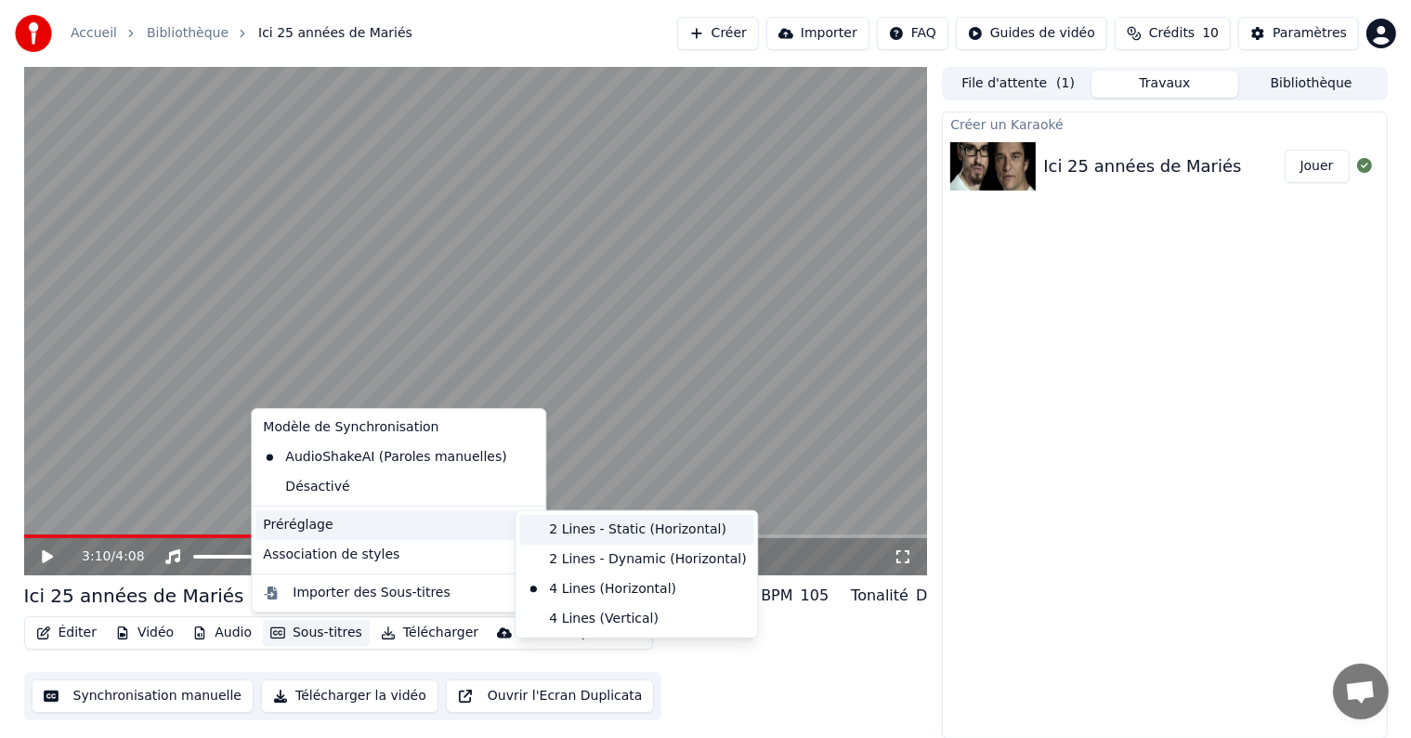
click at [544, 528] on div "2 Lines - Static (Horizontal)" at bounding box center [636, 530] width 234 height 30
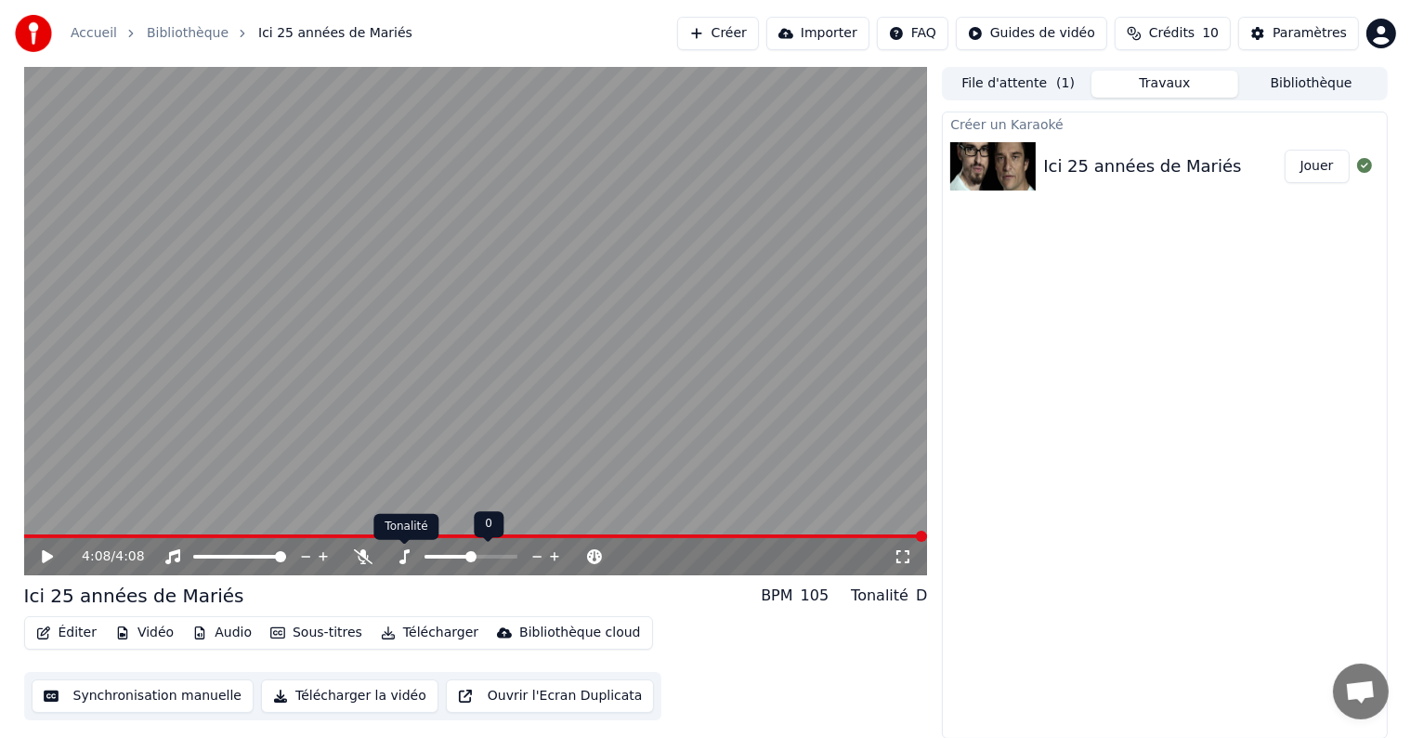
click at [403, 557] on icon at bounding box center [404, 556] width 19 height 15
click at [405, 557] on icon at bounding box center [404, 556] width 19 height 15
click at [476, 556] on span at bounding box center [470, 556] width 11 height 11
click at [469, 556] on span at bounding box center [470, 556] width 11 height 11
click at [359, 551] on icon at bounding box center [363, 556] width 19 height 15
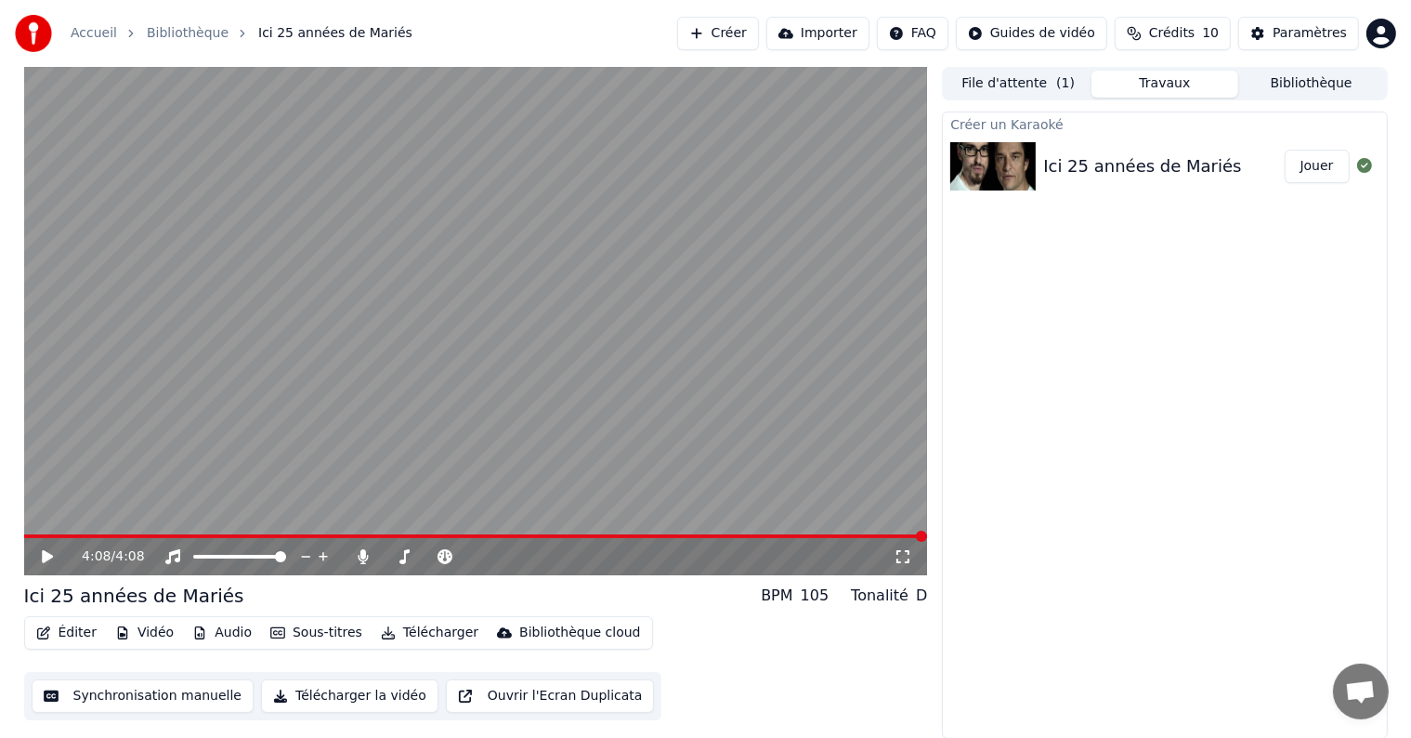
click at [353, 531] on video at bounding box center [476, 321] width 904 height 508
click at [360, 539] on div "0:00 / 4:08" at bounding box center [476, 556] width 904 height 37
drag, startPoint x: 69, startPoint y: 539, endPoint x: 0, endPoint y: 516, distance: 72.6
click at [0, 516] on div "0:14 / 4:08 Ici 25 années de Mariés BPM 105 Tonalité D Éditer Vidéo Audio Sous-…" at bounding box center [705, 403] width 1411 height 672
click at [24, 530] on span at bounding box center [29, 535] width 11 height 11
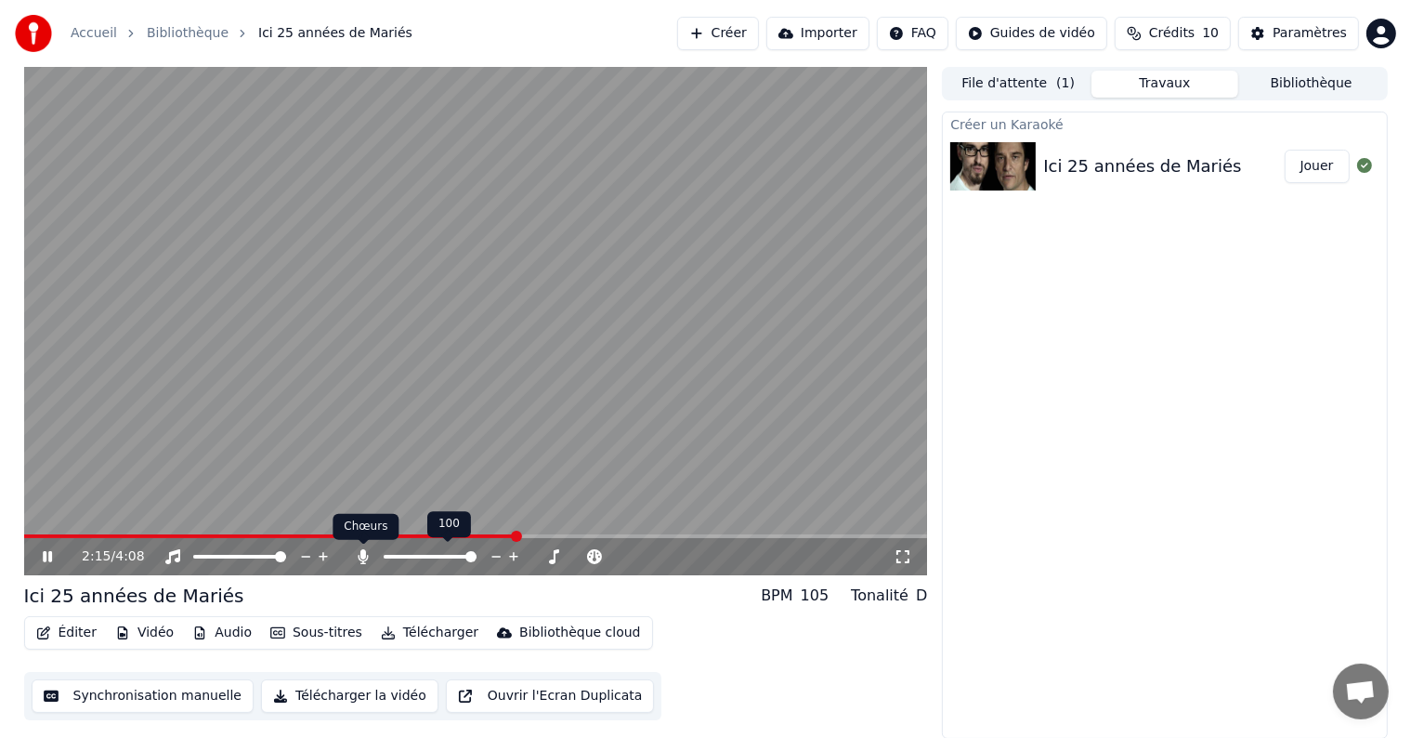
click at [361, 555] on icon at bounding box center [364, 556] width 10 height 15
click at [361, 555] on icon at bounding box center [363, 556] width 19 height 15
click at [361, 557] on icon at bounding box center [364, 556] width 10 height 15
click at [355, 556] on icon at bounding box center [363, 556] width 19 height 15
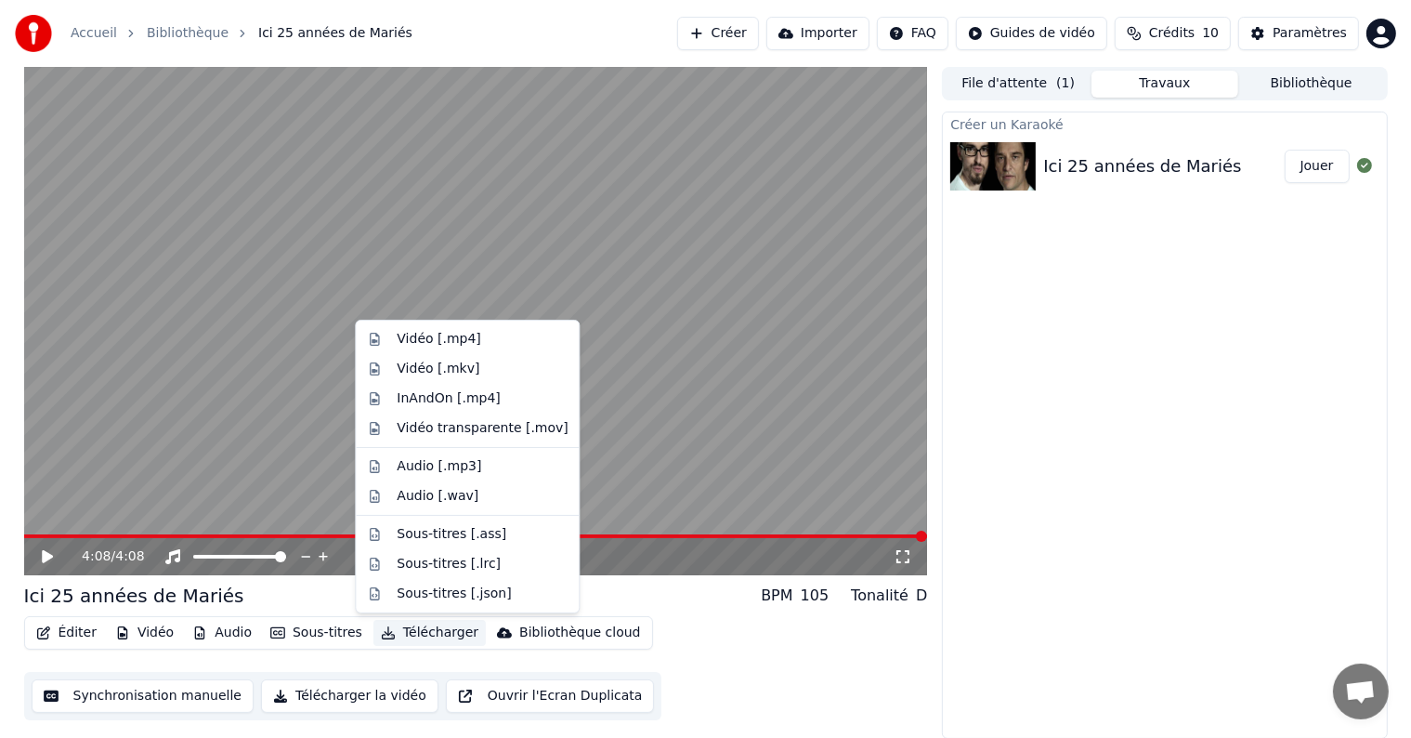
click at [435, 632] on button "Télécharger" at bounding box center [429, 633] width 112 height 26
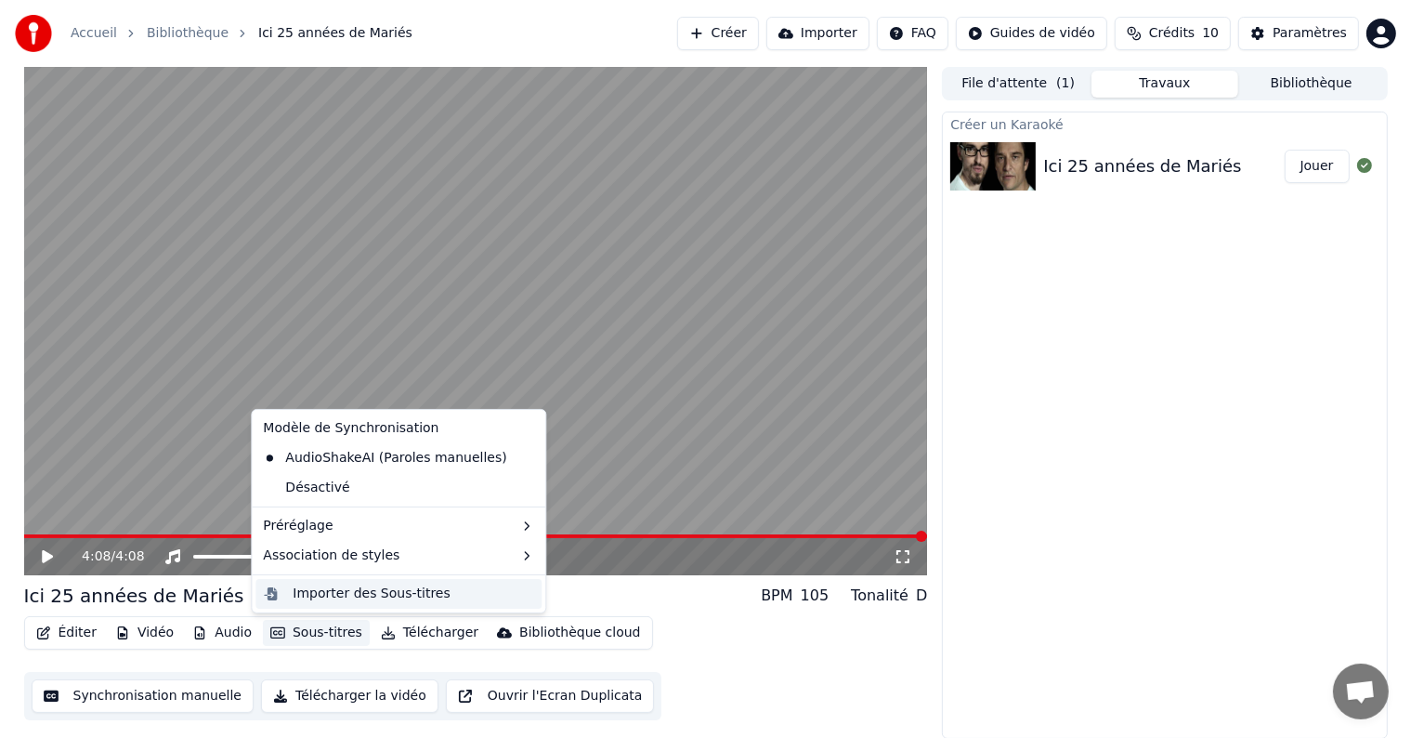
click at [379, 588] on div "Importer des Sous-titres" at bounding box center [371, 593] width 157 height 19
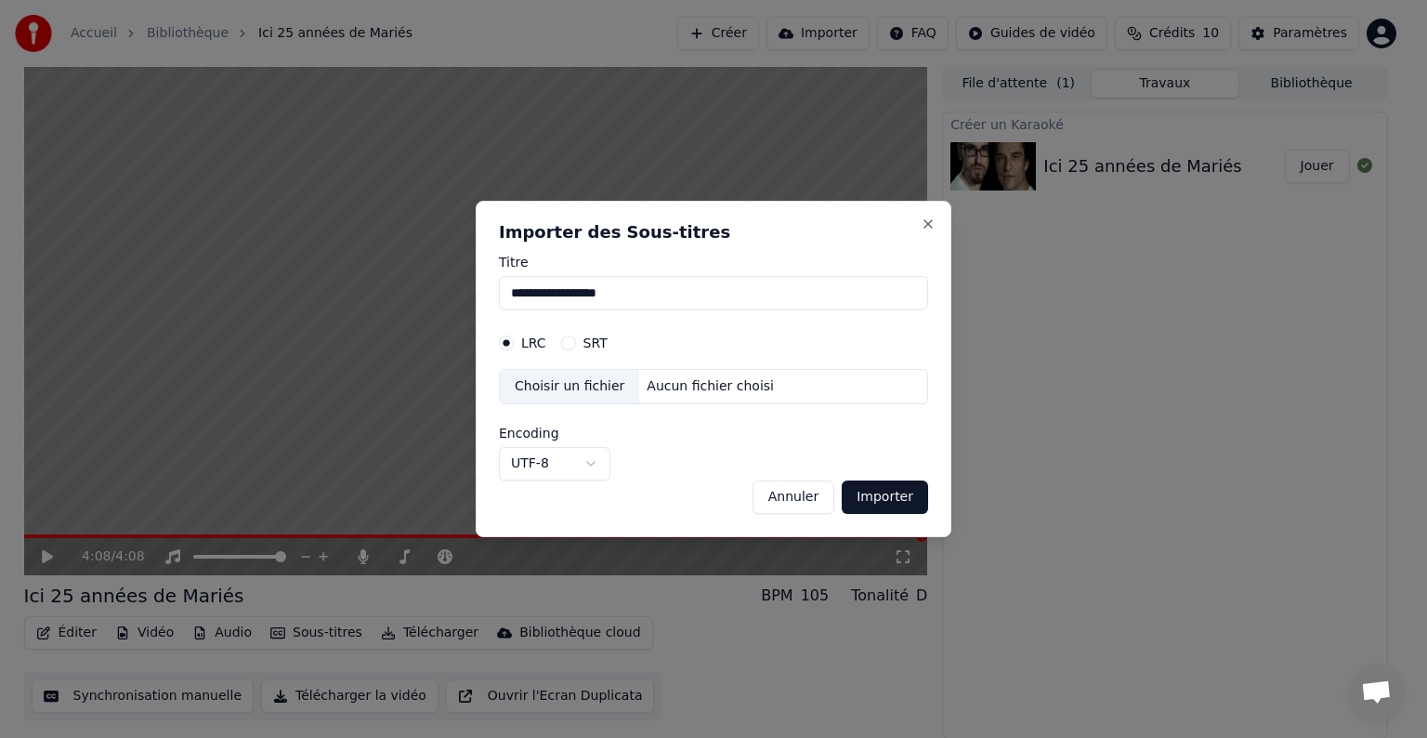
click at [817, 500] on button "Annuler" at bounding box center [793, 496] width 82 height 33
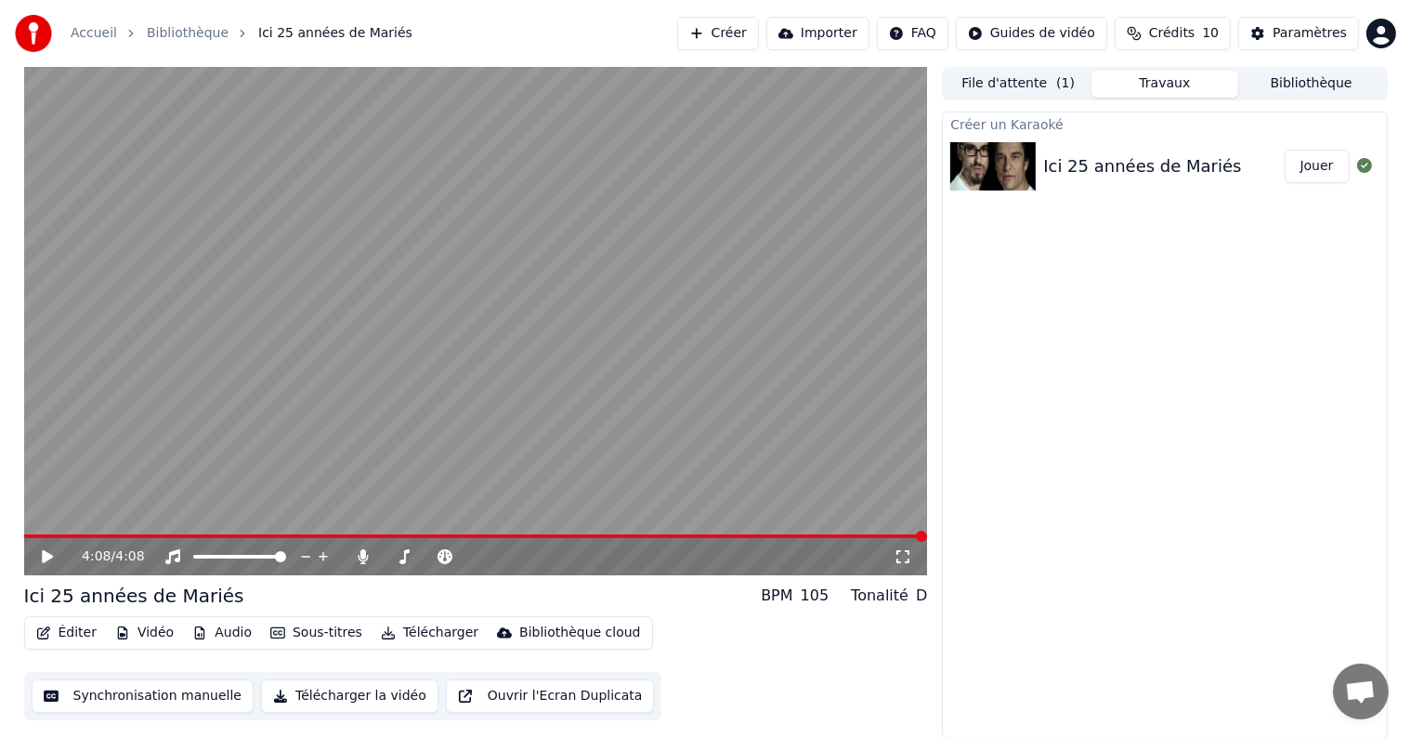
click at [792, 596] on div "BPM" at bounding box center [777, 595] width 32 height 22
click at [363, 554] on icon at bounding box center [364, 556] width 10 height 15
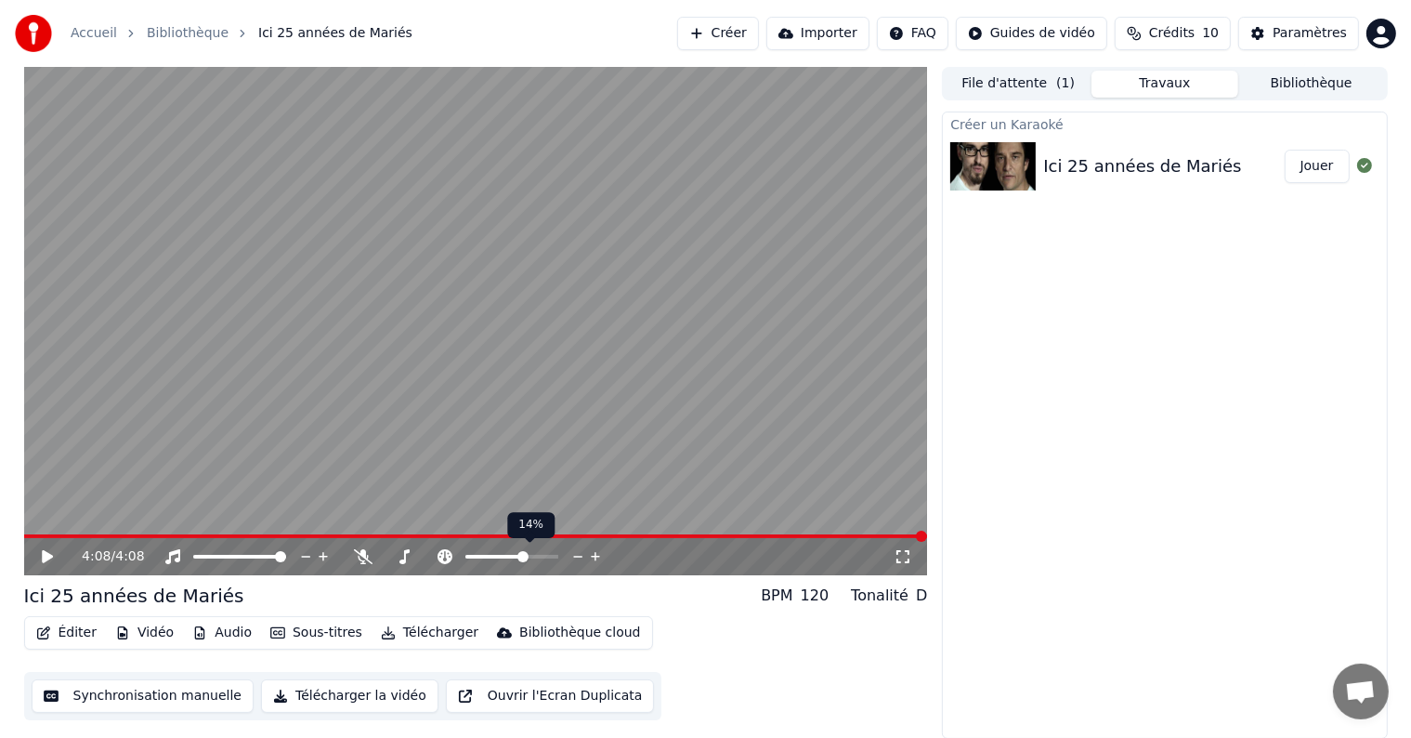
click at [524, 558] on span at bounding box center [522, 556] width 11 height 11
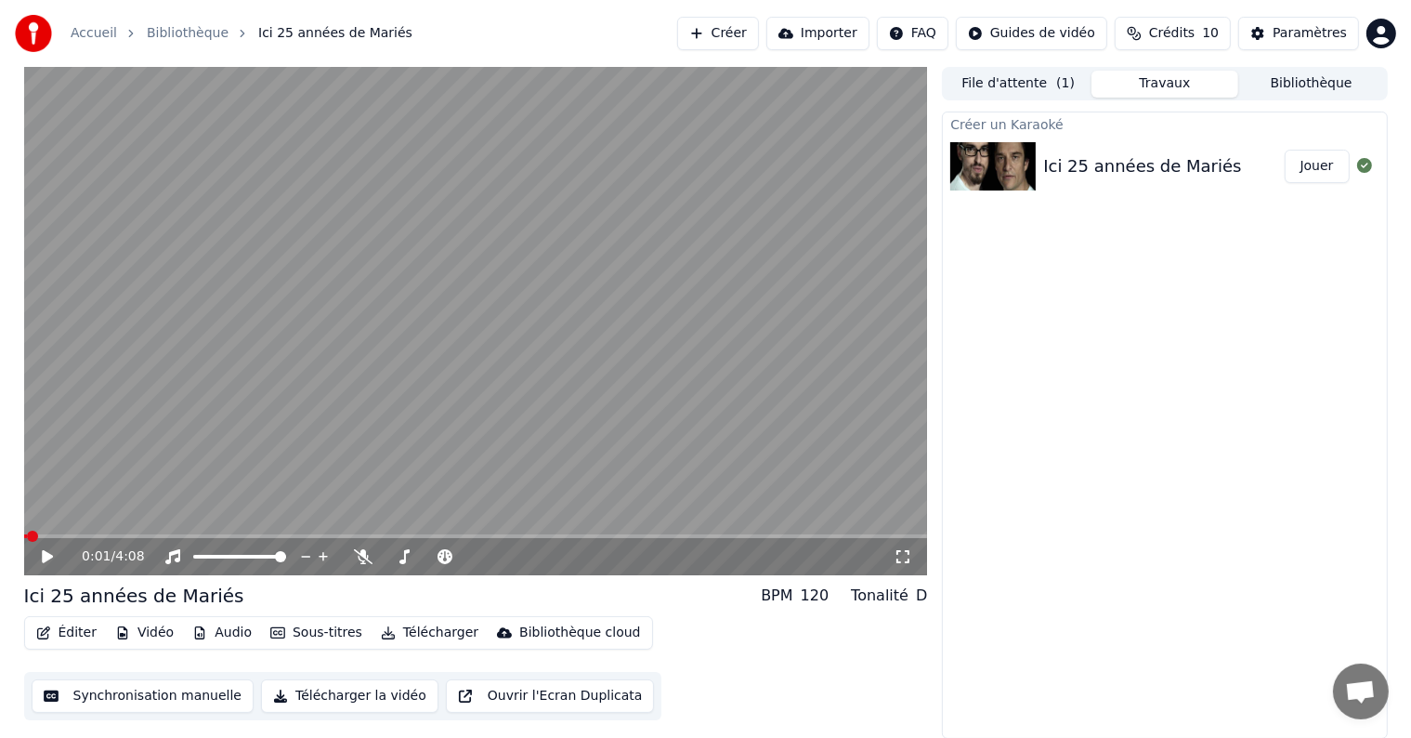
click at [27, 534] on span at bounding box center [26, 536] width 4 height 4
click at [49, 554] on icon at bounding box center [47, 556] width 11 height 13
click at [506, 558] on span at bounding box center [507, 556] width 11 height 11
click at [25, 535] on span at bounding box center [97, 536] width 146 height 4
click at [47, 554] on icon at bounding box center [61, 556] width 44 height 15
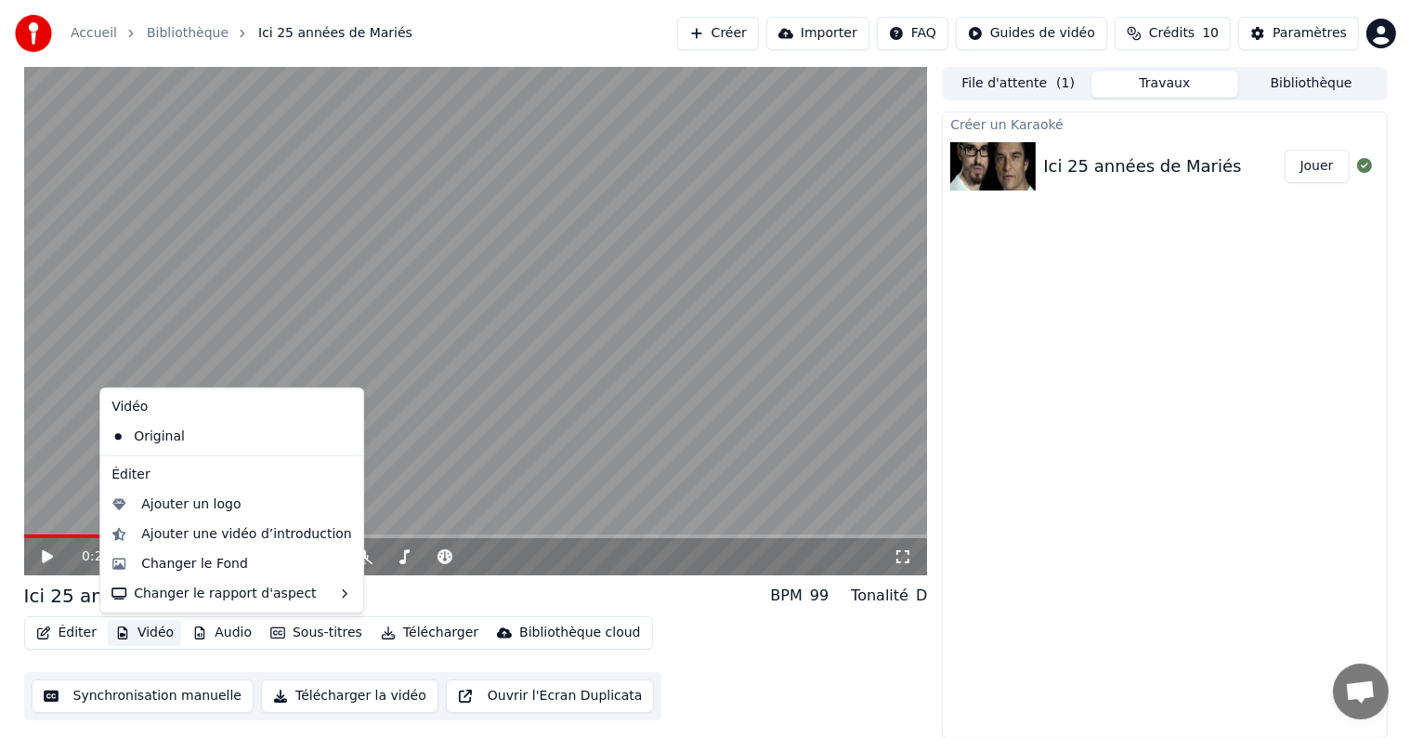
click at [141, 631] on button "Vidéo" at bounding box center [144, 633] width 73 height 26
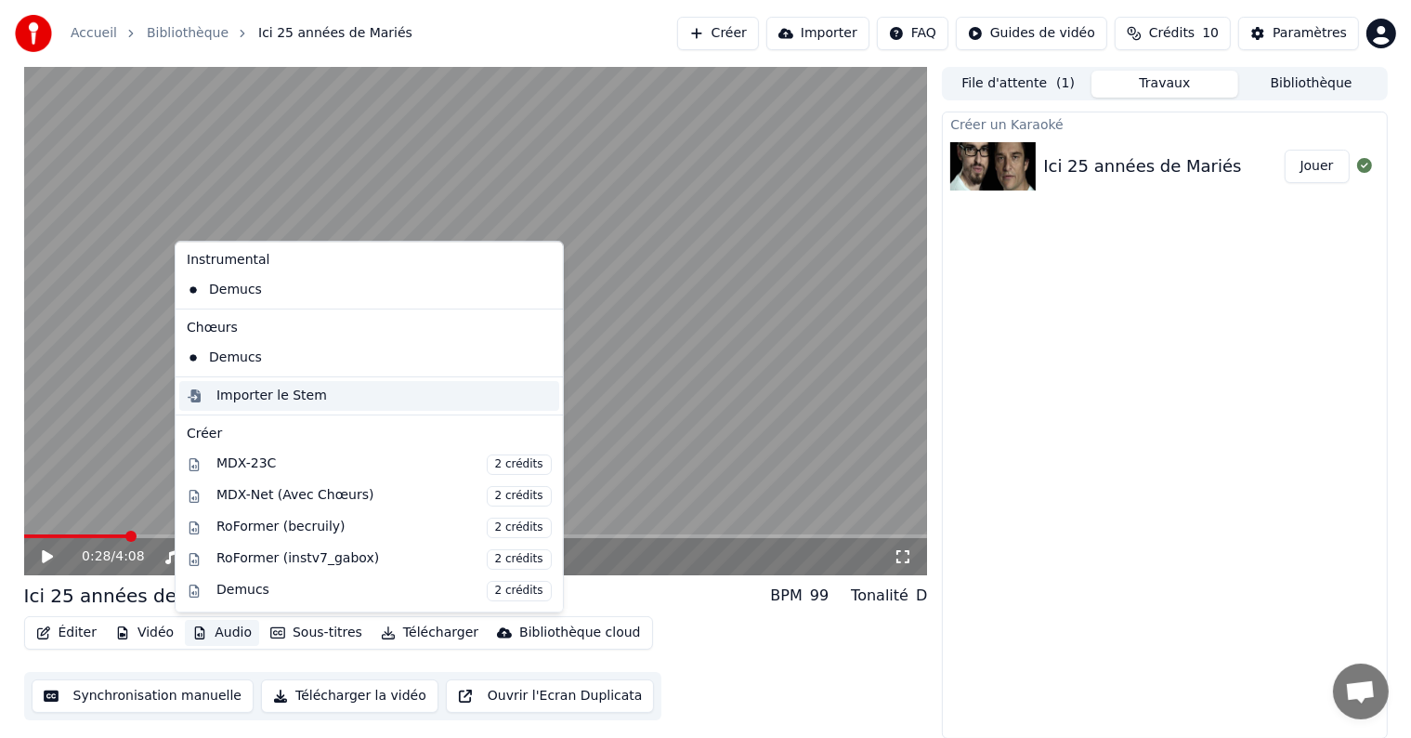
click at [271, 396] on div "Importer le Stem" at bounding box center [271, 395] width 111 height 19
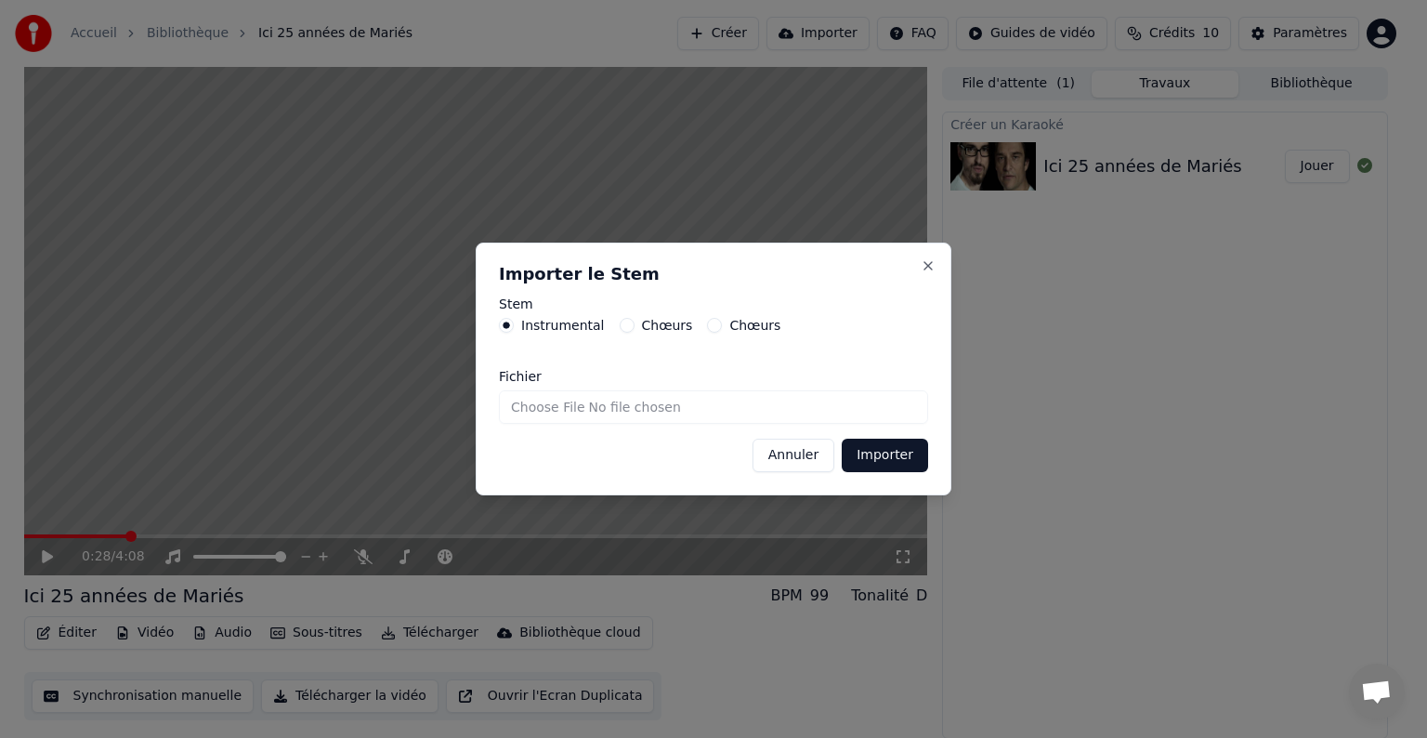
click at [648, 327] on label "Chœurs" at bounding box center [667, 325] width 51 height 13
click at [635, 327] on button "Chœurs" at bounding box center [627, 325] width 15 height 15
click at [658, 411] on input "Fichier" at bounding box center [713, 406] width 429 height 33
click at [801, 459] on button "Annuler" at bounding box center [793, 454] width 82 height 33
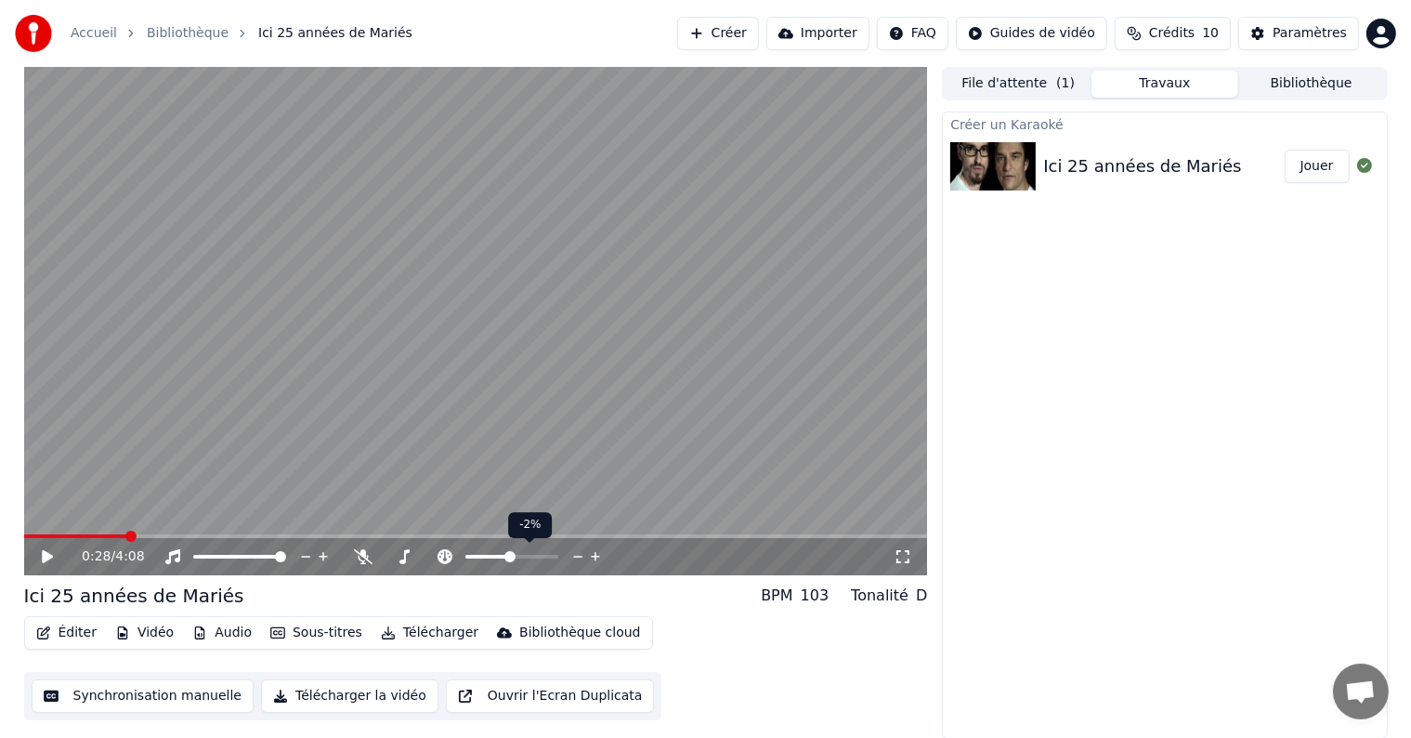
click at [510, 560] on span at bounding box center [509, 556] width 11 height 11
click at [45, 550] on icon at bounding box center [61, 556] width 44 height 15
click at [60, 535] on span at bounding box center [42, 536] width 36 height 4
click at [792, 535] on span at bounding box center [476, 536] width 904 height 4
click at [856, 538] on span at bounding box center [476, 536] width 904 height 4
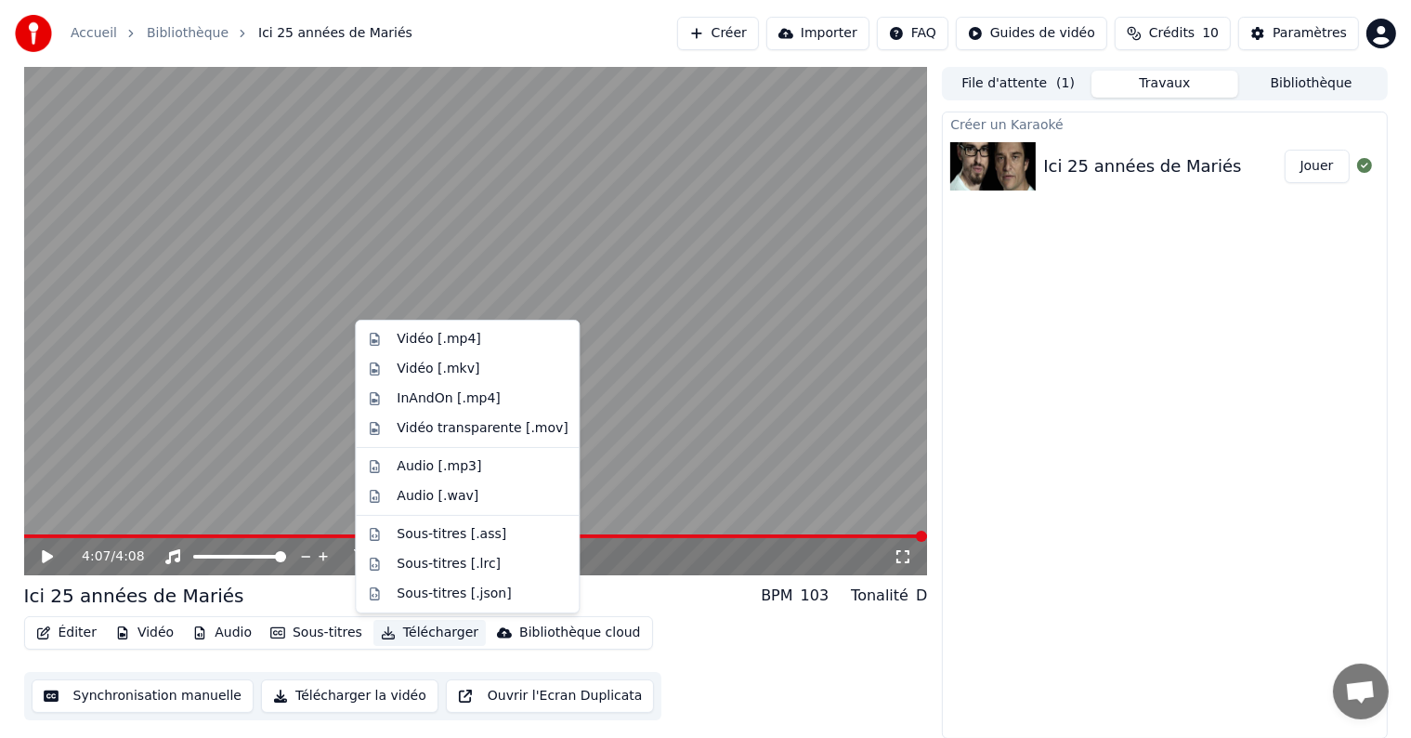
click at [412, 635] on button "Télécharger" at bounding box center [429, 633] width 112 height 26
click at [464, 327] on div "Vidéo [.mp4]" at bounding box center [468, 339] width 216 height 30
